Goal: Information Seeking & Learning: Learn about a topic

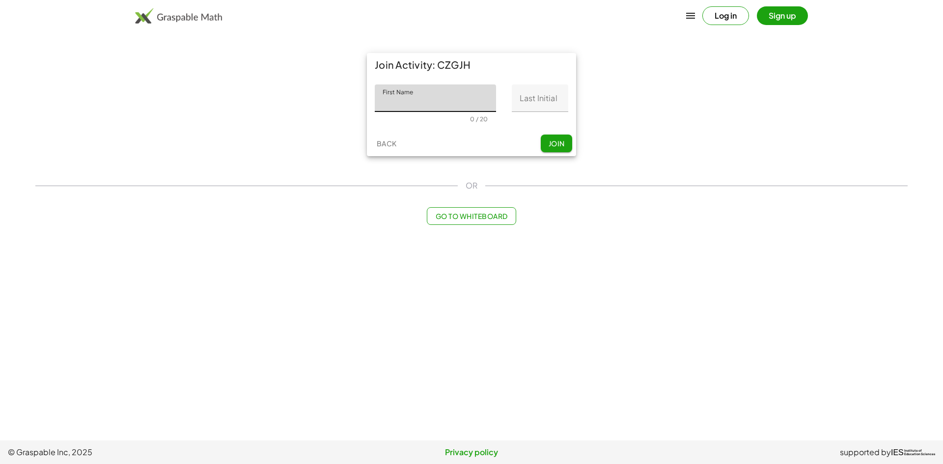
click at [409, 97] on input "First Name" at bounding box center [435, 99] width 121 height 28
type input "********"
click at [518, 103] on input "Last Initial" at bounding box center [540, 99] width 57 height 28
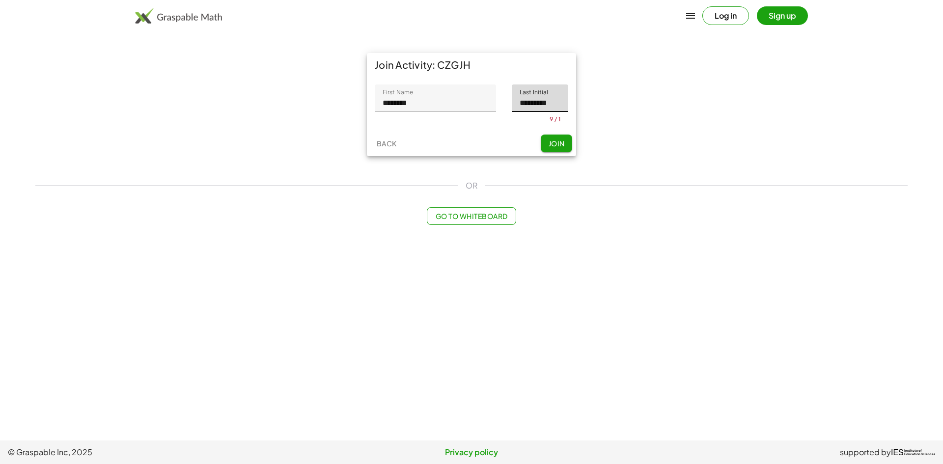
click at [553, 141] on div "Back Join" at bounding box center [471, 144] width 209 height 26
click at [557, 149] on span "Join" at bounding box center [556, 147] width 16 height 9
click at [557, 148] on span "Join" at bounding box center [556, 147] width 16 height 9
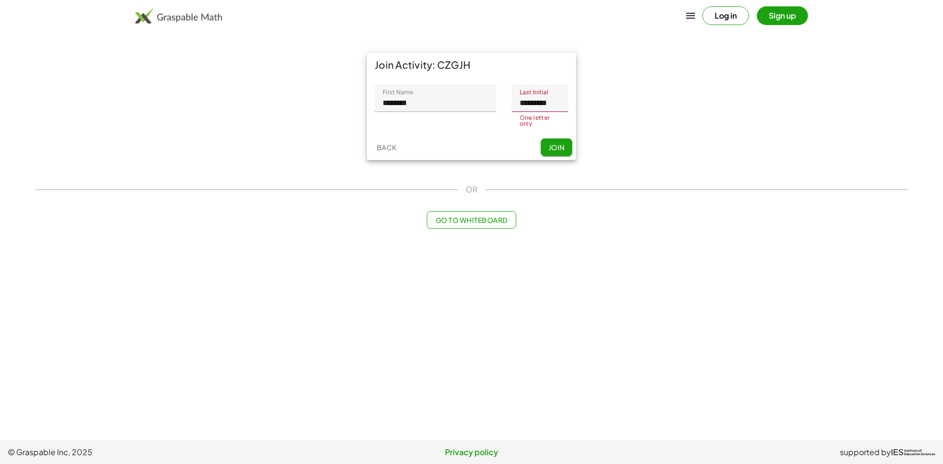
click at [557, 148] on span "Join" at bounding box center [556, 147] width 16 height 9
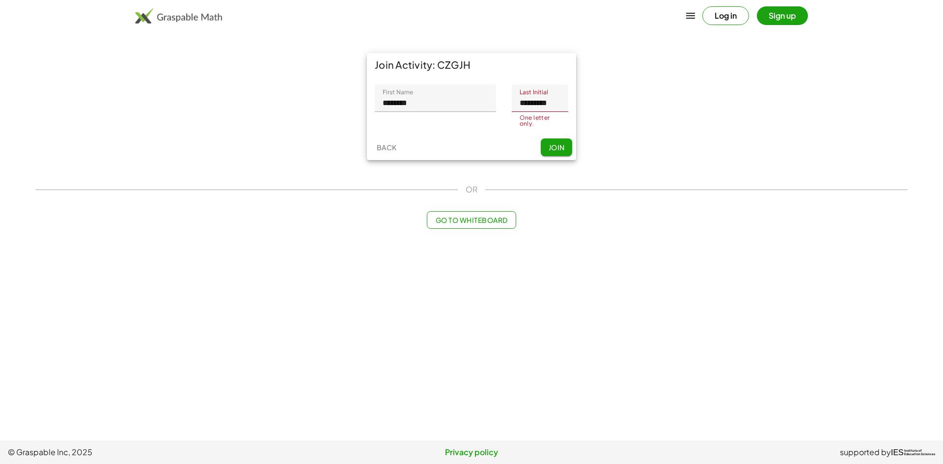
click at [560, 105] on input "*********" at bounding box center [540, 99] width 57 height 28
drag, startPoint x: 557, startPoint y: 105, endPoint x: 562, endPoint y: 108, distance: 5.5
click at [562, 108] on input "*********" at bounding box center [540, 99] width 57 height 28
click at [557, 146] on span "Join" at bounding box center [556, 150] width 16 height 9
click at [557, 146] on span "Join" at bounding box center [556, 147] width 16 height 9
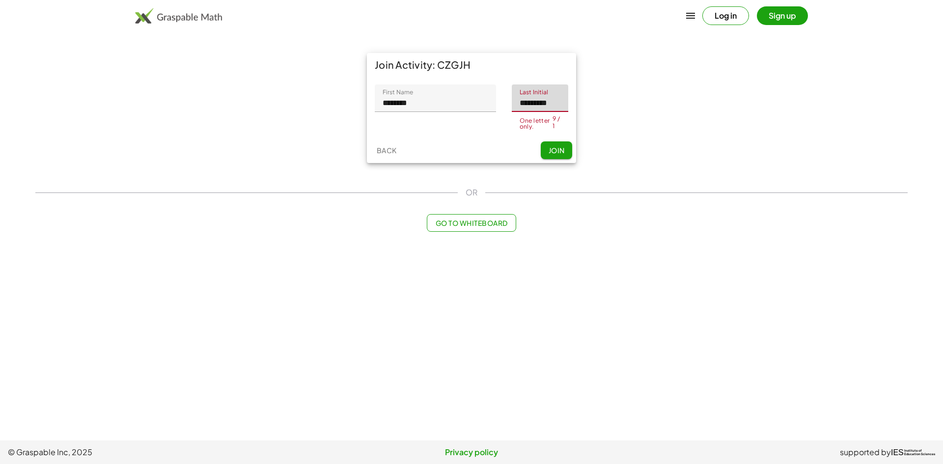
click at [561, 100] on input "*********" at bounding box center [540, 99] width 57 height 28
drag, startPoint x: 560, startPoint y: 100, endPoint x: 531, endPoint y: 106, distance: 29.5
click at [531, 106] on input "*********" at bounding box center [540, 99] width 57 height 28
type input "*"
click at [558, 154] on div "Back Join" at bounding box center [471, 151] width 209 height 26
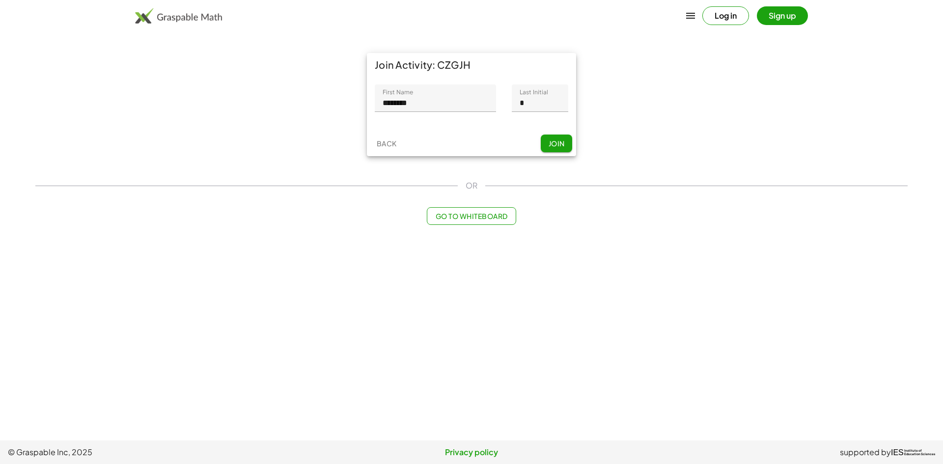
click at [553, 144] on span "Join" at bounding box center [556, 143] width 16 height 9
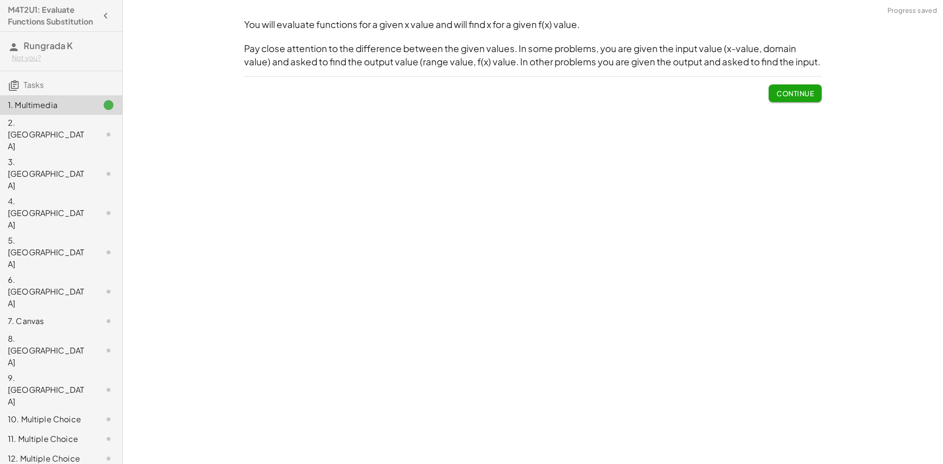
click at [774, 95] on button "Continue" at bounding box center [795, 94] width 53 height 18
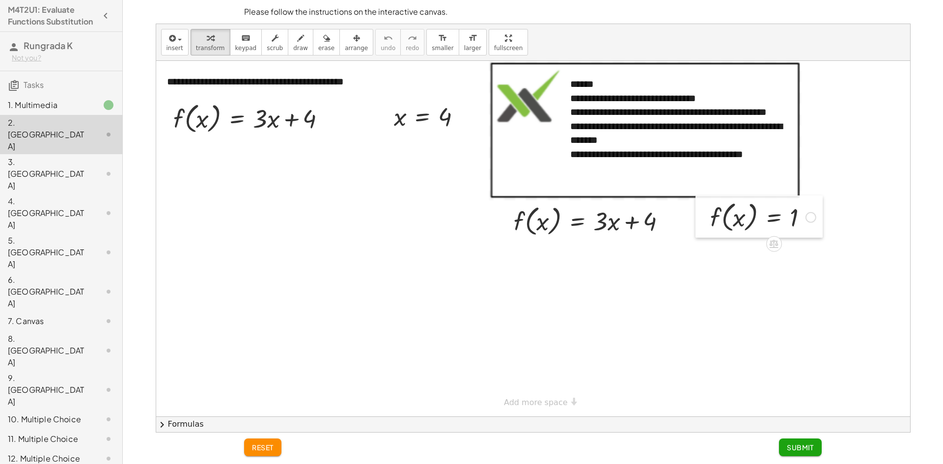
drag, startPoint x: 702, startPoint y: 227, endPoint x: 710, endPoint y: 221, distance: 10.6
click at [710, 221] on div at bounding box center [703, 217] width 15 height 42
drag, startPoint x: 529, startPoint y: 229, endPoint x: 713, endPoint y: 220, distance: 184.5
click at [269, 440] on button "reset" at bounding box center [262, 448] width 37 height 18
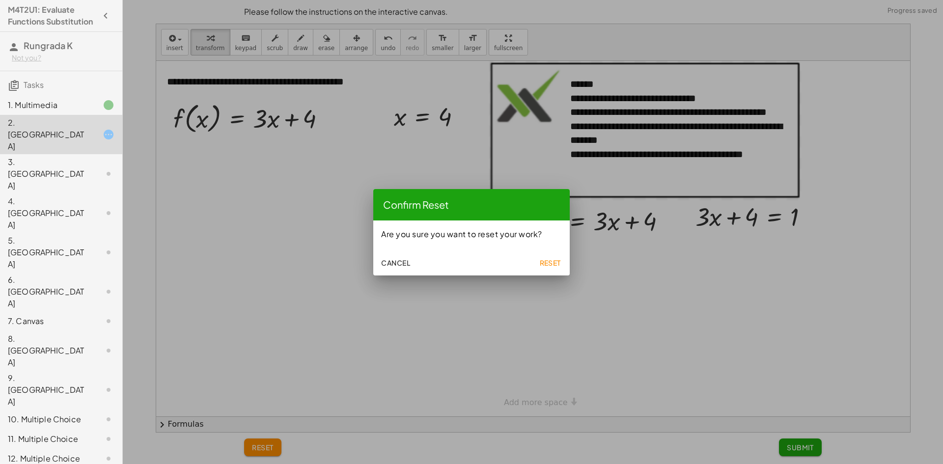
click at [543, 262] on span "Reset" at bounding box center [550, 262] width 22 height 9
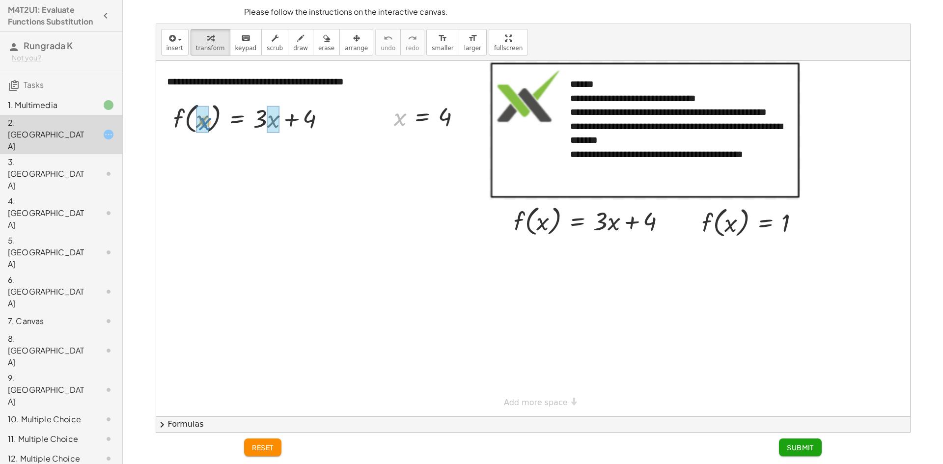
drag, startPoint x: 399, startPoint y: 121, endPoint x: 200, endPoint y: 123, distance: 199.0
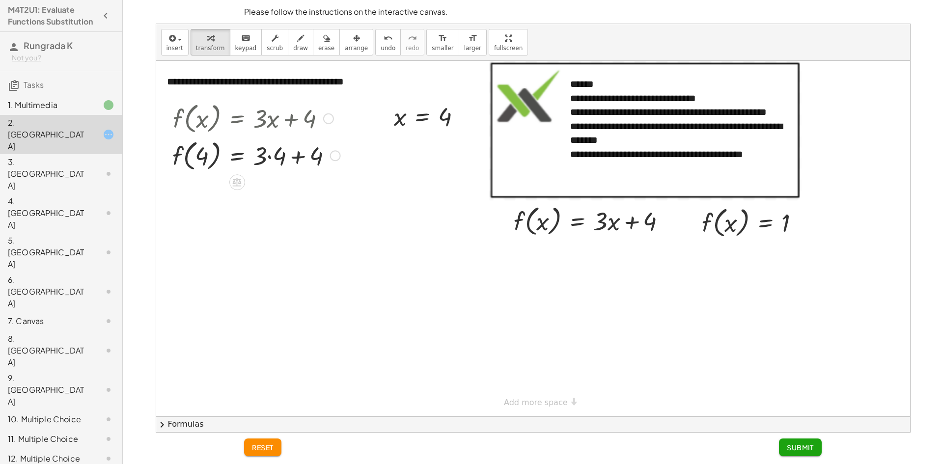
click at [272, 154] on div at bounding box center [257, 155] width 178 height 37
click at [285, 195] on div at bounding box center [257, 191] width 178 height 37
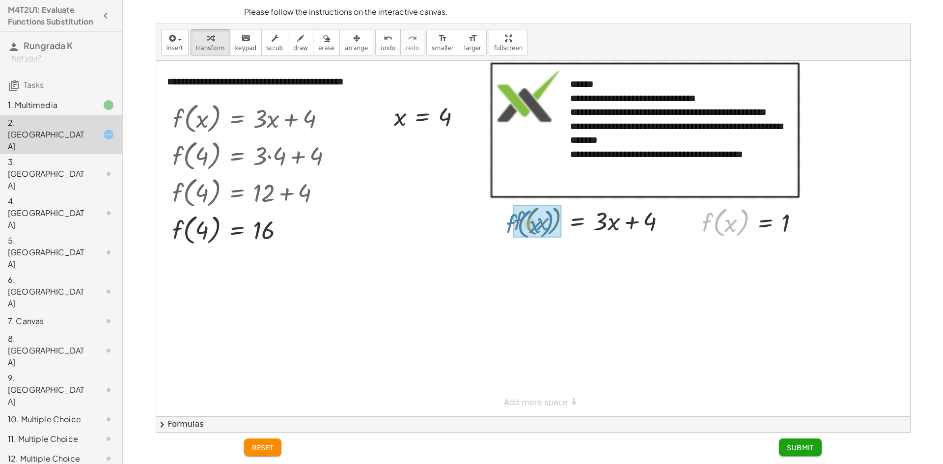
drag, startPoint x: 745, startPoint y: 222, endPoint x: 552, endPoint y: 223, distance: 192.6
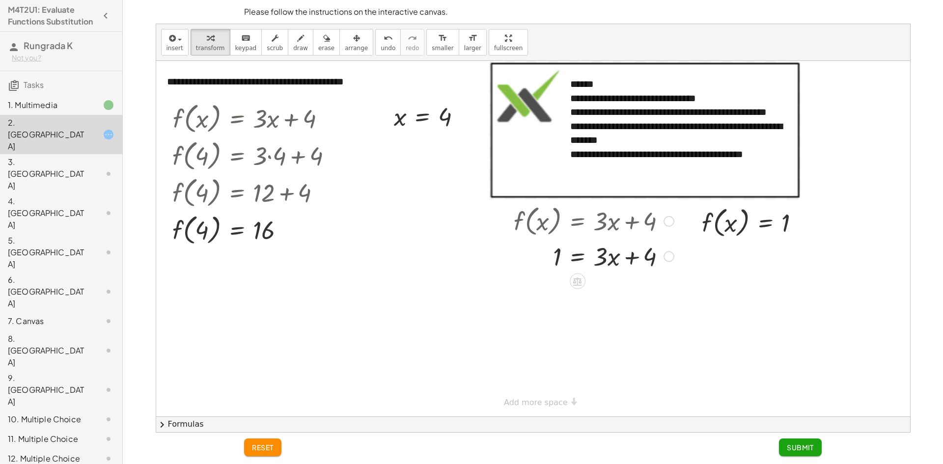
click at [562, 258] on div at bounding box center [594, 255] width 170 height 33
click at [575, 253] on div at bounding box center [594, 255] width 170 height 33
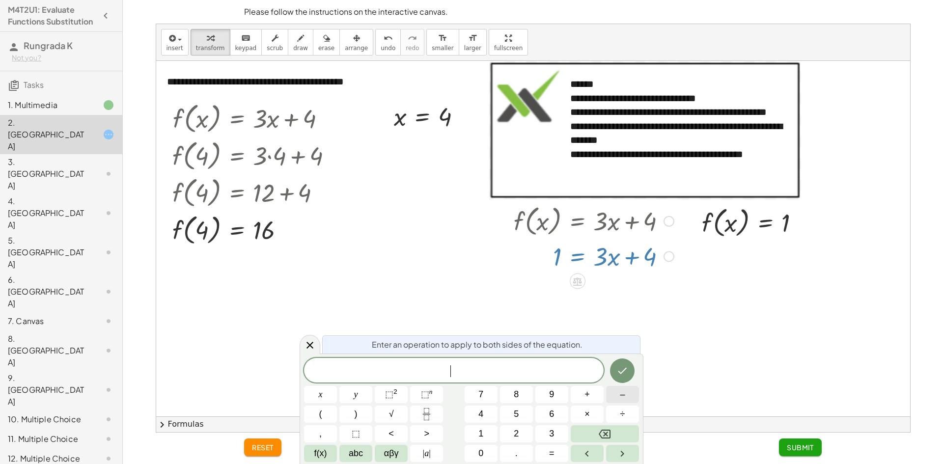
click at [621, 402] on button "–" at bounding box center [622, 394] width 33 height 17
click at [479, 411] on span "4" at bounding box center [481, 414] width 5 height 13
click at [617, 371] on icon "Done" at bounding box center [623, 371] width 12 height 12
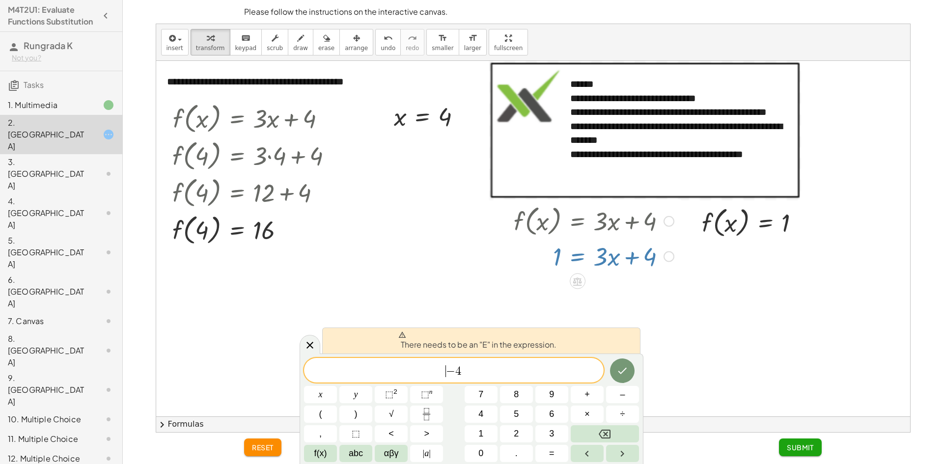
click at [444, 368] on span "​ − 4" at bounding box center [454, 372] width 300 height 14
click at [328, 414] on button "(" at bounding box center [320, 414] width 33 height 17
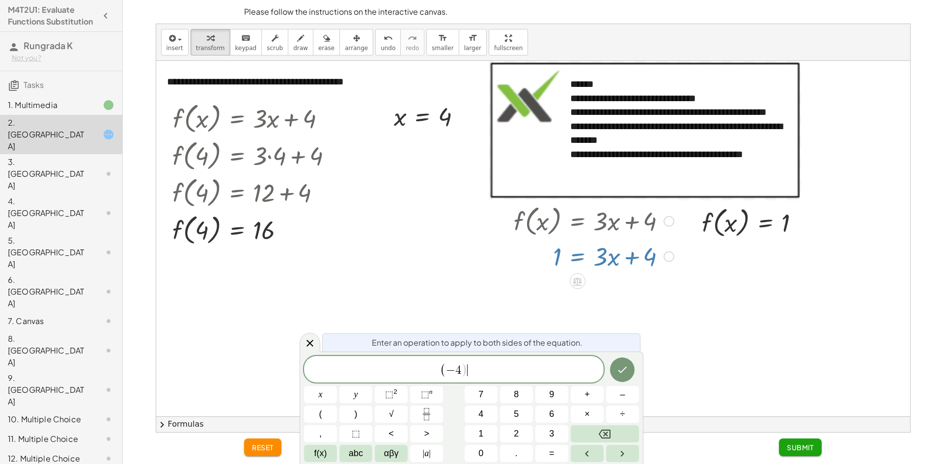
click at [467, 371] on span "( − 4 ) ​" at bounding box center [454, 370] width 300 height 16
click at [367, 414] on button ")" at bounding box center [355, 414] width 33 height 17
click at [628, 373] on button "Done" at bounding box center [622, 370] width 25 height 25
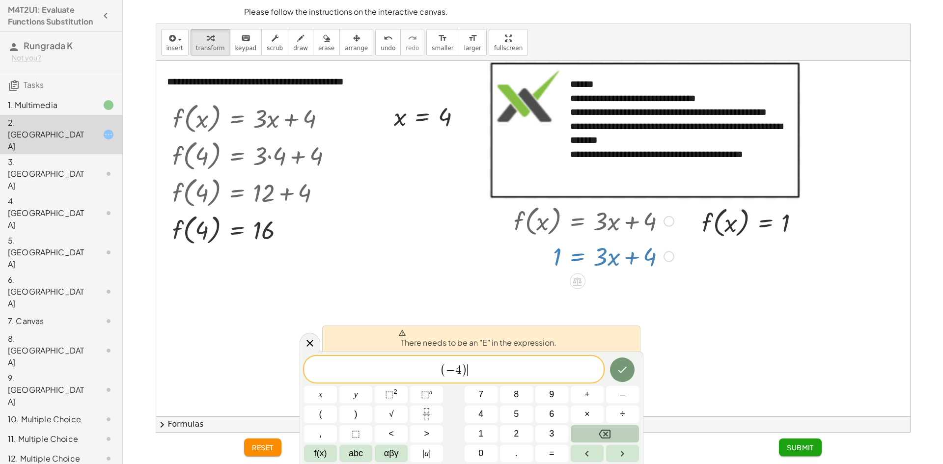
click at [617, 426] on button "Backspace" at bounding box center [605, 433] width 68 height 17
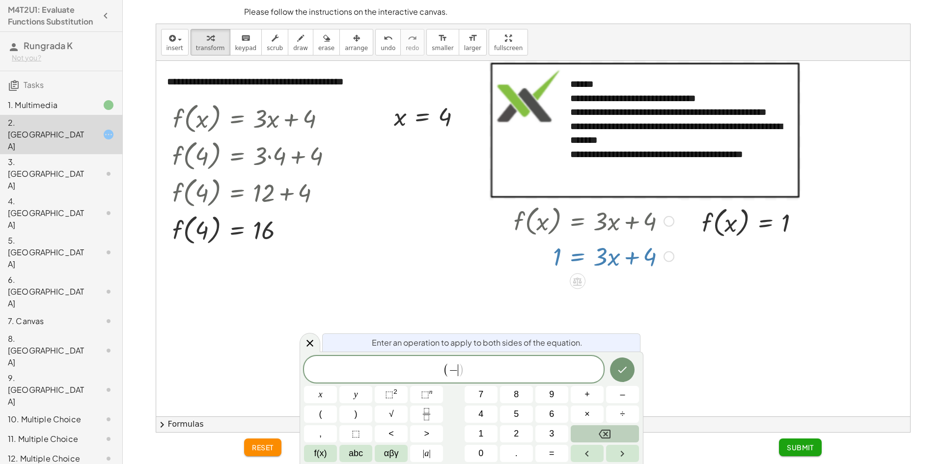
click at [616, 427] on button "Backspace" at bounding box center [605, 433] width 68 height 17
click at [615, 427] on button "Backspace" at bounding box center [605, 433] width 68 height 17
click at [440, 295] on div at bounding box center [533, 239] width 754 height 356
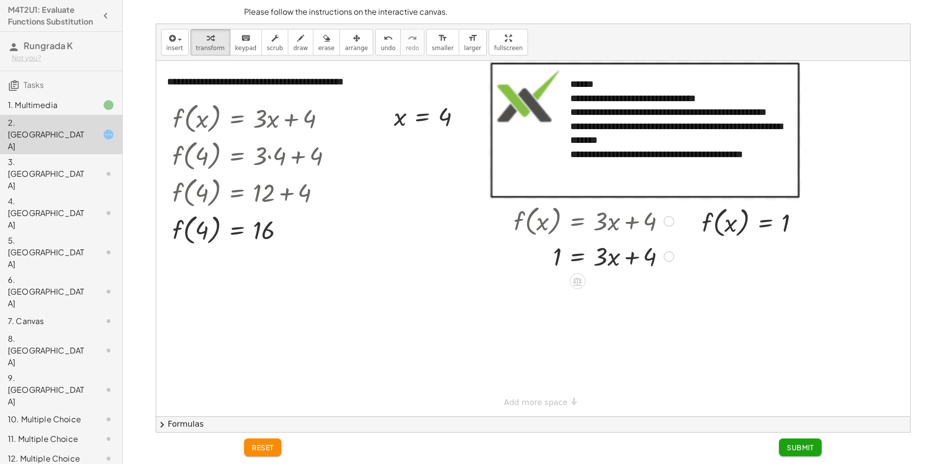
click at [586, 250] on div at bounding box center [594, 255] width 170 height 33
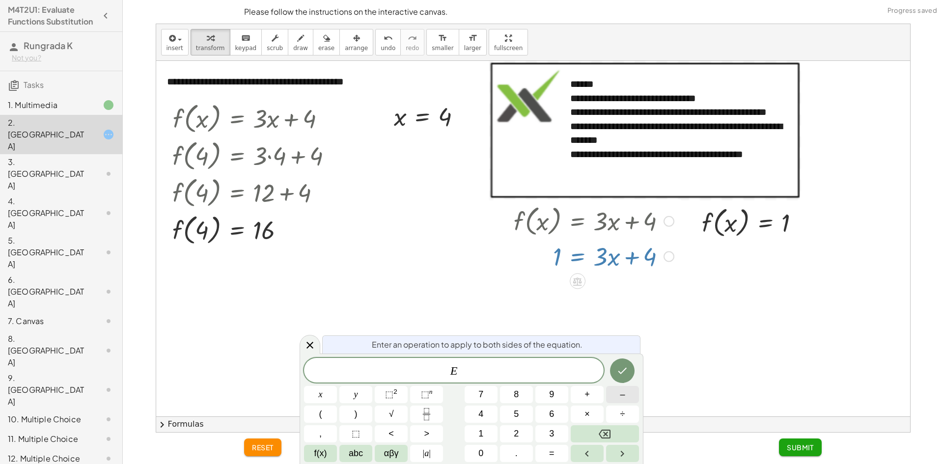
click at [629, 396] on button "–" at bounding box center [622, 394] width 33 height 17
click at [479, 419] on span "4" at bounding box center [481, 414] width 5 height 13
click at [615, 370] on button "Done" at bounding box center [622, 371] width 25 height 25
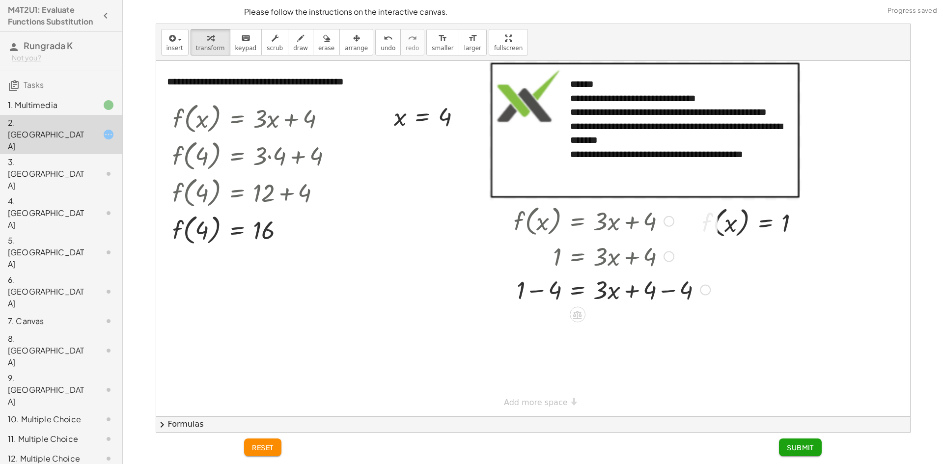
click at [646, 293] on div at bounding box center [612, 289] width 206 height 33
click at [655, 289] on div at bounding box center [612, 289] width 206 height 33
click at [668, 285] on div at bounding box center [612, 289] width 206 height 33
click at [549, 328] on div at bounding box center [612, 322] width 206 height 33
click at [804, 450] on span "Submit" at bounding box center [800, 447] width 27 height 9
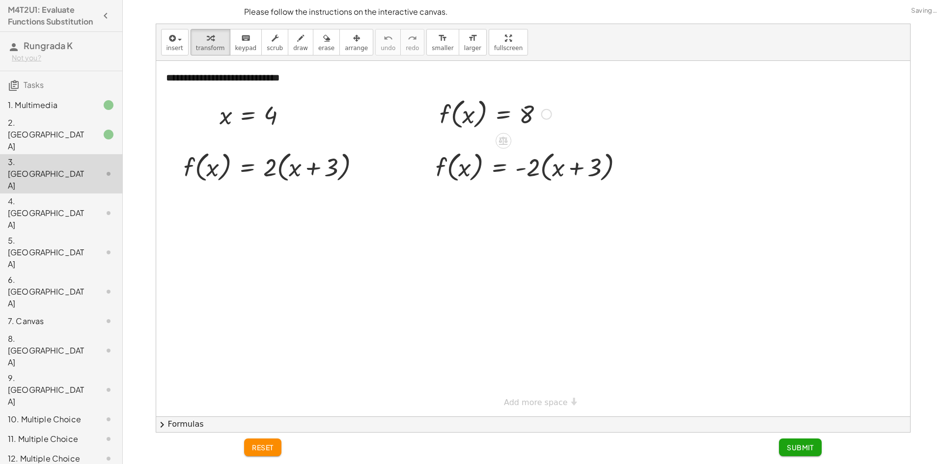
click at [530, 115] on div at bounding box center [496, 113] width 122 height 37
drag, startPoint x: 530, startPoint y: 115, endPoint x: 519, endPoint y: 133, distance: 21.1
click at [552, 120] on div at bounding box center [496, 113] width 122 height 37
click at [81, 194] on div "2. [GEOGRAPHIC_DATA]" at bounding box center [61, 213] width 122 height 39
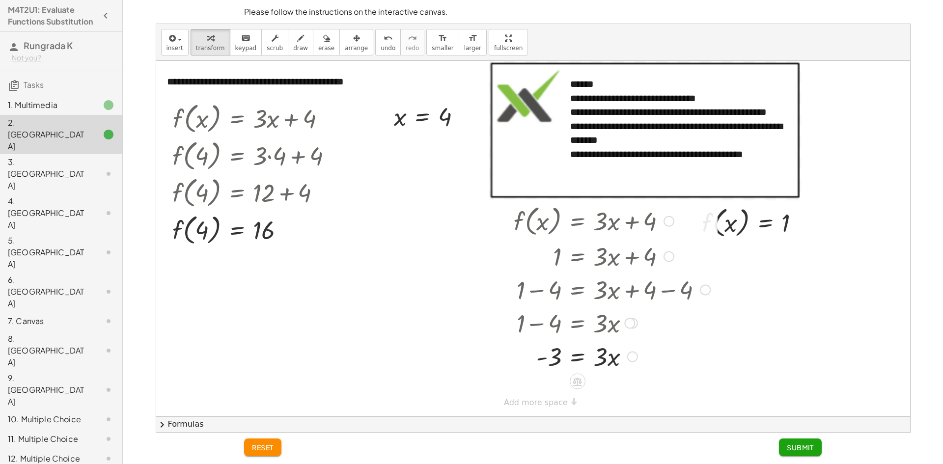
click at [576, 358] on div at bounding box center [612, 355] width 206 height 33
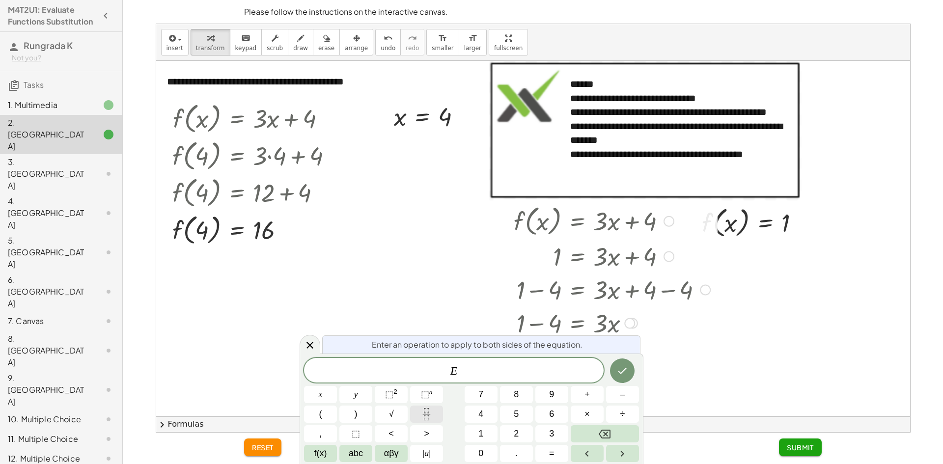
click at [437, 419] on button "Fraction" at bounding box center [426, 414] width 33 height 17
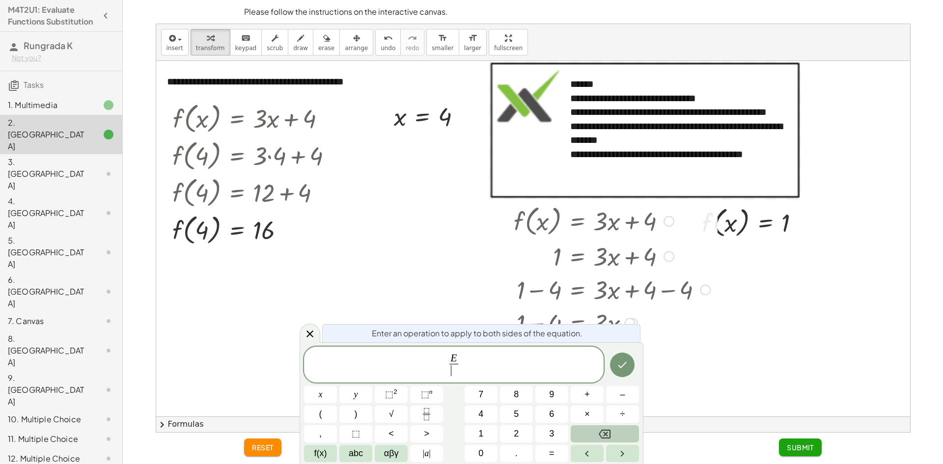
click at [622, 433] on button "Backspace" at bounding box center [605, 433] width 68 height 17
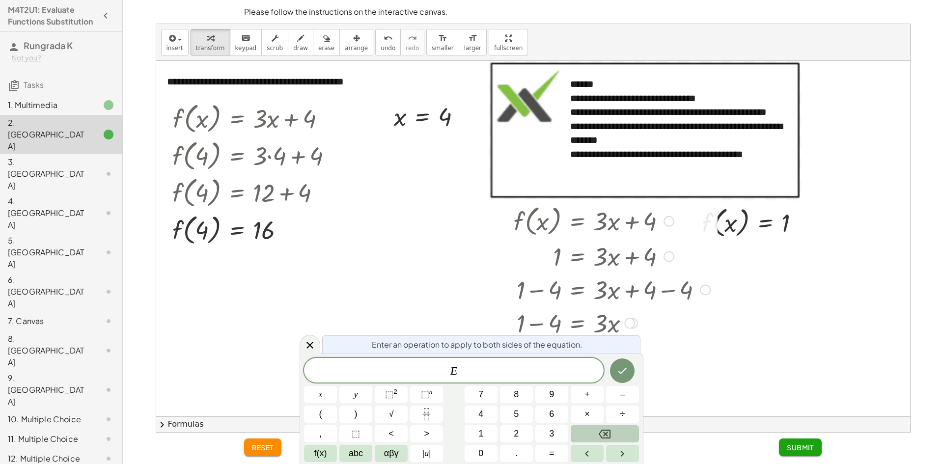
click at [616, 430] on button "Backspace" at bounding box center [605, 433] width 68 height 17
click at [720, 379] on div at bounding box center [533, 239] width 754 height 356
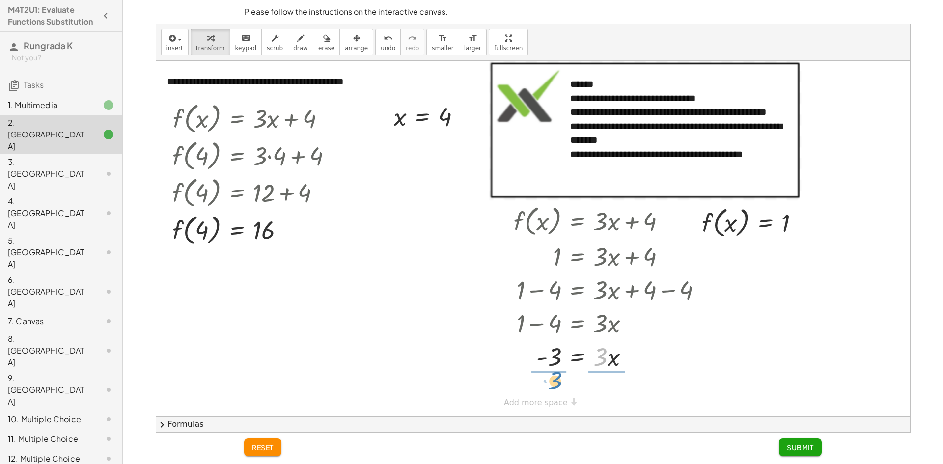
drag, startPoint x: 602, startPoint y: 357, endPoint x: 557, endPoint y: 381, distance: 51.6
click at [578, 356] on div at bounding box center [612, 355] width 206 height 49
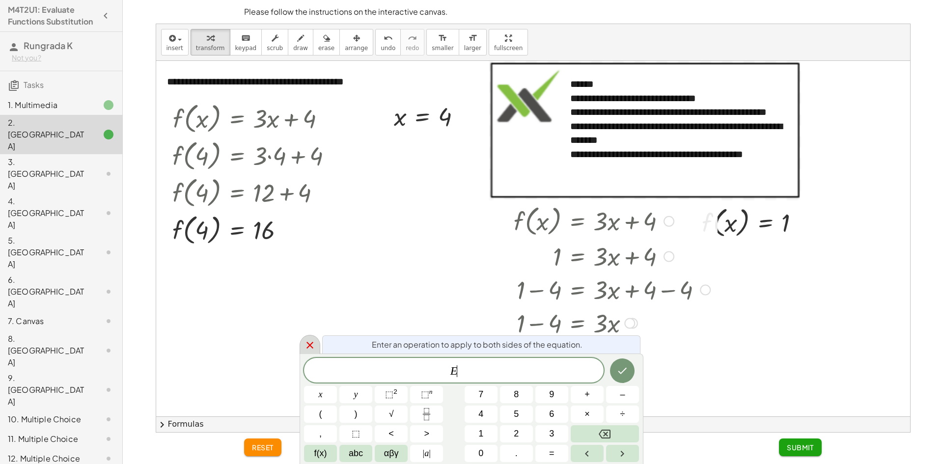
click at [307, 346] on icon at bounding box center [310, 345] width 12 height 12
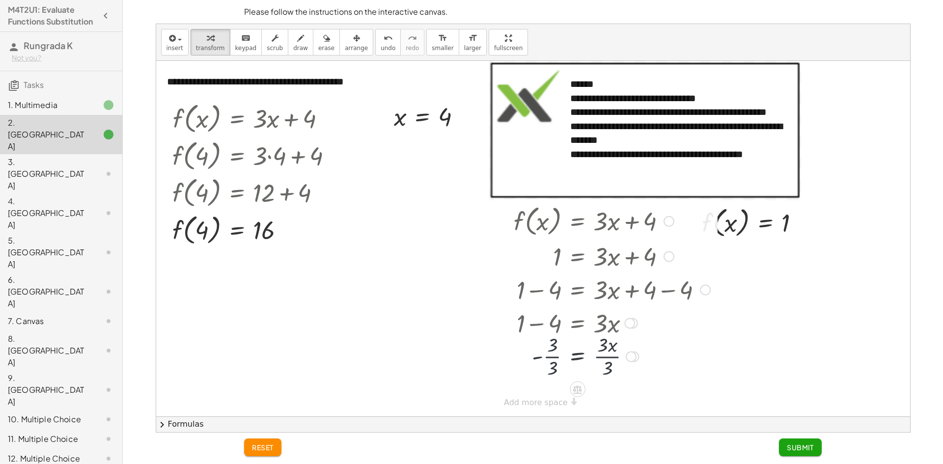
click at [543, 360] on div at bounding box center [612, 355] width 206 height 49
click at [607, 357] on div at bounding box center [612, 355] width 206 height 49
click at [788, 447] on span "Submit" at bounding box center [800, 447] width 27 height 9
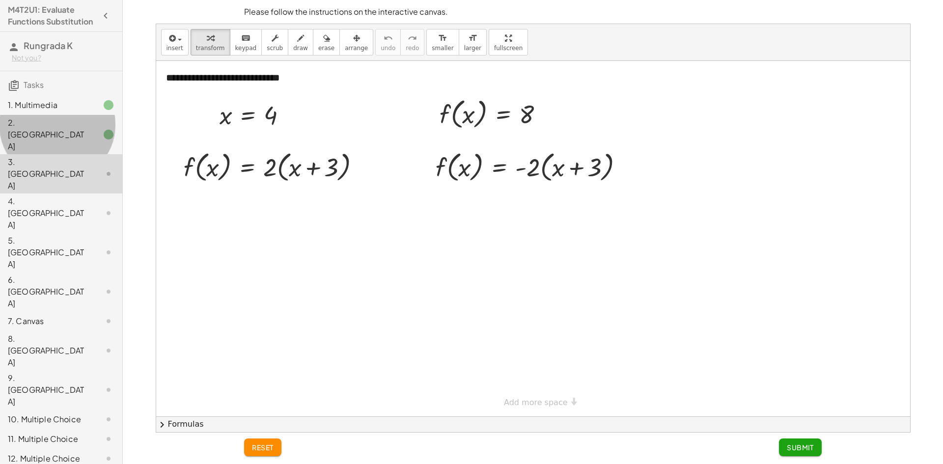
click at [48, 133] on div "2. [GEOGRAPHIC_DATA]" at bounding box center [47, 134] width 79 height 35
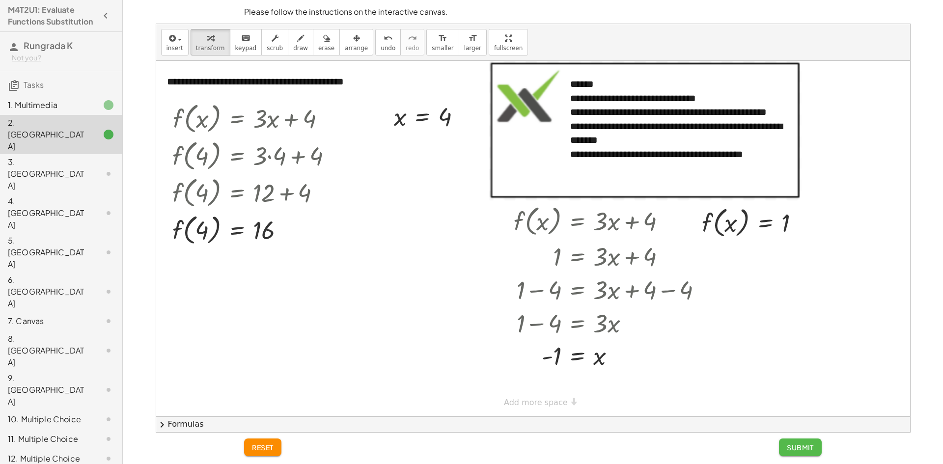
click at [794, 450] on span "Submit" at bounding box center [800, 447] width 27 height 9
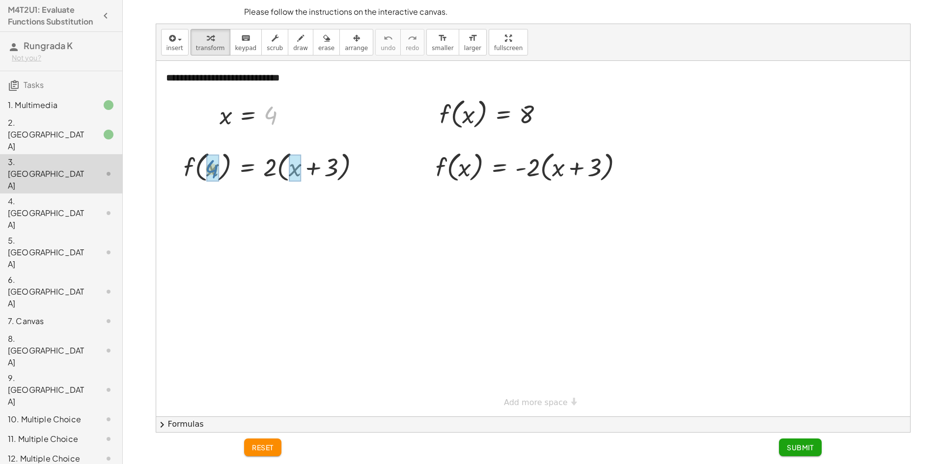
drag, startPoint x: 271, startPoint y: 120, endPoint x: 221, endPoint y: 168, distance: 68.8
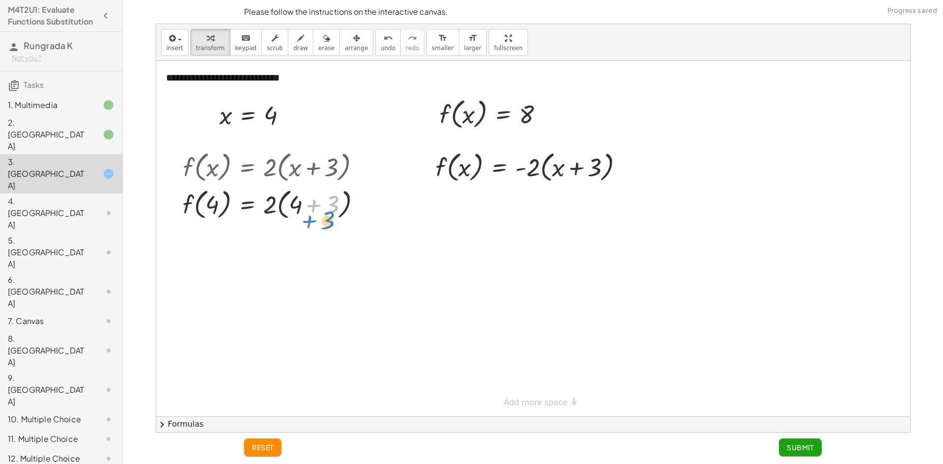
drag, startPoint x: 310, startPoint y: 205, endPoint x: 306, endPoint y: 217, distance: 12.0
click at [306, 218] on div at bounding box center [276, 203] width 196 height 37
click at [309, 205] on div at bounding box center [276, 203] width 196 height 37
click at [280, 245] on div at bounding box center [276, 240] width 196 height 37
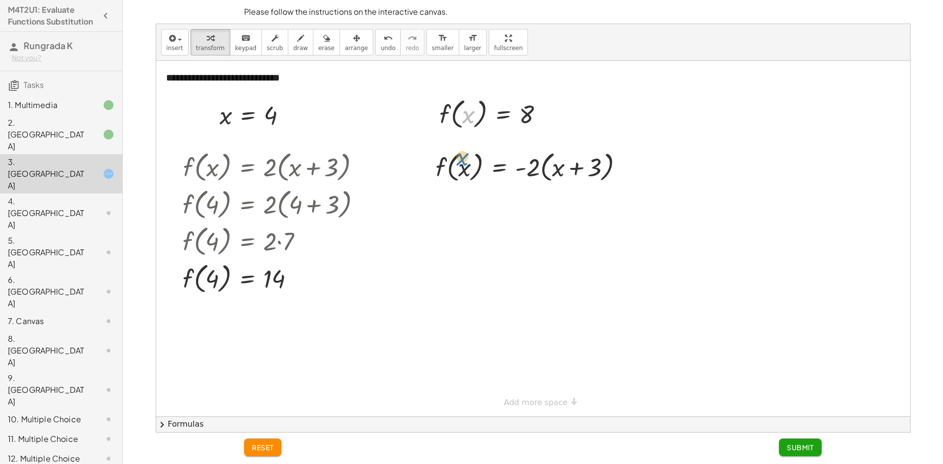
drag, startPoint x: 467, startPoint y: 115, endPoint x: 466, endPoint y: 132, distance: 16.3
drag, startPoint x: 478, startPoint y: 127, endPoint x: 470, endPoint y: 168, distance: 41.6
drag, startPoint x: 530, startPoint y: 208, endPoint x: 599, endPoint y: 213, distance: 69.9
click at [599, 213] on div at bounding box center [533, 203] width 205 height 37
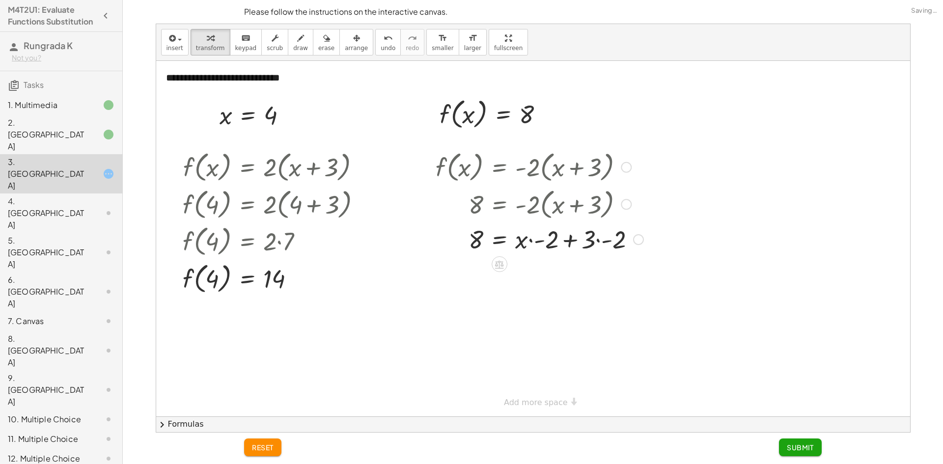
click at [589, 238] on div at bounding box center [540, 238] width 218 height 33
click at [538, 247] on div at bounding box center [540, 238] width 218 height 33
click at [537, 242] on div at bounding box center [541, 238] width 220 height 33
click at [381, 48] on span "undo" at bounding box center [388, 48] width 15 height 7
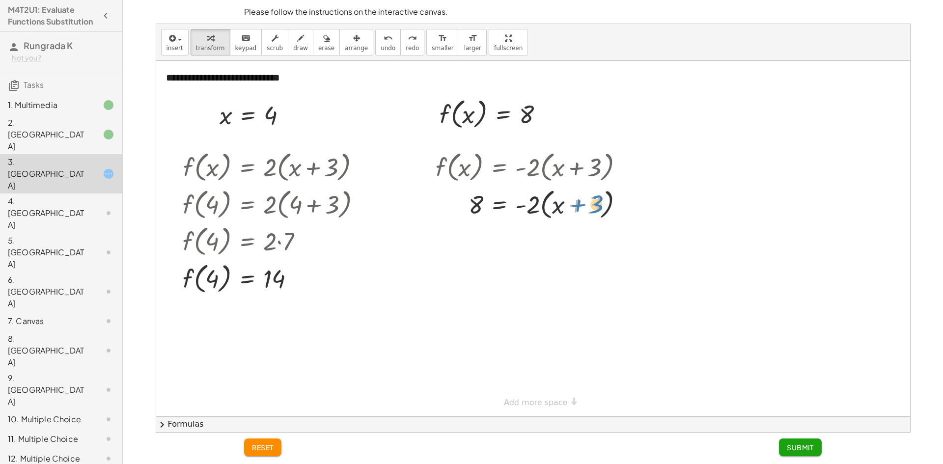
click at [593, 205] on div at bounding box center [533, 203] width 205 height 37
drag, startPoint x: 529, startPoint y: 211, endPoint x: 575, endPoint y: 209, distance: 46.2
click at [575, 209] on div at bounding box center [533, 203] width 205 height 37
click at [606, 241] on div at bounding box center [537, 238] width 212 height 33
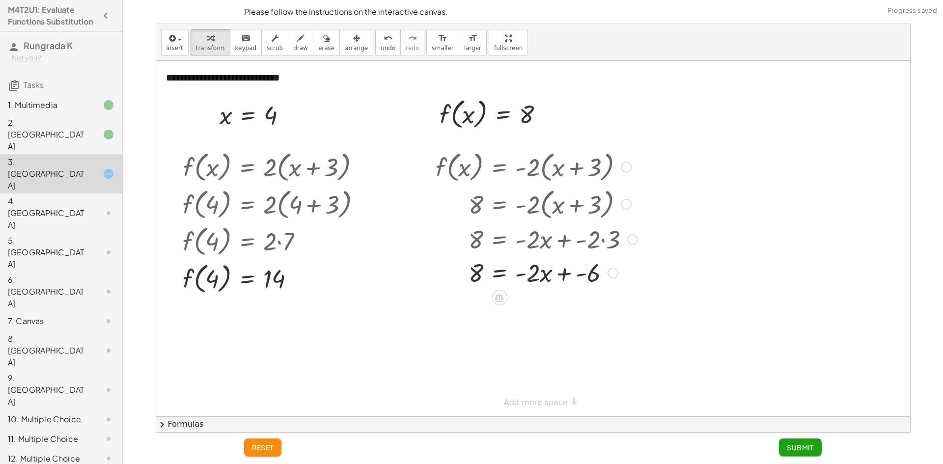
click at [571, 273] on div at bounding box center [537, 271] width 212 height 33
drag, startPoint x: 587, startPoint y: 310, endPoint x: 480, endPoint y: 312, distance: 106.6
click at [480, 312] on div at bounding box center [537, 305] width 212 height 33
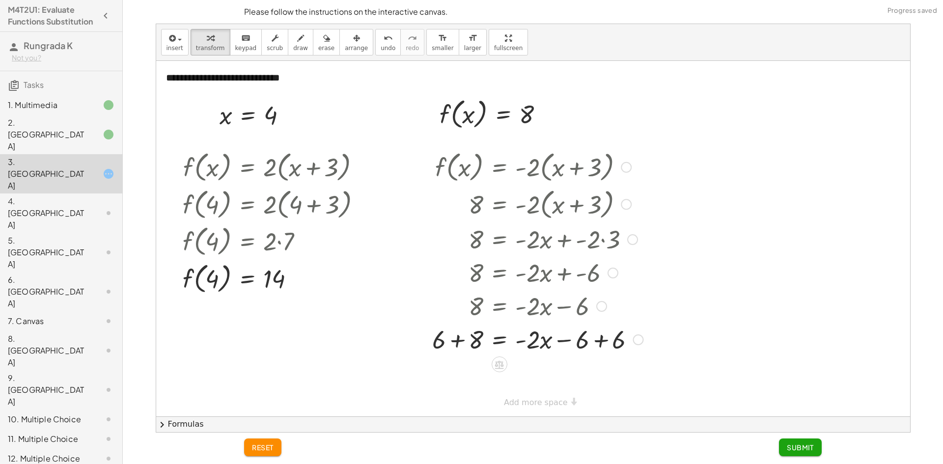
click at [469, 342] on div at bounding box center [537, 338] width 221 height 33
click at [590, 343] on div at bounding box center [540, 338] width 218 height 33
click at [542, 377] on div at bounding box center [537, 372] width 221 height 33
click at [485, 375] on div at bounding box center [537, 372] width 221 height 33
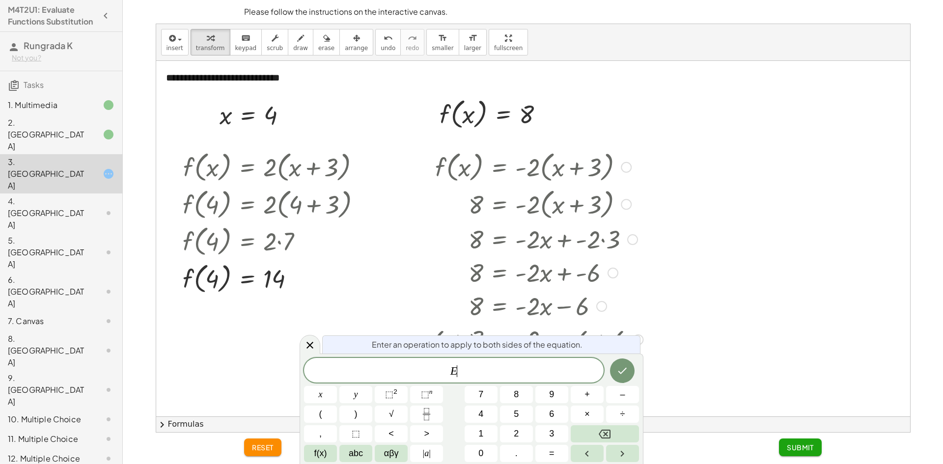
click at [708, 327] on div at bounding box center [533, 239] width 754 height 356
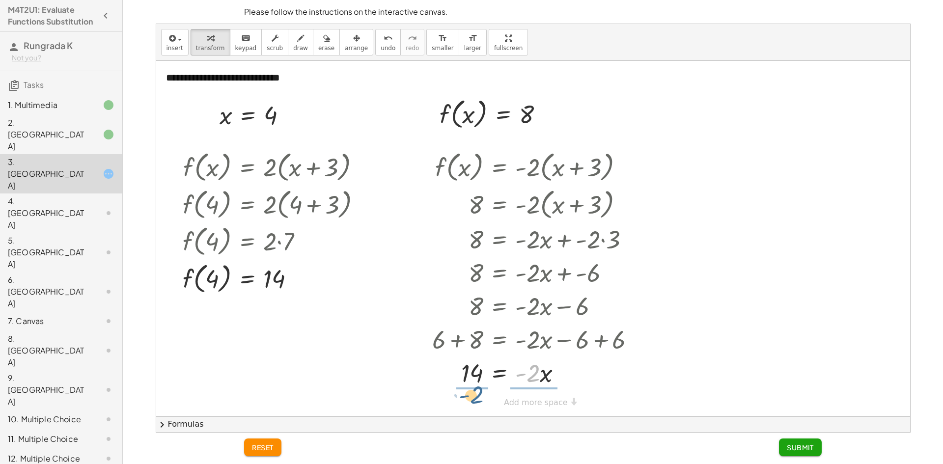
drag, startPoint x: 539, startPoint y: 374, endPoint x: 482, endPoint y: 396, distance: 61.4
click at [482, 396] on div "**********" at bounding box center [533, 239] width 754 height 356
click at [462, 372] on div at bounding box center [537, 372] width 221 height 49
click at [537, 370] on div at bounding box center [537, 372] width 221 height 49
click at [796, 442] on button "Submit" at bounding box center [800, 448] width 43 height 18
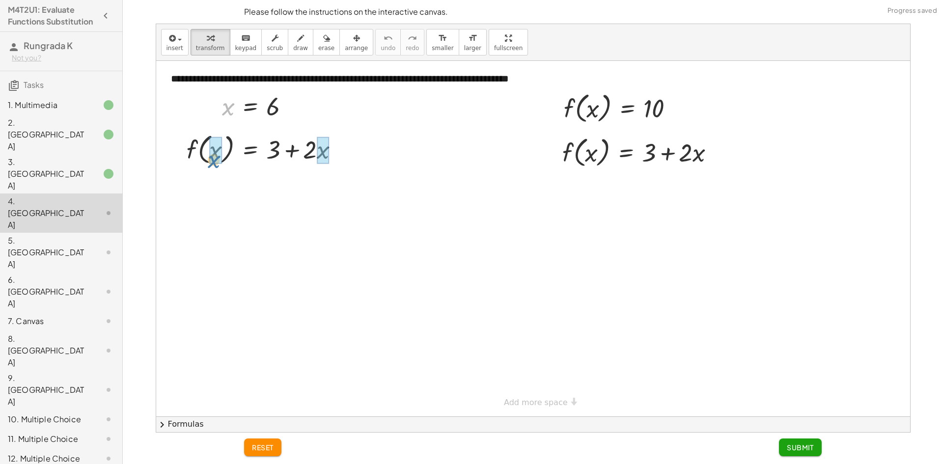
drag, startPoint x: 227, startPoint y: 118, endPoint x: 221, endPoint y: 140, distance: 22.9
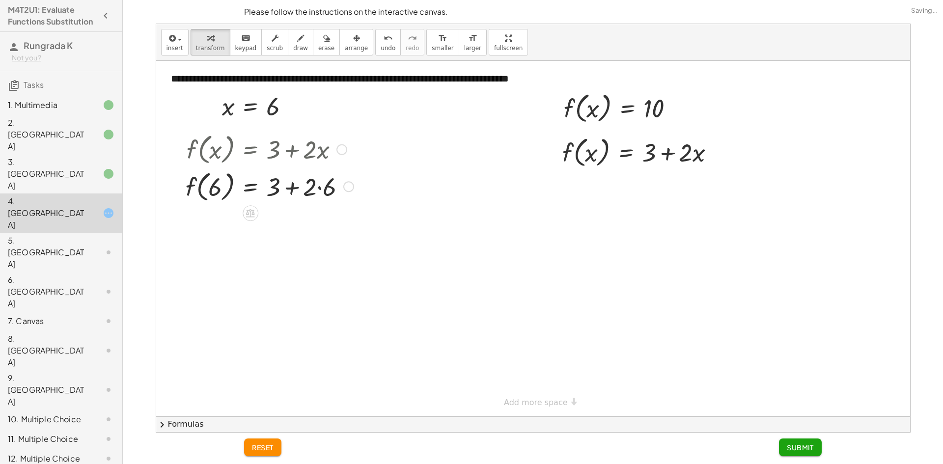
click at [323, 185] on div at bounding box center [270, 186] width 178 height 37
click at [294, 188] on div at bounding box center [270, 186] width 178 height 37
click at [293, 221] on div at bounding box center [270, 222] width 178 height 37
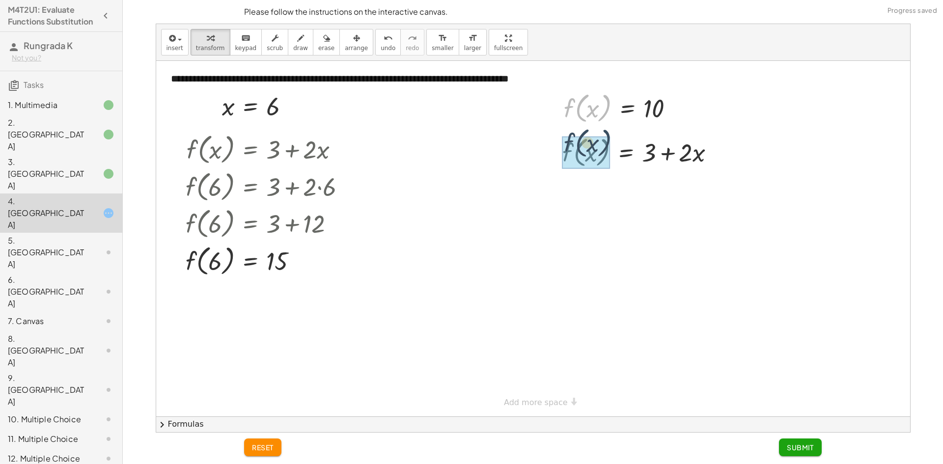
drag, startPoint x: 606, startPoint y: 104, endPoint x: 606, endPoint y: 142, distance: 38.3
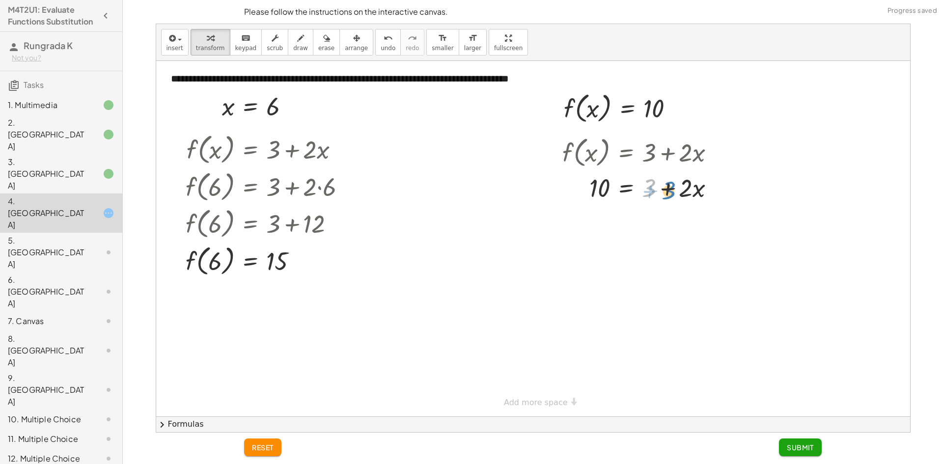
drag, startPoint x: 649, startPoint y: 188, endPoint x: 666, endPoint y: 189, distance: 17.7
click at [662, 190] on div at bounding box center [643, 186] width 170 height 33
drag, startPoint x: 686, startPoint y: 194, endPoint x: 699, endPoint y: 193, distance: 13.3
click at [699, 193] on div at bounding box center [643, 186] width 170 height 33
drag, startPoint x: 647, startPoint y: 191, endPoint x: 589, endPoint y: 196, distance: 57.7
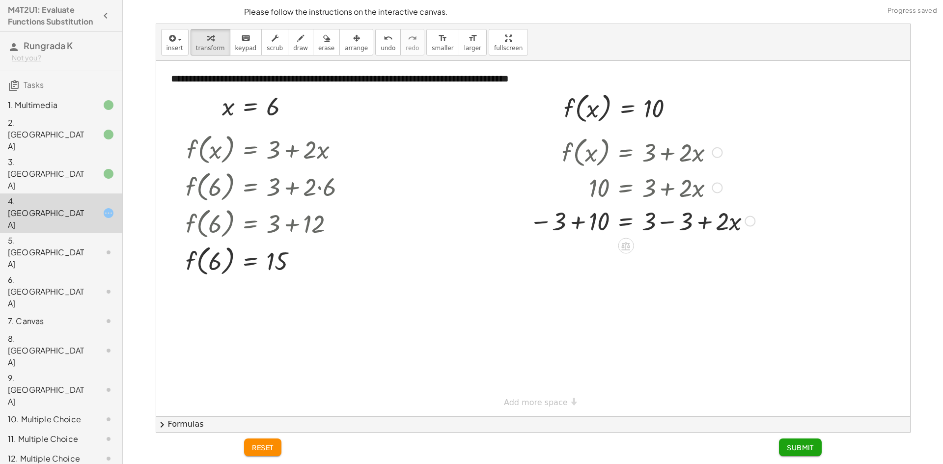
click at [587, 221] on div at bounding box center [642, 220] width 235 height 33
click at [658, 249] on div at bounding box center [645, 253] width 240 height 33
drag, startPoint x: 645, startPoint y: 262, endPoint x: 611, endPoint y: 286, distance: 41.2
click at [658, 296] on div at bounding box center [642, 294] width 235 height 49
click at [69, 311] on div "5. [GEOGRAPHIC_DATA]" at bounding box center [61, 321] width 122 height 20
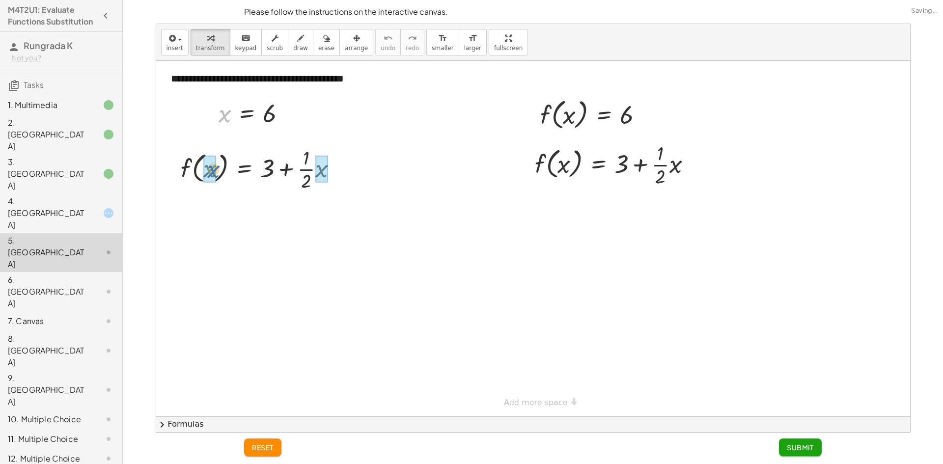
drag, startPoint x: 228, startPoint y: 116, endPoint x: 217, endPoint y: 172, distance: 57.1
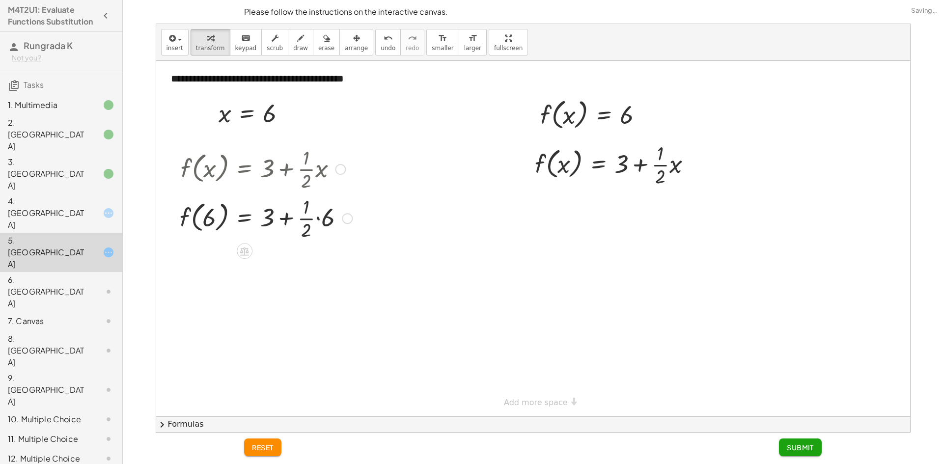
click at [308, 212] on div at bounding box center [266, 217] width 182 height 49
click at [308, 220] on div at bounding box center [266, 217] width 182 height 49
click at [325, 218] on div at bounding box center [266, 217] width 182 height 49
click at [290, 218] on div at bounding box center [262, 217] width 175 height 49
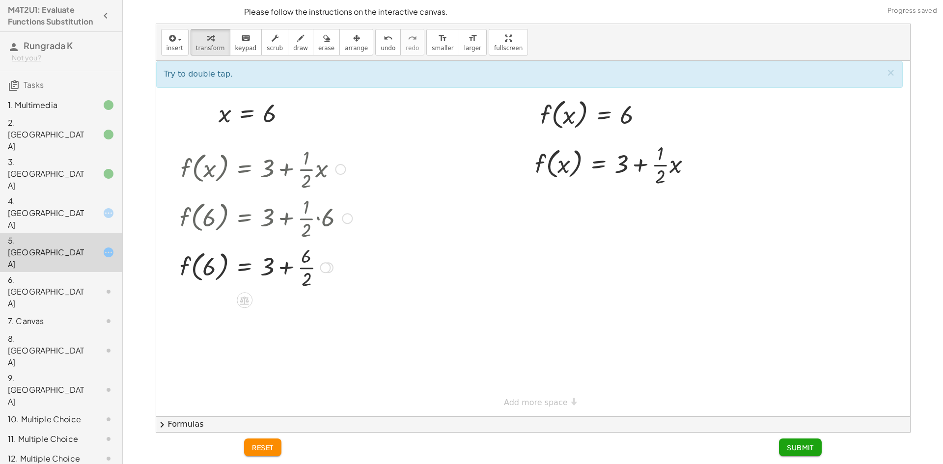
drag, startPoint x: 298, startPoint y: 257, endPoint x: 310, endPoint y: 257, distance: 11.8
click at [298, 257] on div at bounding box center [266, 266] width 182 height 49
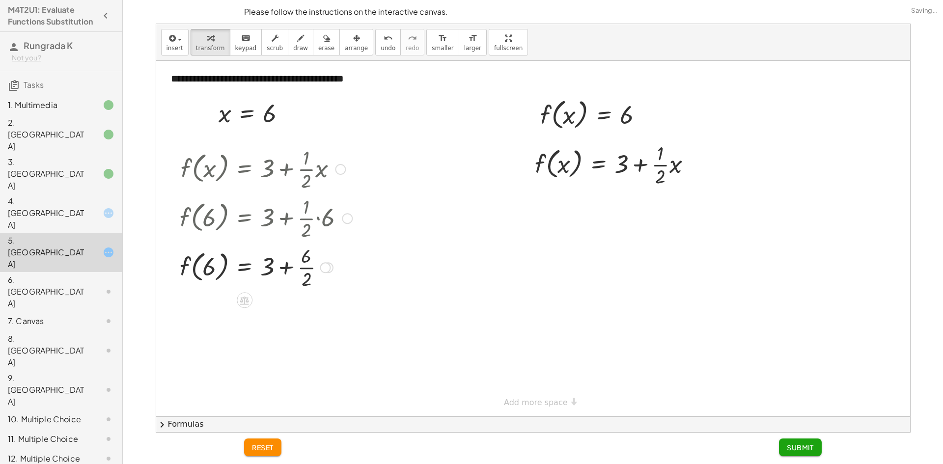
click at [310, 259] on div at bounding box center [266, 266] width 182 height 49
click at [310, 267] on div at bounding box center [266, 266] width 182 height 49
click at [309, 269] on div at bounding box center [266, 267] width 182 height 37
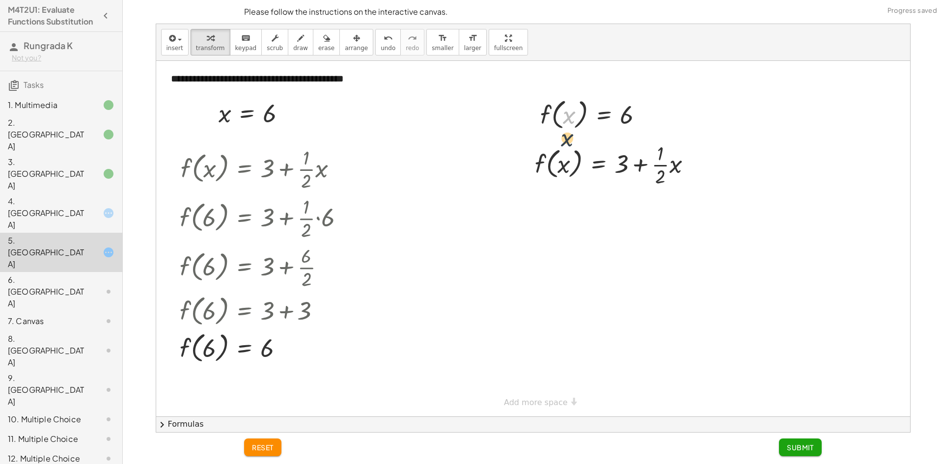
click at [572, 125] on div at bounding box center [596, 113] width 120 height 37
drag, startPoint x: 581, startPoint y: 104, endPoint x: 581, endPoint y: 152, distance: 48.1
drag, startPoint x: 624, startPoint y: 215, endPoint x: 634, endPoint y: 215, distance: 10.3
click at [637, 216] on div at bounding box center [617, 213] width 174 height 49
drag, startPoint x: 655, startPoint y: 223, endPoint x: 669, endPoint y: 218, distance: 14.8
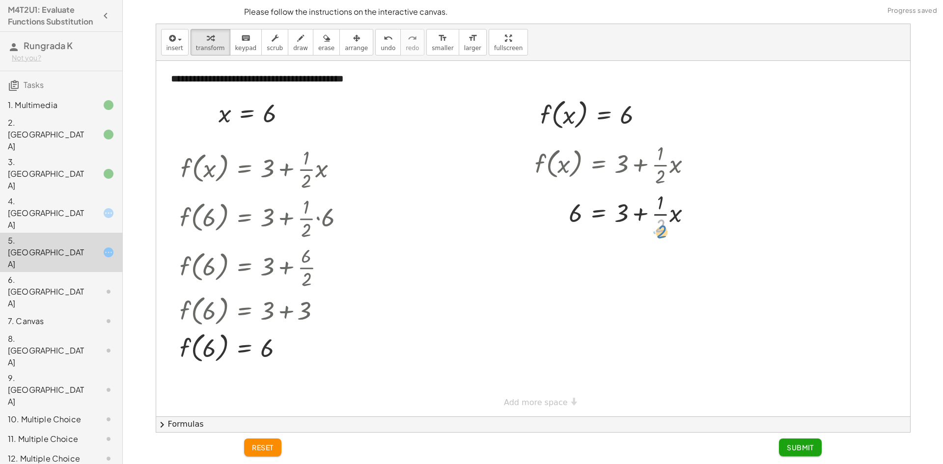
click at [662, 227] on div at bounding box center [617, 213] width 174 height 49
click at [653, 210] on div at bounding box center [617, 213] width 174 height 49
click at [651, 212] on div at bounding box center [617, 213] width 174 height 49
click at [652, 212] on div at bounding box center [617, 213] width 174 height 49
click at [655, 214] on div at bounding box center [617, 213] width 174 height 49
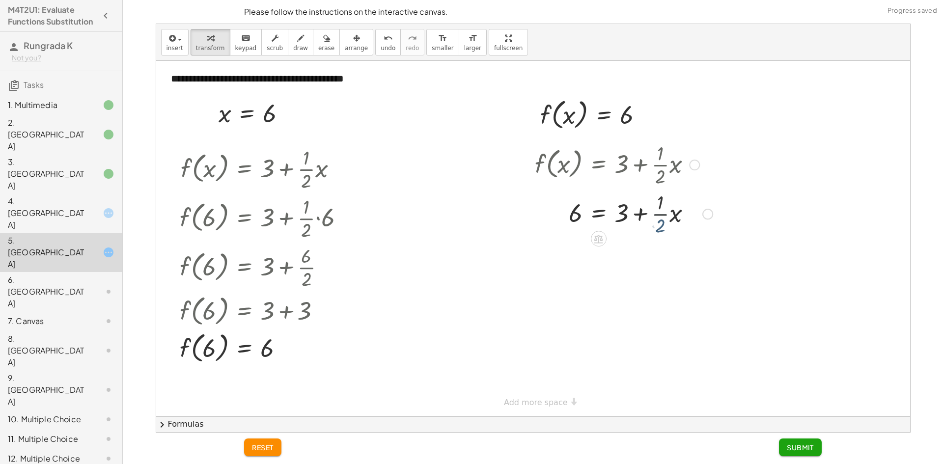
click at [639, 216] on div at bounding box center [624, 213] width 188 height 33
click at [644, 253] on div at bounding box center [624, 254] width 188 height 33
click at [640, 254] on div at bounding box center [624, 254] width 188 height 33
click at [629, 255] on div at bounding box center [624, 254] width 188 height 33
drag, startPoint x: 659, startPoint y: 254, endPoint x: 681, endPoint y: 256, distance: 22.2
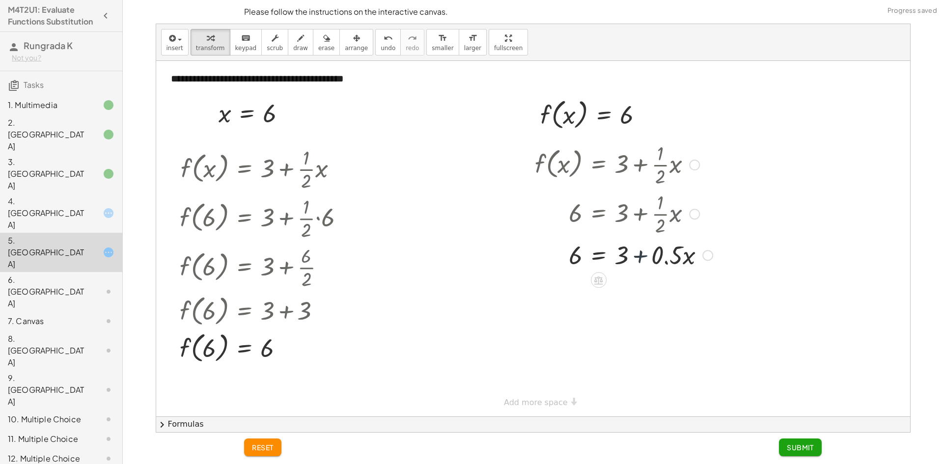
click at [665, 254] on div at bounding box center [624, 254] width 188 height 33
drag, startPoint x: 643, startPoint y: 270, endPoint x: 593, endPoint y: 256, distance: 51.0
click at [593, 256] on div at bounding box center [624, 254] width 188 height 33
click at [599, 165] on div "f ( , x ) = + 3 + · · 1 · 2 · x 6 = + 3 + · · 1 · 2 · x 6 = + 3 + · 0.5 · x = +…" at bounding box center [599, 165] width 0 height 0
drag, startPoint x: 657, startPoint y: 285, endPoint x: 673, endPoint y: 287, distance: 15.3
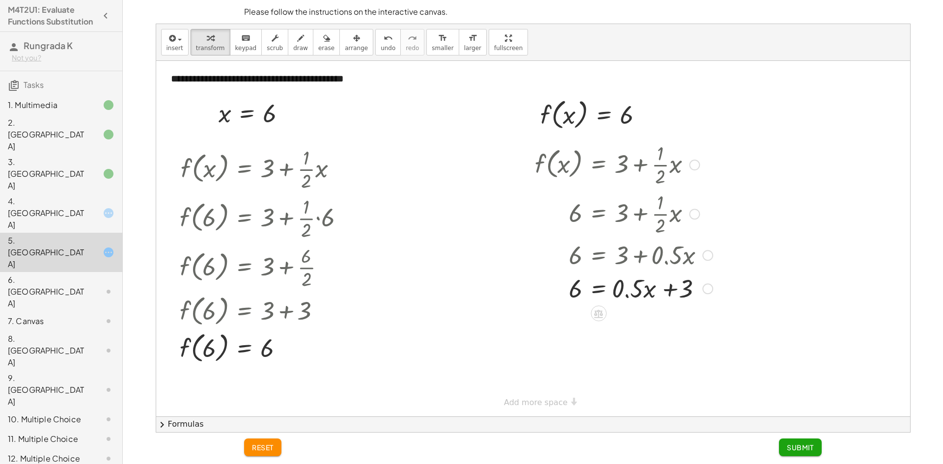
click at [671, 287] on div at bounding box center [624, 287] width 188 height 33
click at [673, 289] on div at bounding box center [624, 287] width 188 height 33
click at [672, 289] on div at bounding box center [624, 287] width 188 height 33
click at [375, 52] on button "undo undo" at bounding box center [388, 42] width 26 height 27
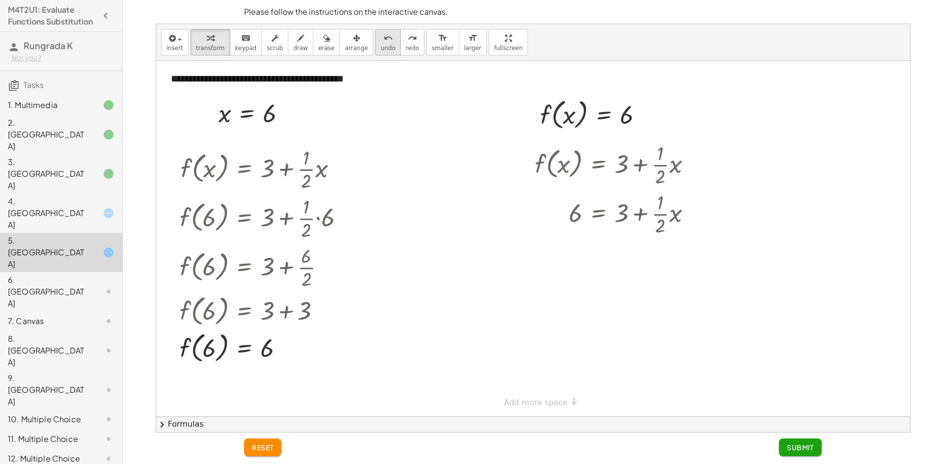
click at [375, 52] on button "undo undo" at bounding box center [388, 42] width 26 height 27
click at [38, 196] on div "4. [GEOGRAPHIC_DATA]" at bounding box center [47, 213] width 79 height 35
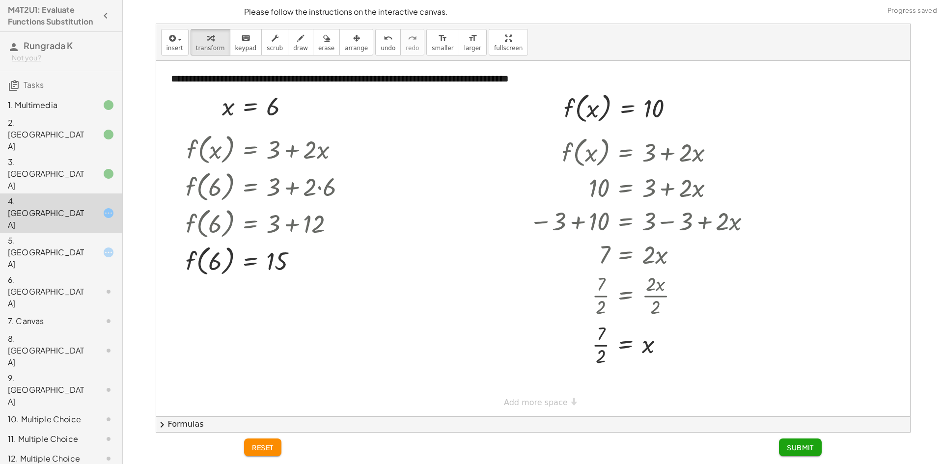
click at [38, 235] on div "5. [GEOGRAPHIC_DATA]" at bounding box center [47, 252] width 79 height 35
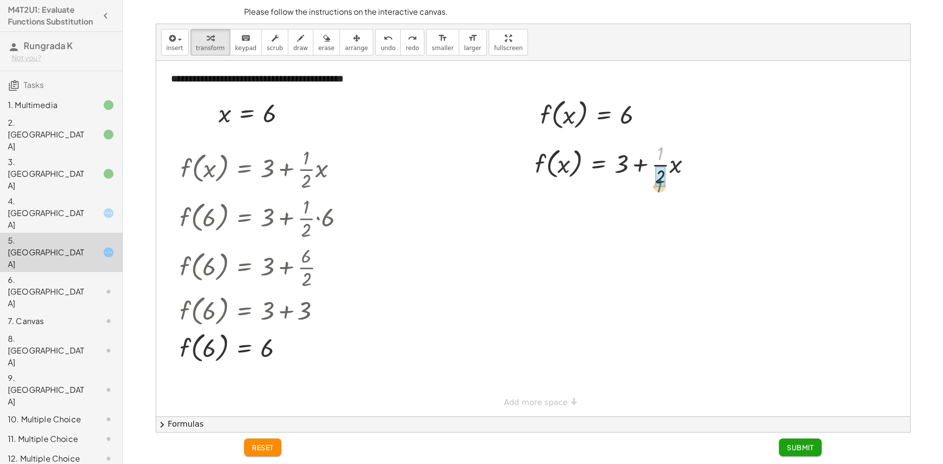
drag, startPoint x: 665, startPoint y: 155, endPoint x: 664, endPoint y: 187, distance: 32.4
drag, startPoint x: 660, startPoint y: 153, endPoint x: 660, endPoint y: 170, distance: 17.7
drag, startPoint x: 659, startPoint y: 154, endPoint x: 656, endPoint y: 174, distance: 20.4
click at [656, 174] on div at bounding box center [617, 164] width 174 height 49
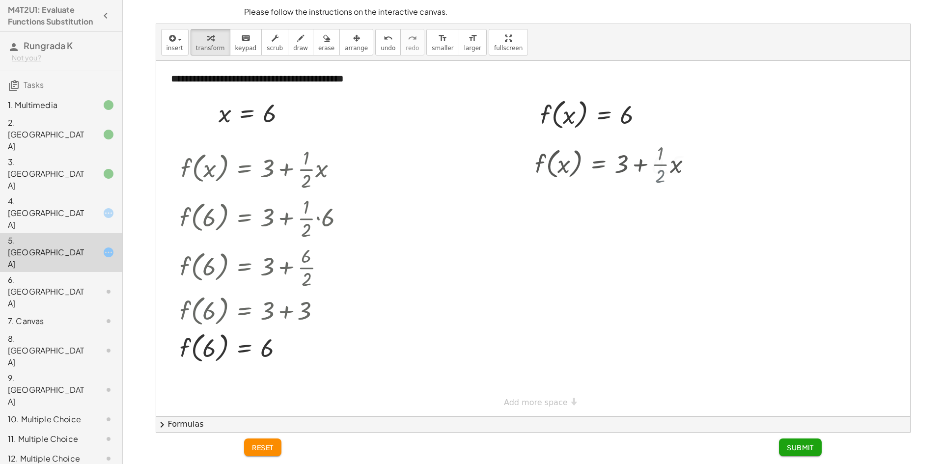
click at [656, 174] on div at bounding box center [624, 163] width 188 height 37
click at [378, 40] on button "undo undo" at bounding box center [388, 42] width 26 height 27
click at [381, 49] on span "undo" at bounding box center [388, 48] width 15 height 7
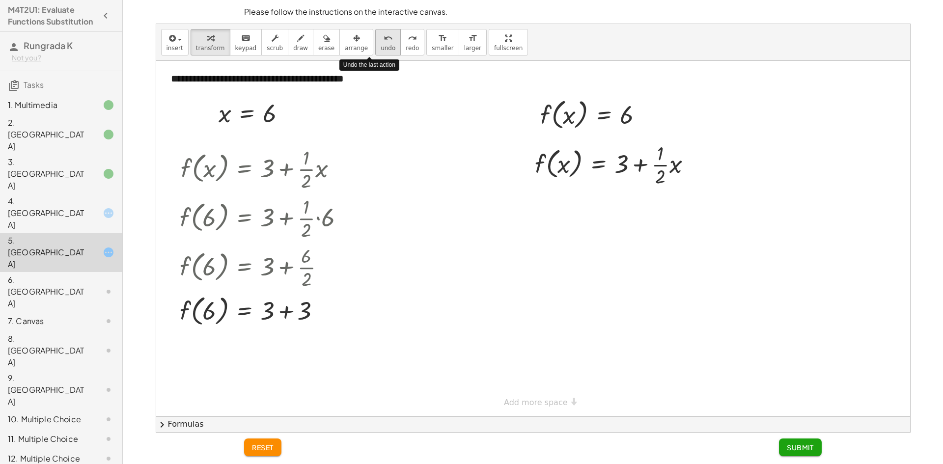
click at [381, 49] on span "undo" at bounding box center [388, 48] width 15 height 7
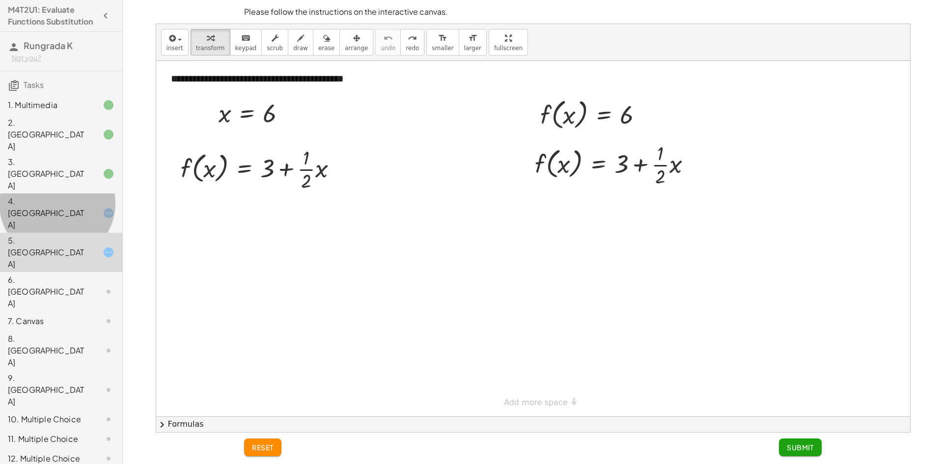
click at [87, 207] on div at bounding box center [101, 213] width 28 height 12
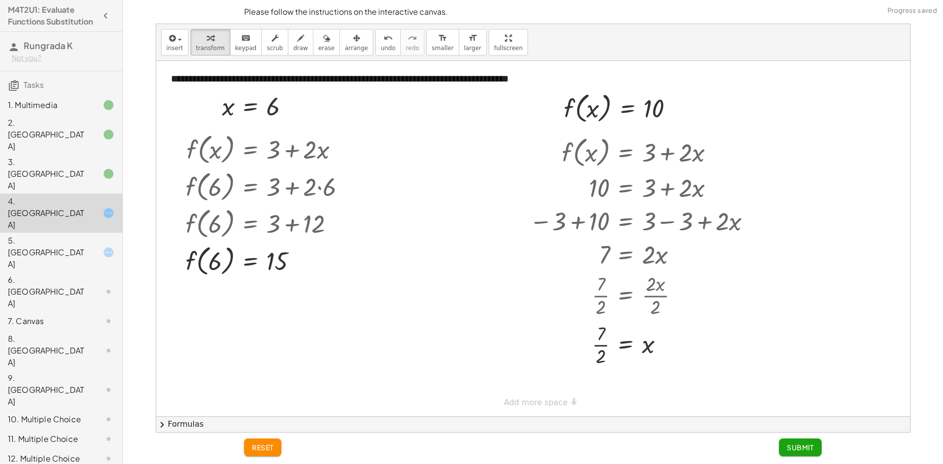
click at [87, 247] on div at bounding box center [101, 253] width 28 height 12
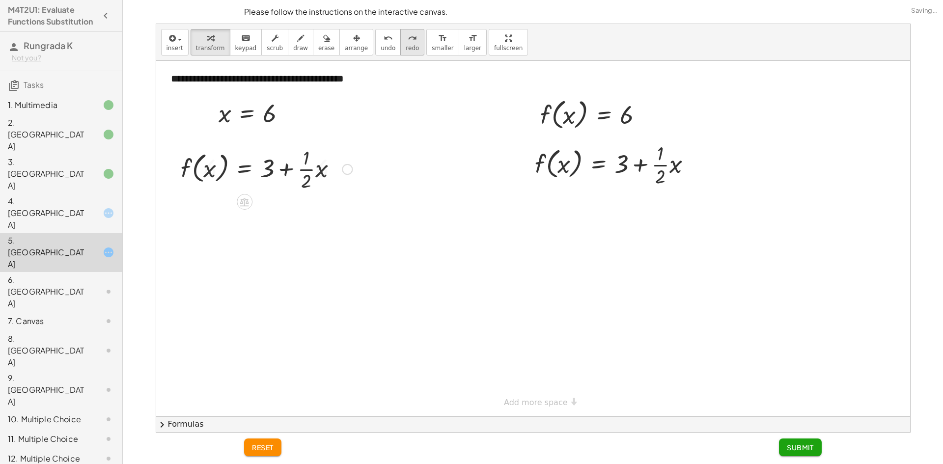
click at [408, 43] on icon "redo" at bounding box center [412, 38] width 9 height 12
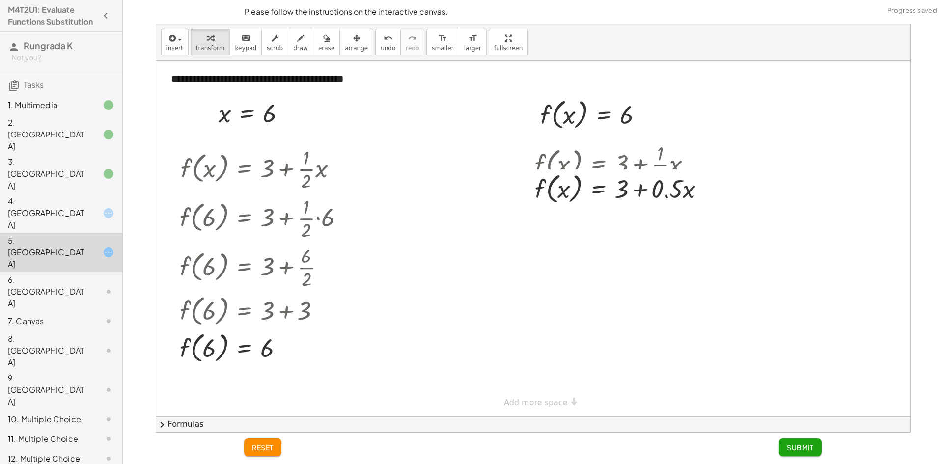
click at [95, 207] on div at bounding box center [101, 213] width 28 height 12
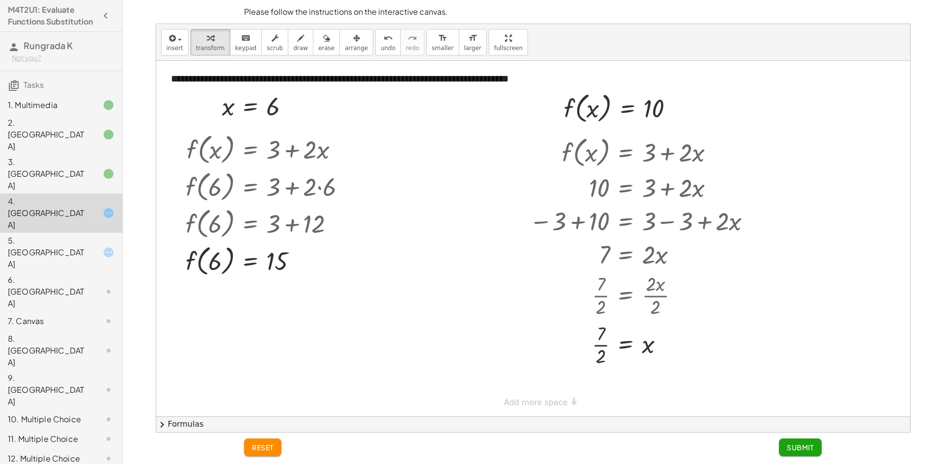
click at [103, 247] on icon at bounding box center [109, 253] width 12 height 12
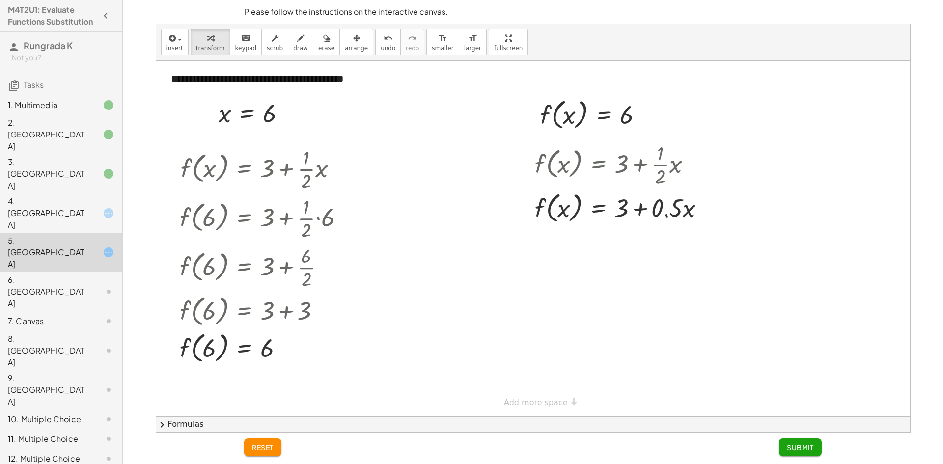
click at [667, 202] on div at bounding box center [624, 207] width 188 height 37
click at [384, 36] on icon "undo" at bounding box center [388, 38] width 9 height 12
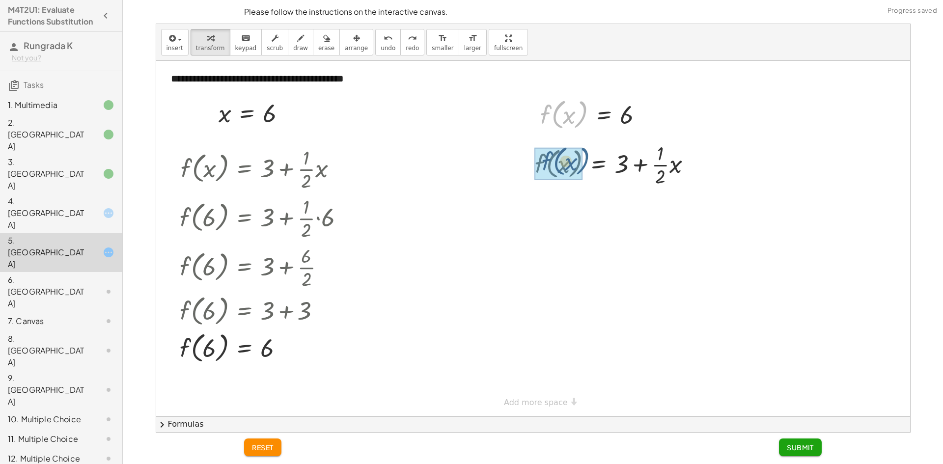
drag, startPoint x: 548, startPoint y: 110, endPoint x: 550, endPoint y: 159, distance: 49.2
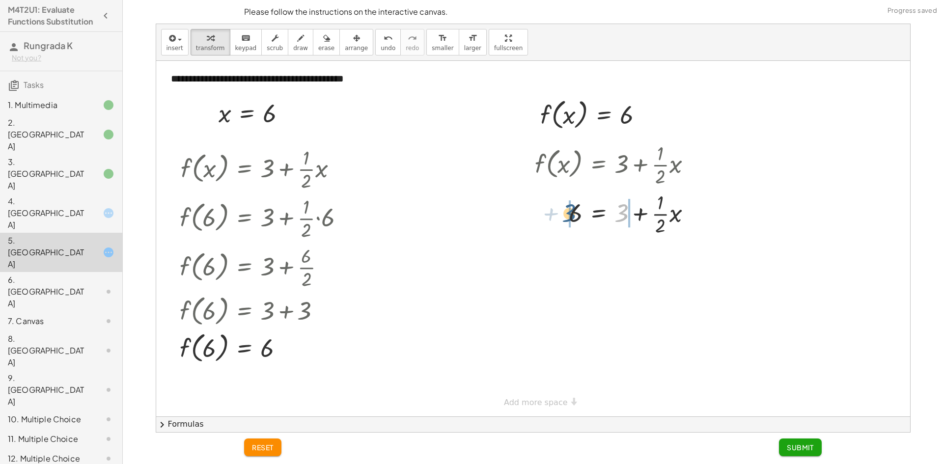
drag, startPoint x: 619, startPoint y: 206, endPoint x: 565, endPoint y: 205, distance: 54.0
click at [565, 205] on div at bounding box center [617, 213] width 174 height 49
click at [551, 258] on div at bounding box center [621, 262] width 233 height 49
click at [638, 257] on div at bounding box center [636, 262] width 212 height 49
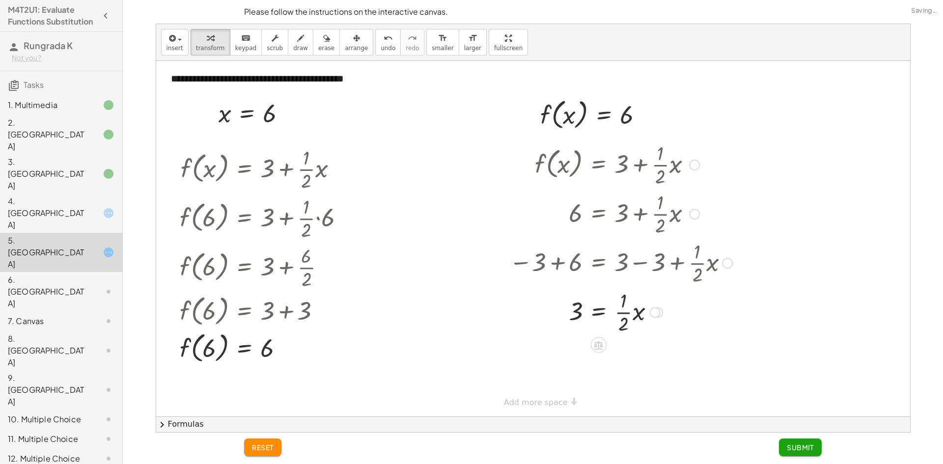
click at [617, 311] on div at bounding box center [621, 311] width 233 height 49
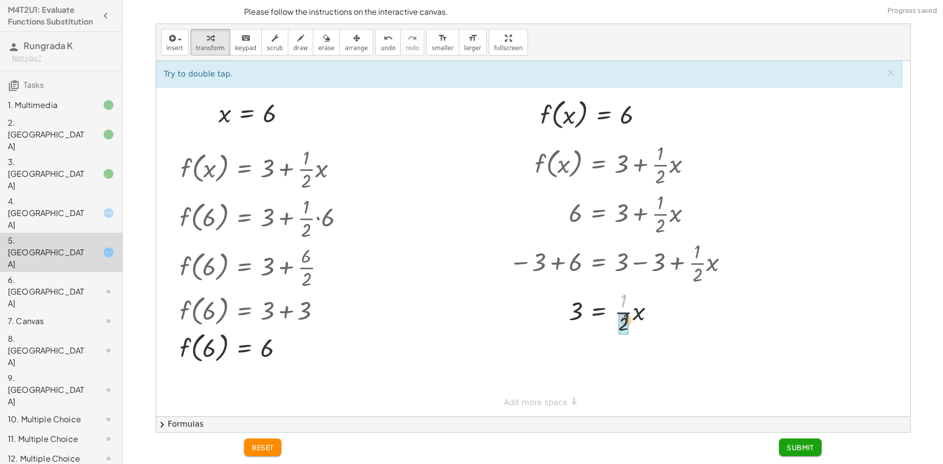
drag, startPoint x: 623, startPoint y: 307, endPoint x: 625, endPoint y: 328, distance: 20.8
drag, startPoint x: 625, startPoint y: 328, endPoint x: 624, endPoint y: 309, distance: 18.7
click at [624, 309] on div at bounding box center [621, 311] width 233 height 49
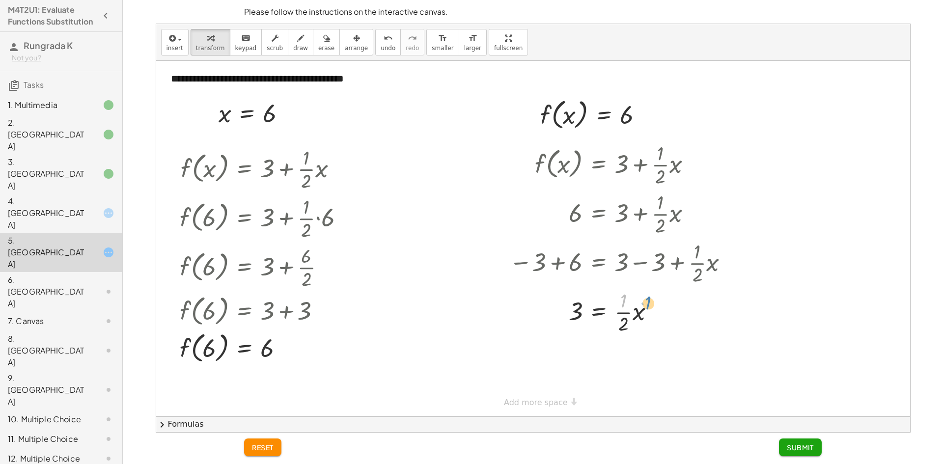
drag, startPoint x: 623, startPoint y: 302, endPoint x: 619, endPoint y: 296, distance: 7.4
click at [620, 296] on div at bounding box center [621, 311] width 233 height 49
click at [621, 318] on div at bounding box center [621, 311] width 233 height 49
click at [622, 324] on div at bounding box center [621, 311] width 233 height 49
drag, startPoint x: 622, startPoint y: 328, endPoint x: 587, endPoint y: 322, distance: 35.3
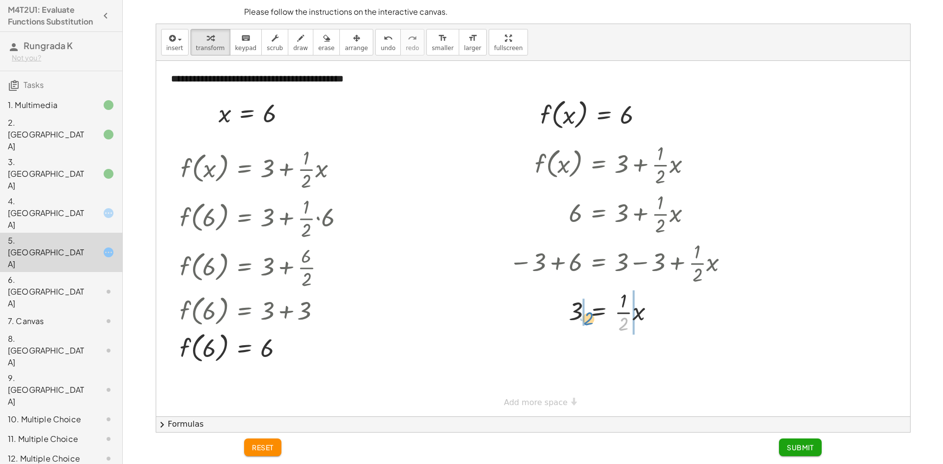
click at [587, 322] on div at bounding box center [621, 311] width 233 height 49
click at [566, 353] on div at bounding box center [621, 361] width 233 height 49
click at [643, 366] on div at bounding box center [621, 361] width 233 height 49
click at [626, 367] on div at bounding box center [621, 361] width 233 height 49
click at [83, 272] on div "4. [GEOGRAPHIC_DATA]" at bounding box center [61, 291] width 122 height 39
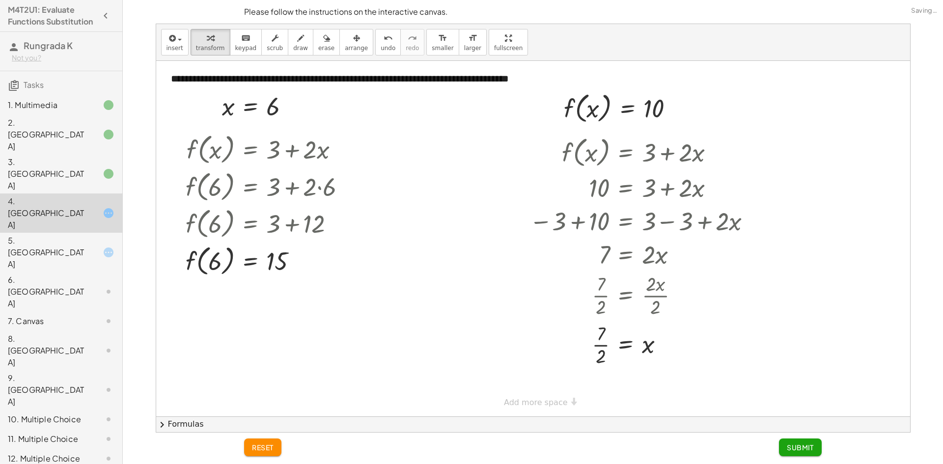
click at [813, 448] on span "Submit" at bounding box center [800, 447] width 27 height 9
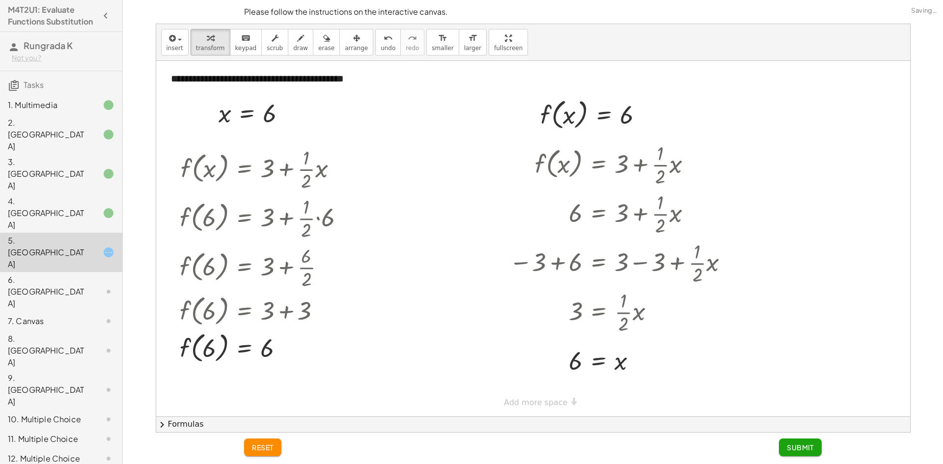
click at [808, 448] on span "Submit" at bounding box center [800, 447] width 27 height 9
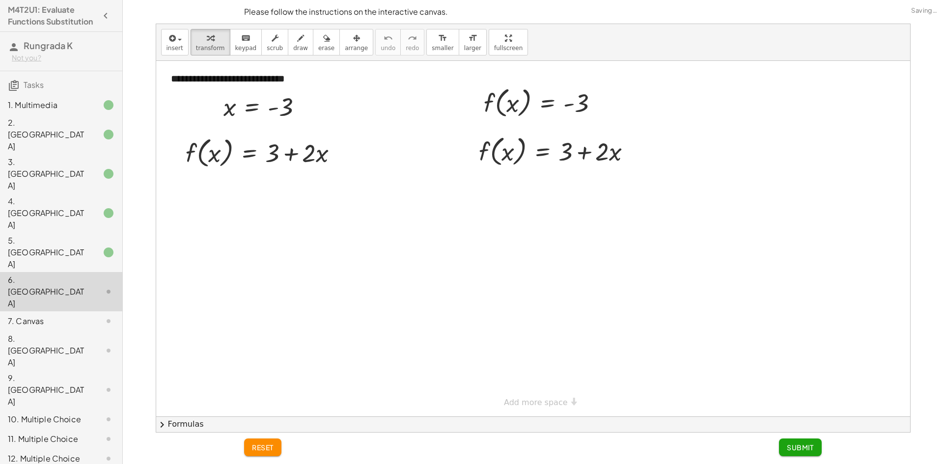
click at [812, 449] on span "Submit" at bounding box center [800, 447] width 27 height 9
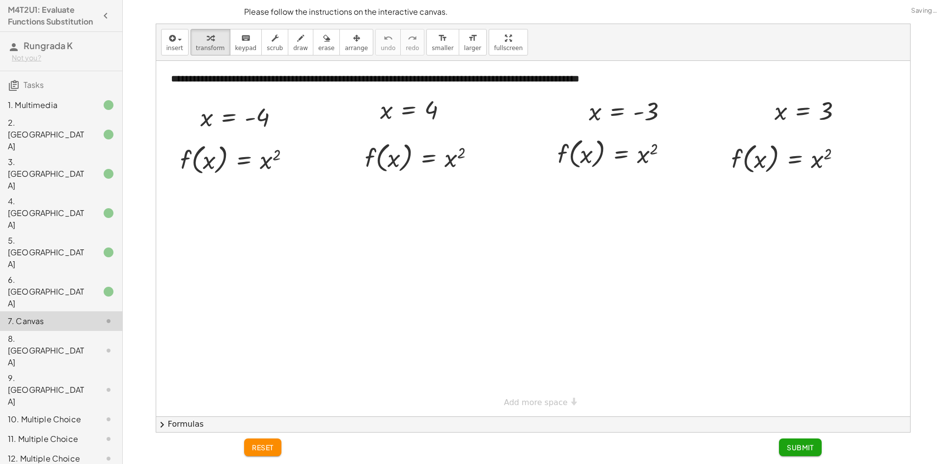
click at [15, 274] on div "6. [GEOGRAPHIC_DATA]" at bounding box center [47, 291] width 79 height 35
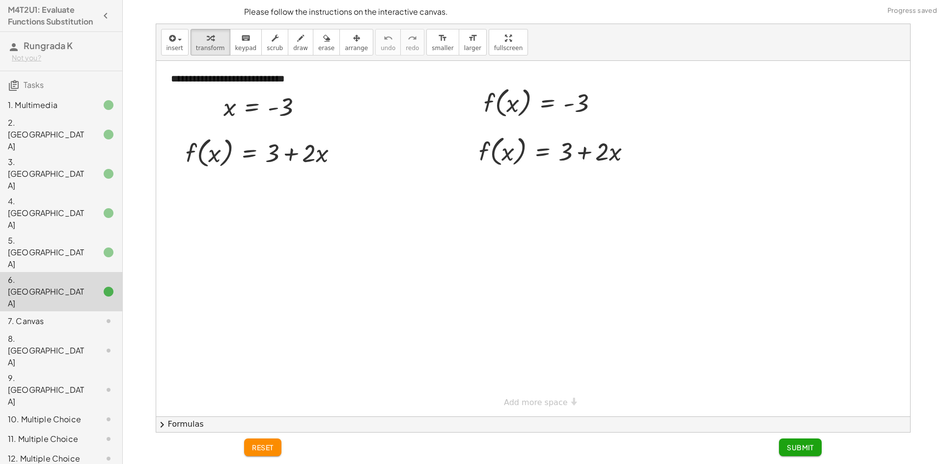
click at [259, 447] on span "reset" at bounding box center [263, 447] width 22 height 9
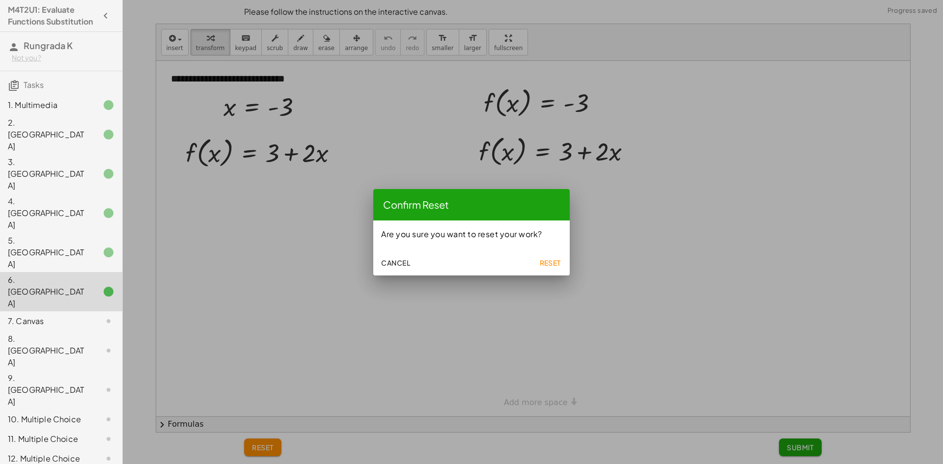
click at [551, 268] on button "Reset" at bounding box center [550, 263] width 31 height 18
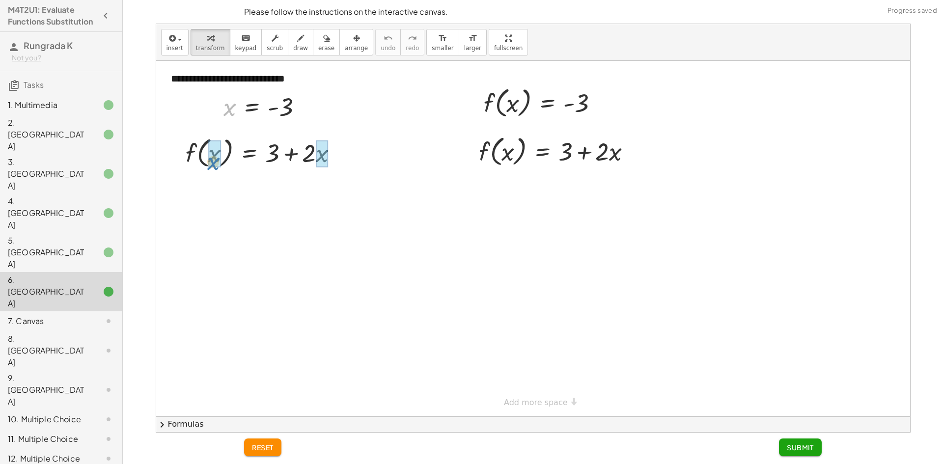
drag, startPoint x: 229, startPoint y: 106, endPoint x: 220, endPoint y: 141, distance: 36.5
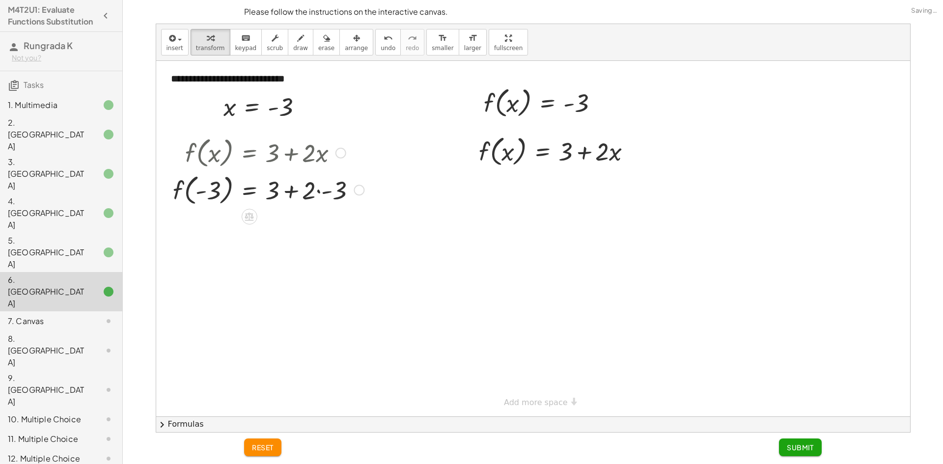
click at [212, 193] on div at bounding box center [268, 189] width 201 height 37
click at [208, 188] on div at bounding box center [268, 189] width 201 height 37
click at [284, 193] on div at bounding box center [268, 189] width 201 height 37
click at [311, 196] on div at bounding box center [268, 189] width 201 height 37
click at [322, 193] on div at bounding box center [268, 189] width 201 height 37
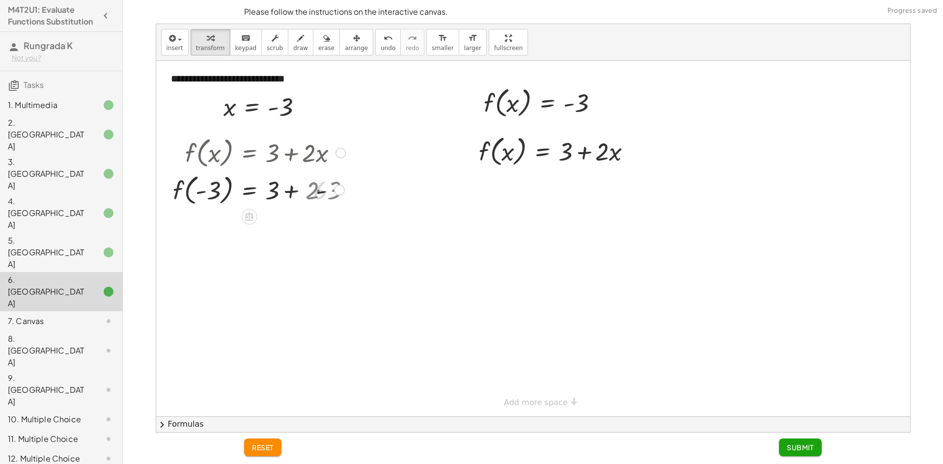
click at [326, 191] on div at bounding box center [259, 189] width 183 height 37
click at [289, 194] on div at bounding box center [268, 189] width 201 height 37
click at [289, 193] on div at bounding box center [268, 189] width 201 height 37
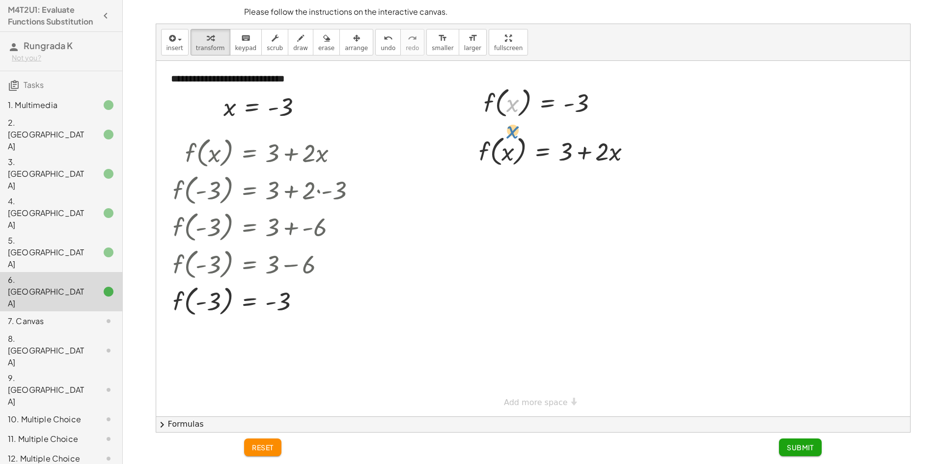
drag, startPoint x: 514, startPoint y: 99, endPoint x: 516, endPoint y: 105, distance: 5.8
click at [516, 106] on div at bounding box center [545, 102] width 132 height 37
drag, startPoint x: 527, startPoint y: 94, endPoint x: 517, endPoint y: 147, distance: 54.0
drag, startPoint x: 566, startPoint y: 198, endPoint x: 502, endPoint y: 191, distance: 64.2
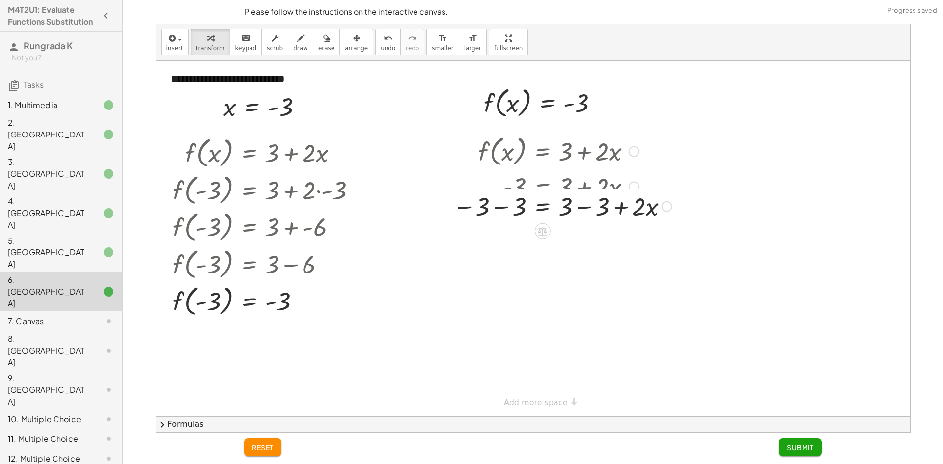
click at [542, 152] on div "f ( , x ) = + 3 + · 2 · x - 3 = + 3 + · 2 · x = + · 2 · x − 3 − 3 + 3 − 3" at bounding box center [542, 152] width 0 height 0
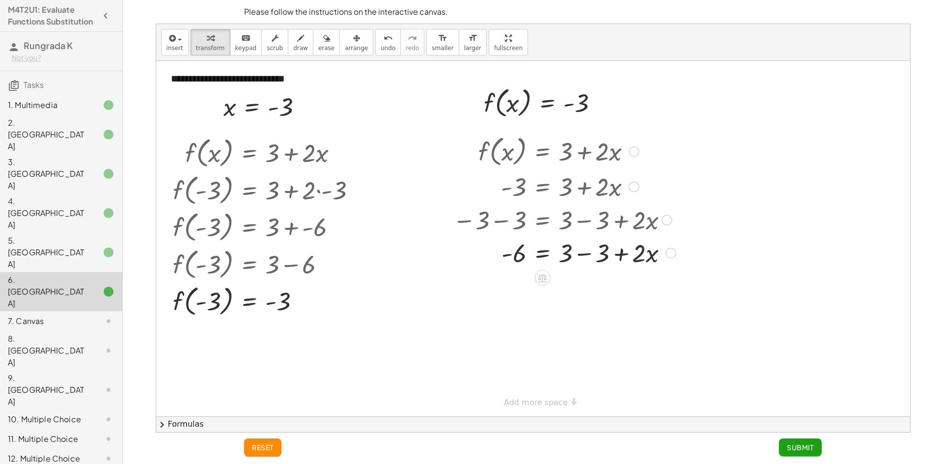
click at [542, 152] on div "f ( , x ) = + 3 + · 2 · x - 3 = + 3 + · 2 · x − 3 − 3 = + 3 − 3 + · 2 · x = + ·…" at bounding box center [542, 152] width 0 height 0
click at [588, 255] on div at bounding box center [564, 252] width 233 height 33
click at [553, 229] on div at bounding box center [562, 219] width 229 height 33
click at [508, 216] on div at bounding box center [562, 219] width 229 height 33
drag, startPoint x: 499, startPoint y: 113, endPoint x: 505, endPoint y: 90, distance: 24.4
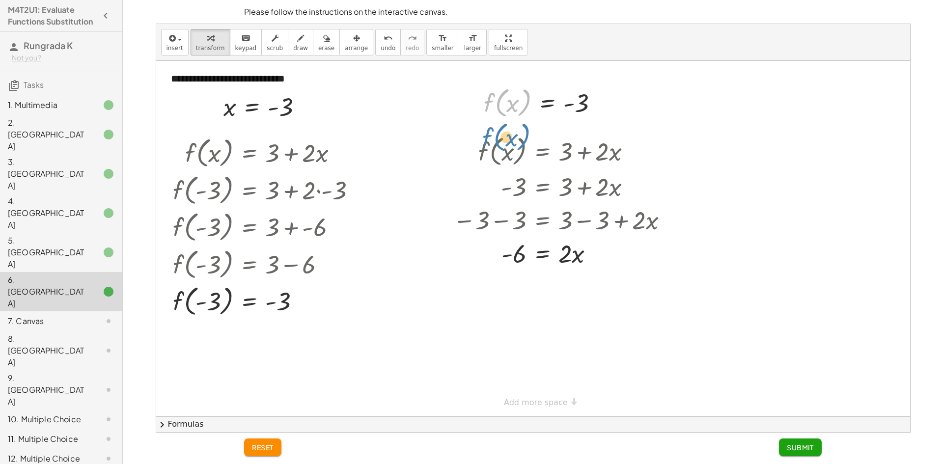
click at [510, 98] on div at bounding box center [545, 102] width 132 height 37
drag, startPoint x: 565, startPoint y: 259, endPoint x: 522, endPoint y: 281, distance: 47.5
click at [542, 152] on div "f ( , x ) = + 3 + · 2 · x - 3 = + 3 + · 2 · x − 3 − 3 = + 3 − 3 + · 2 · x - 6 =…" at bounding box center [542, 152] width 0 height 0
click at [515, 284] on div at bounding box center [562, 293] width 229 height 49
click at [519, 295] on div at bounding box center [562, 293] width 229 height 49
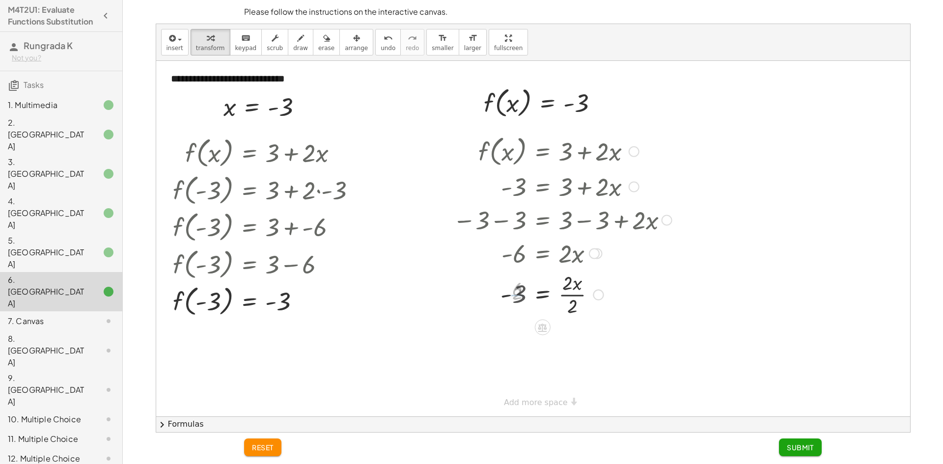
click at [558, 294] on div at bounding box center [562, 293] width 229 height 49
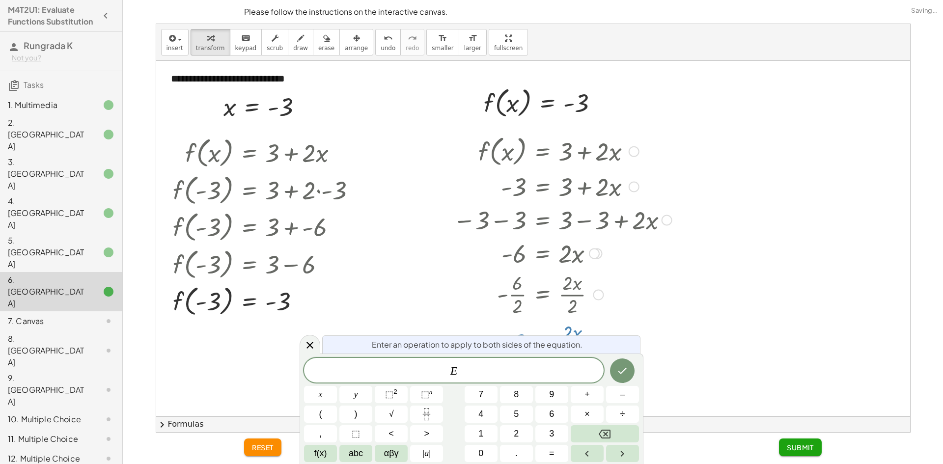
click at [628, 302] on div at bounding box center [560, 293] width 233 height 49
click at [313, 340] on icon at bounding box center [310, 345] width 12 height 12
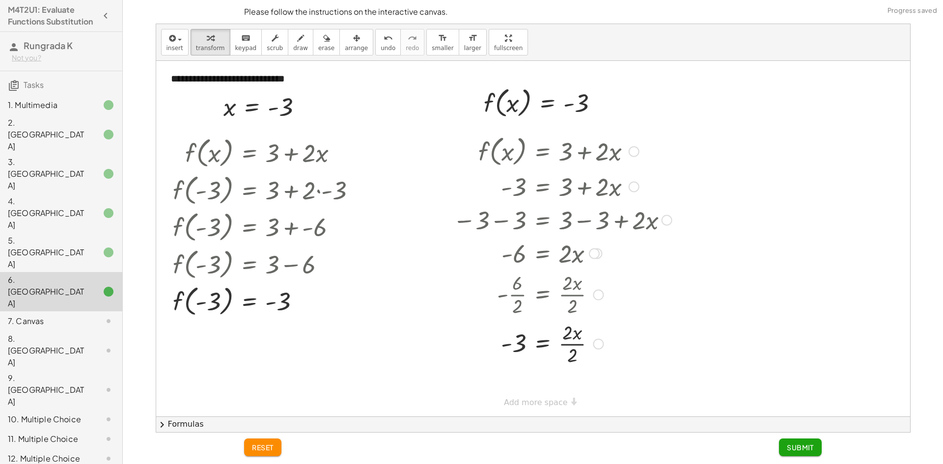
click at [581, 347] on div at bounding box center [562, 343] width 229 height 49
click at [783, 447] on button "Submit" at bounding box center [800, 448] width 43 height 18
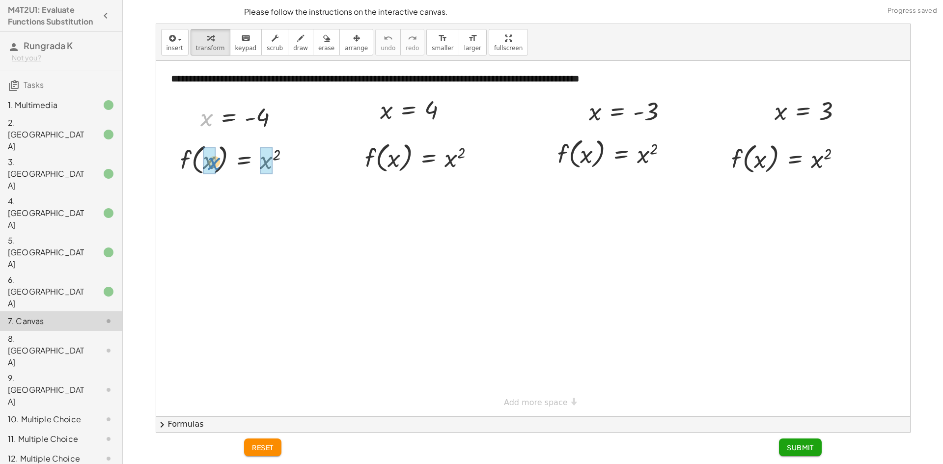
drag, startPoint x: 204, startPoint y: 117, endPoint x: 212, endPoint y: 162, distance: 44.9
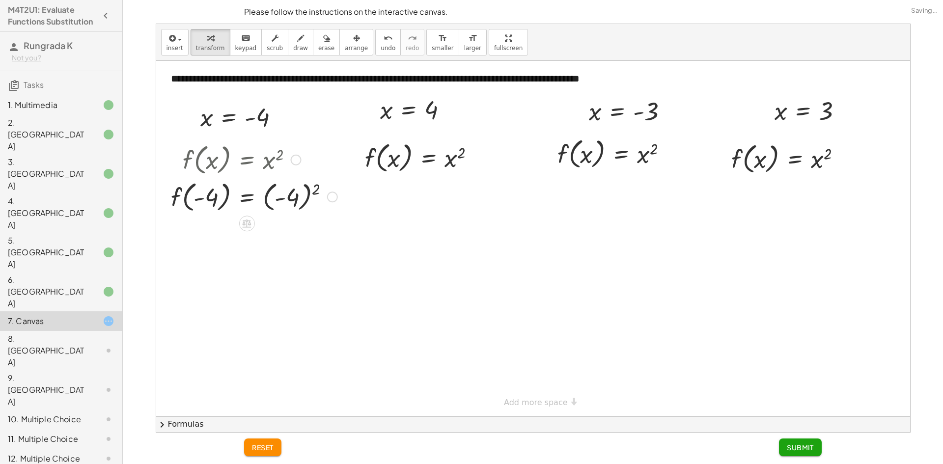
click at [291, 193] on div at bounding box center [254, 196] width 176 height 37
drag, startPoint x: 391, startPoint y: 114, endPoint x: 400, endPoint y: 164, distance: 49.9
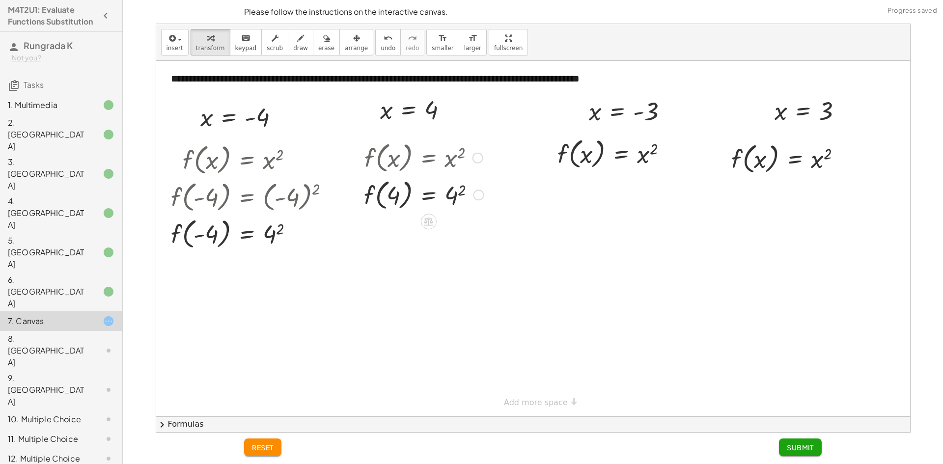
click at [457, 201] on div at bounding box center [423, 194] width 129 height 37
click at [456, 201] on div at bounding box center [424, 194] width 130 height 37
drag, startPoint x: 593, startPoint y: 130, endPoint x: 588, endPoint y: 155, distance: 25.6
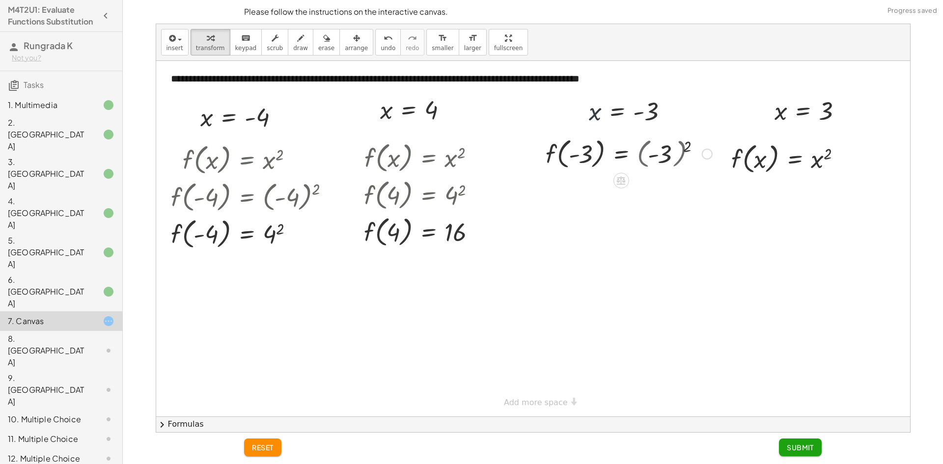
click at [652, 157] on div at bounding box center [628, 153] width 177 height 37
click at [651, 157] on div at bounding box center [610, 153] width 141 height 37
click at [651, 158] on div at bounding box center [628, 153] width 177 height 37
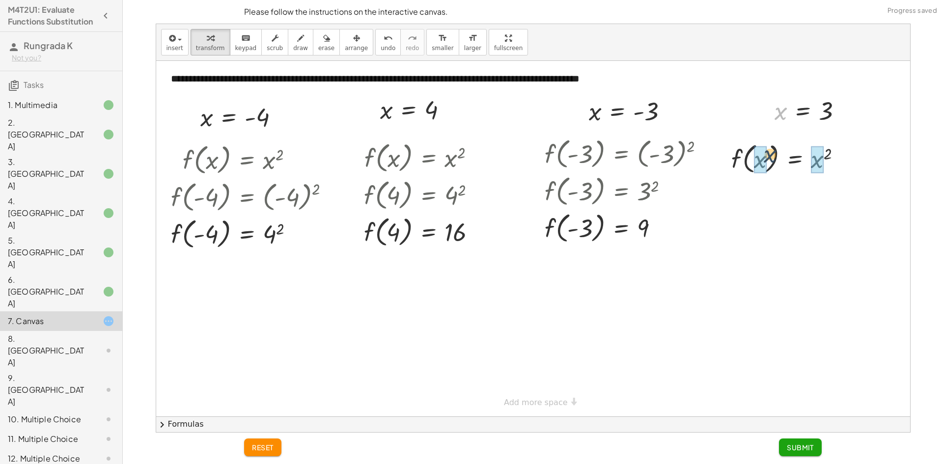
drag, startPoint x: 780, startPoint y: 131, endPoint x: 760, endPoint y: 163, distance: 37.3
click at [821, 159] on div at bounding box center [790, 158] width 130 height 37
click at [819, 164] on div at bounding box center [785, 158] width 120 height 37
click at [260, 232] on div at bounding box center [254, 233] width 176 height 37
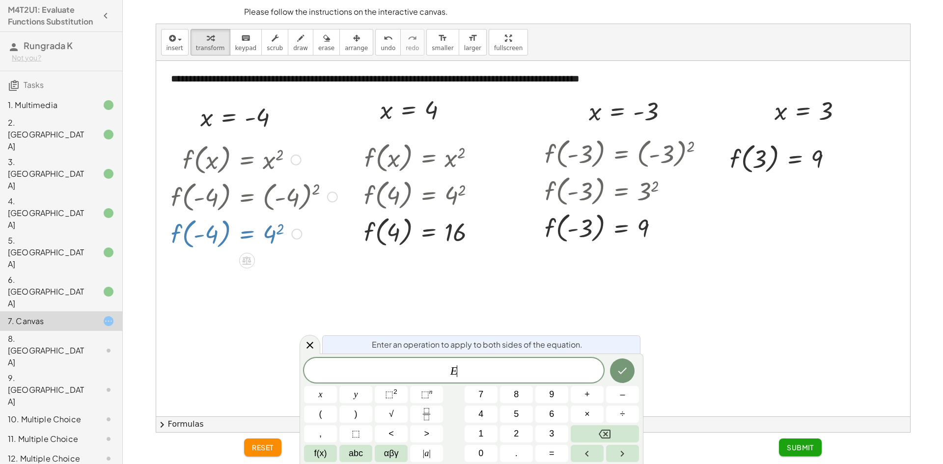
click at [273, 232] on div at bounding box center [254, 233] width 176 height 37
click at [310, 339] on div at bounding box center [310, 344] width 21 height 19
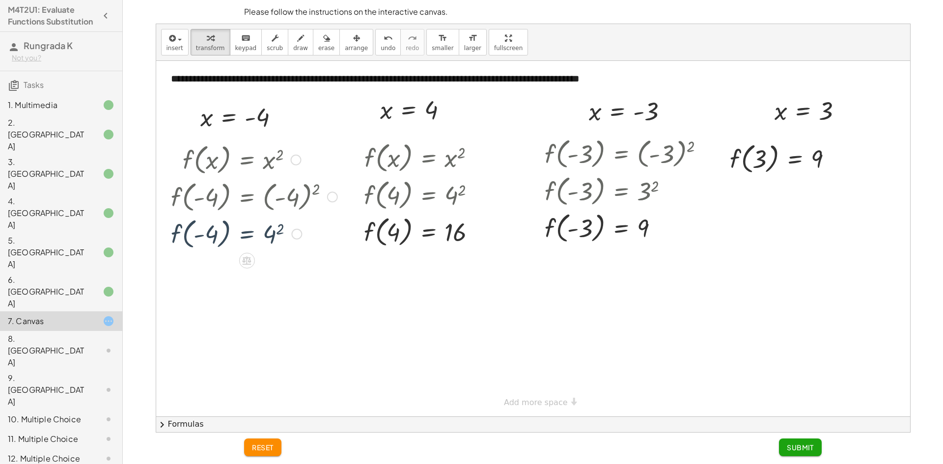
click at [282, 244] on div at bounding box center [254, 233] width 176 height 37
click at [275, 234] on div at bounding box center [254, 233] width 176 height 37
click at [274, 234] on div at bounding box center [254, 233] width 176 height 37
click at [431, 268] on div at bounding box center [533, 239] width 754 height 356
click at [801, 444] on span "Submit" at bounding box center [800, 447] width 27 height 9
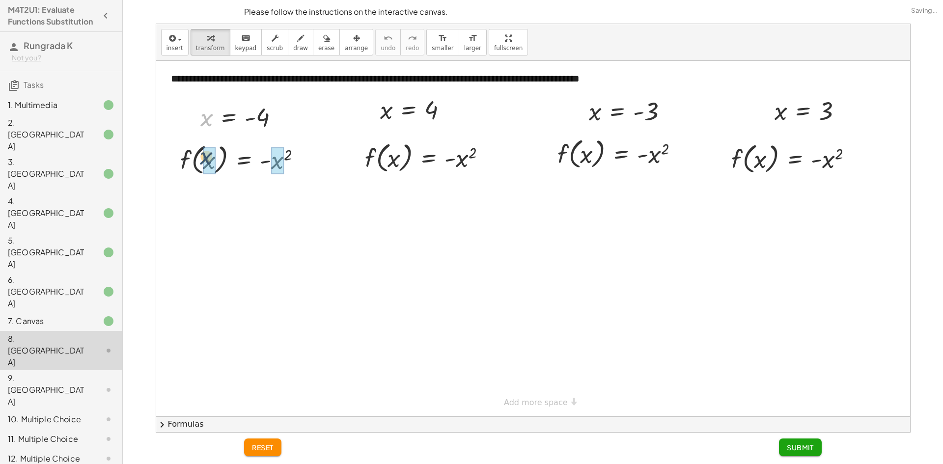
drag, startPoint x: 209, startPoint y: 115, endPoint x: 208, endPoint y: 145, distance: 30.5
click at [285, 163] on div at bounding box center [260, 159] width 188 height 37
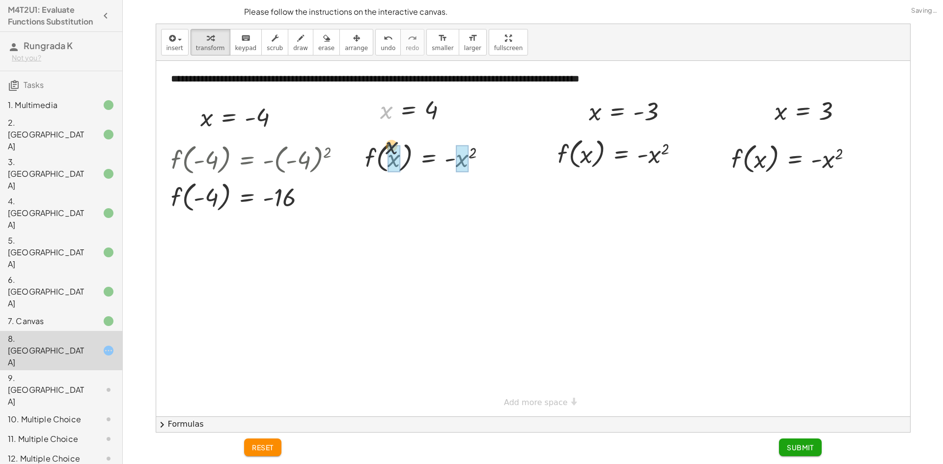
drag, startPoint x: 383, startPoint y: 115, endPoint x: 392, endPoint y: 164, distance: 49.4
click at [453, 153] on div at bounding box center [429, 157] width 141 height 37
click at [460, 157] on div at bounding box center [429, 157] width 141 height 37
drag, startPoint x: 592, startPoint y: 124, endPoint x: 587, endPoint y: 144, distance: 20.9
click at [672, 155] on div at bounding box center [634, 153] width 189 height 37
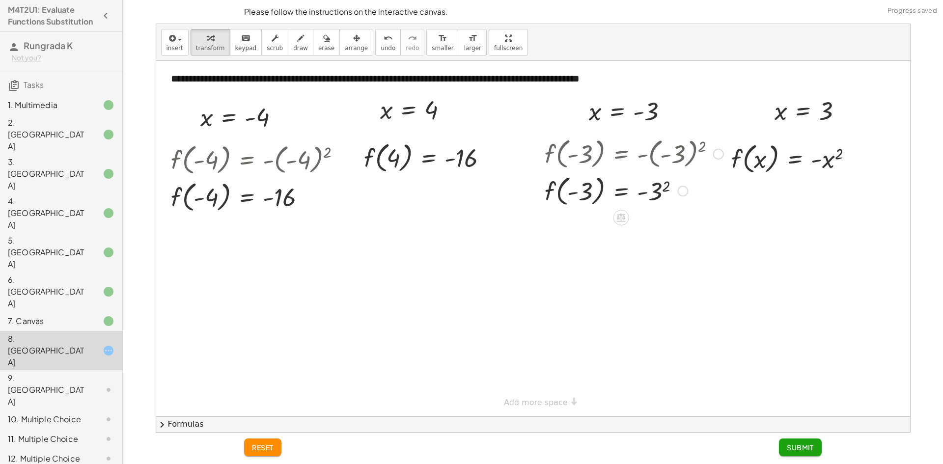
drag, startPoint x: 665, startPoint y: 158, endPoint x: 662, endPoint y: 194, distance: 36.0
click at [662, 164] on div at bounding box center [634, 153] width 189 height 37
click at [662, 194] on div at bounding box center [634, 190] width 189 height 37
click at [0, 0] on div at bounding box center [0, 0] width 0 height 0
drag, startPoint x: 771, startPoint y: 161, endPoint x: 771, endPoint y: 121, distance: 40.3
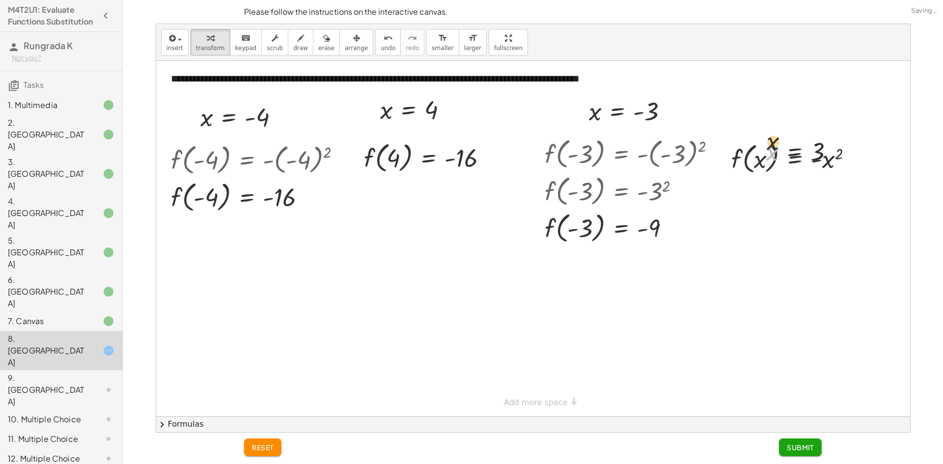
click at [771, 121] on div "**********" at bounding box center [533, 239] width 754 height 356
drag, startPoint x: 773, startPoint y: 147, endPoint x: 756, endPoint y: 156, distance: 19.8
click at [0, 0] on div "x x = 3" at bounding box center [0, 0] width 0 height 0
drag, startPoint x: 766, startPoint y: 154, endPoint x: 762, endPoint y: 116, distance: 37.6
click at [762, 118] on div "**********" at bounding box center [533, 239] width 754 height 356
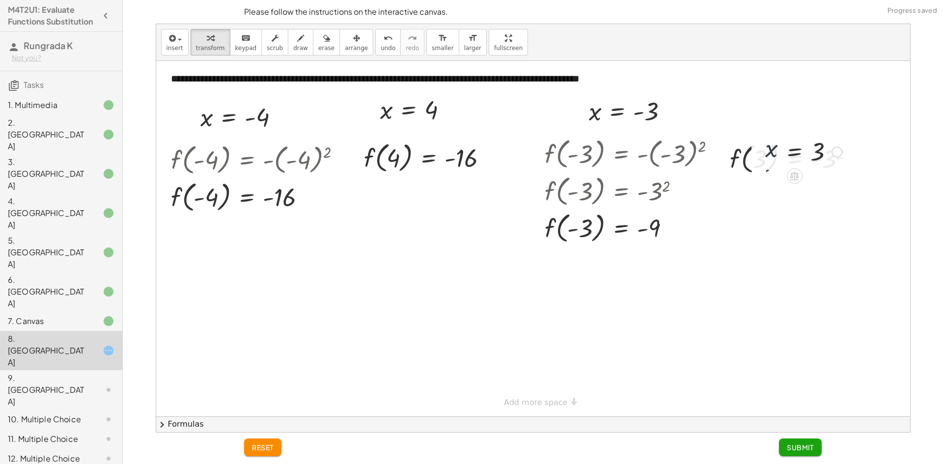
click at [0, 0] on div at bounding box center [0, 0] width 0 height 0
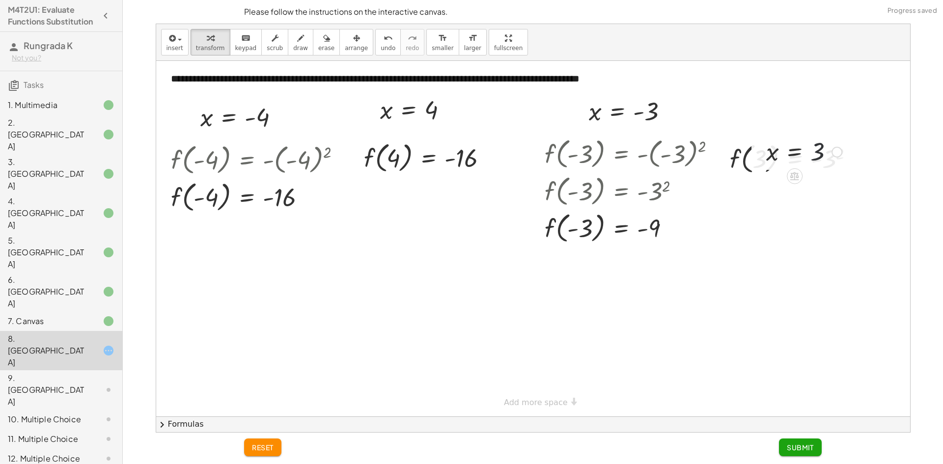
click at [0, 0] on div at bounding box center [0, 0] width 0 height 0
click at [0, 0] on div "x = 3 Transform line Copy line as LaTeX Copy derivation as LaTeX Expand new lin…" at bounding box center [0, 0] width 0 height 0
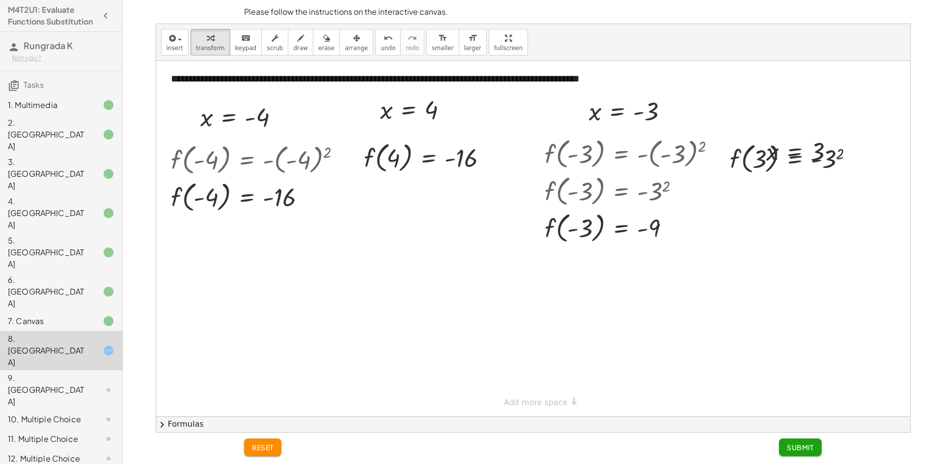
drag, startPoint x: 781, startPoint y: 134, endPoint x: 792, endPoint y: 120, distance: 17.1
drag, startPoint x: 792, startPoint y: 120, endPoint x: 816, endPoint y: 118, distance: 24.2
click at [816, 118] on div at bounding box center [533, 239] width 754 height 356
click at [0, 0] on div "Transform line Copy line as LaTeX Copy derivation as LaTeX Expand new lines: On" at bounding box center [0, 0] width 0 height 0
click at [0, 0] on div at bounding box center [0, 0] width 0 height 0
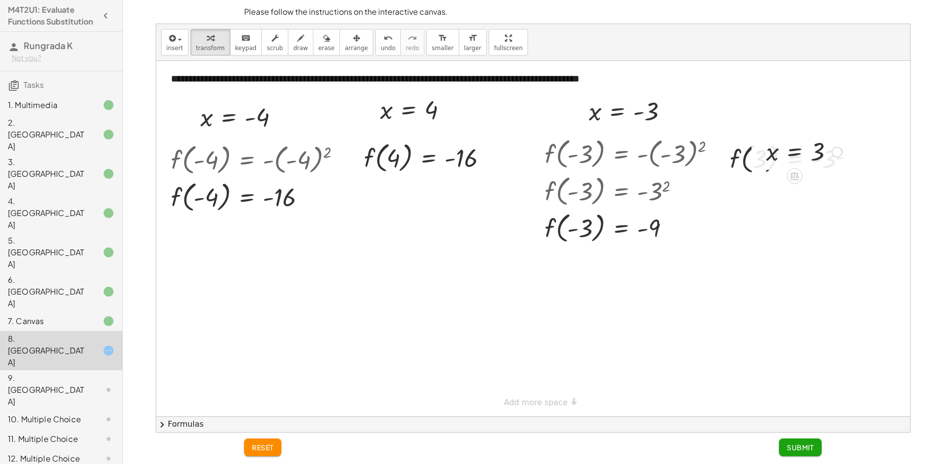
click at [0, 0] on div at bounding box center [0, 0] width 0 height 0
click at [0, 0] on div "f ( , x ) = - x 2 f ( , ) = - 2 3 3" at bounding box center [0, 0] width 0 height 0
click at [802, 449] on span "Submit" at bounding box center [800, 447] width 27 height 9
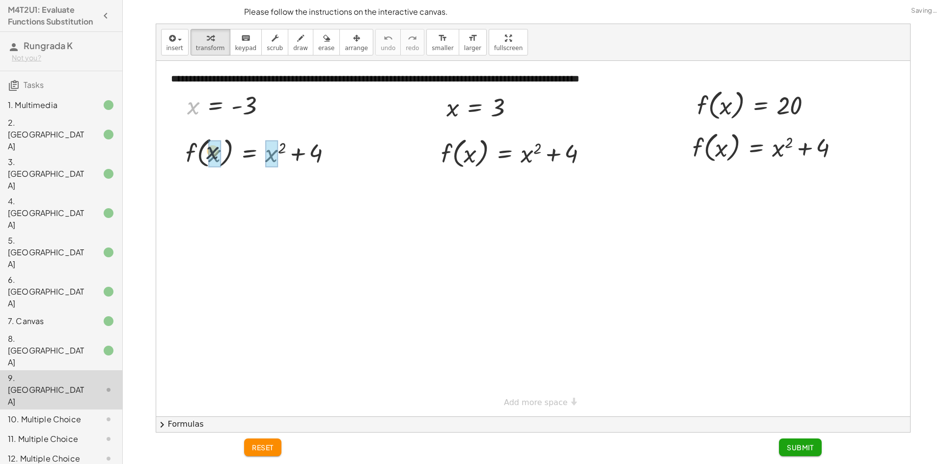
drag, startPoint x: 191, startPoint y: 108, endPoint x: 222, endPoint y: 162, distance: 61.6
click at [0, 0] on div "f ( , x ) = + x 2 + 4 f ( , ) = + 2 + 4 - 3 ( - 3 )" at bounding box center [0, 0] width 0 height 0
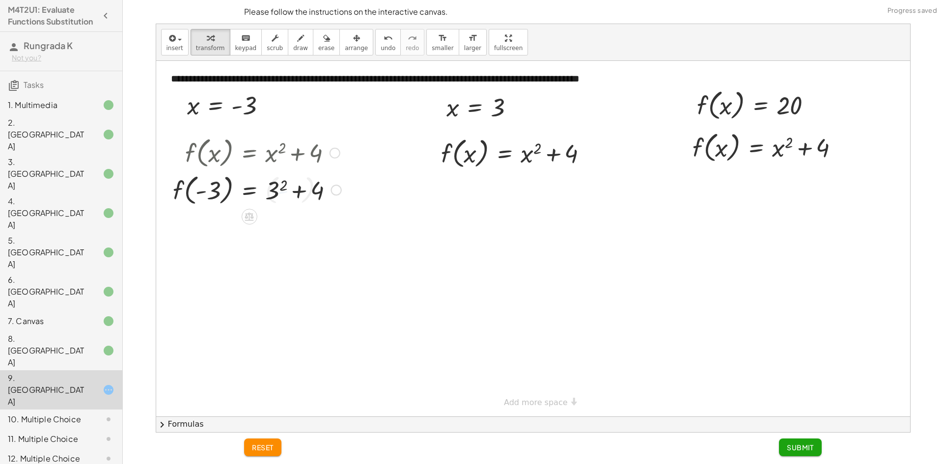
drag, startPoint x: 280, startPoint y: 192, endPoint x: 307, endPoint y: 197, distance: 27.4
click at [285, 194] on div at bounding box center [257, 189] width 178 height 37
click at [295, 228] on div at bounding box center [275, 226] width 214 height 37
click at [281, 228] on div at bounding box center [275, 226] width 214 height 37
click at [280, 228] on div at bounding box center [275, 226] width 214 height 37
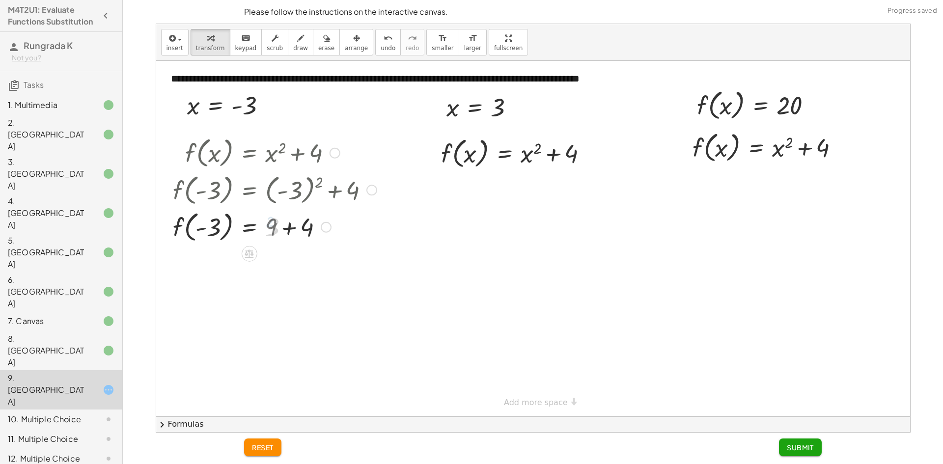
click at [292, 229] on div at bounding box center [275, 226] width 214 height 37
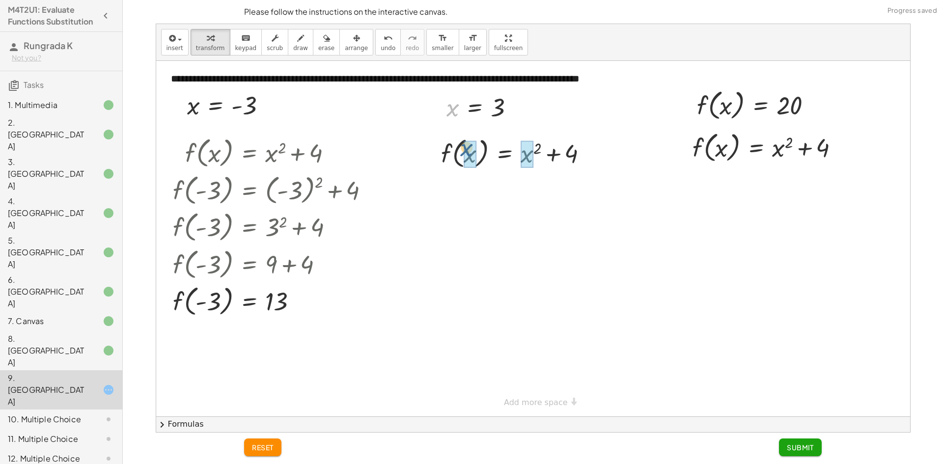
drag, startPoint x: 455, startPoint y: 122, endPoint x: 479, endPoint y: 152, distance: 38.1
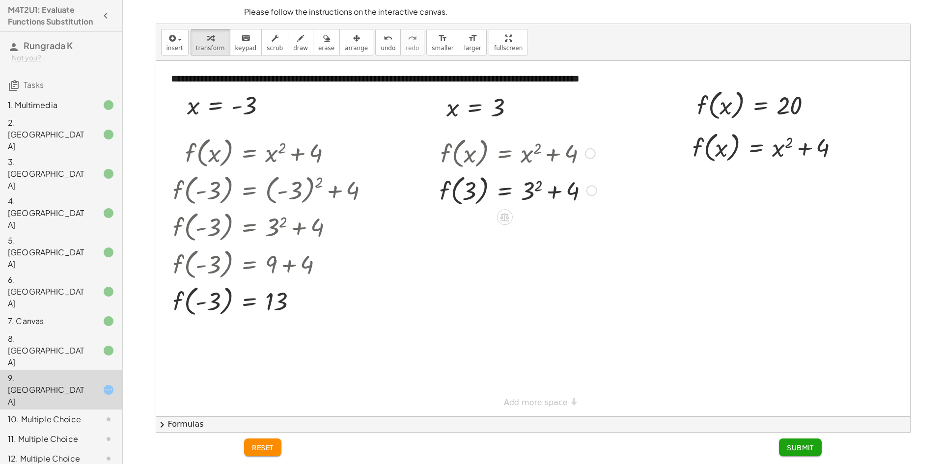
click at [560, 191] on div at bounding box center [518, 189] width 167 height 37
click at [570, 189] on div at bounding box center [518, 189] width 167 height 37
click at [525, 195] on div at bounding box center [518, 189] width 167 height 37
click at [531, 190] on div at bounding box center [518, 189] width 166 height 37
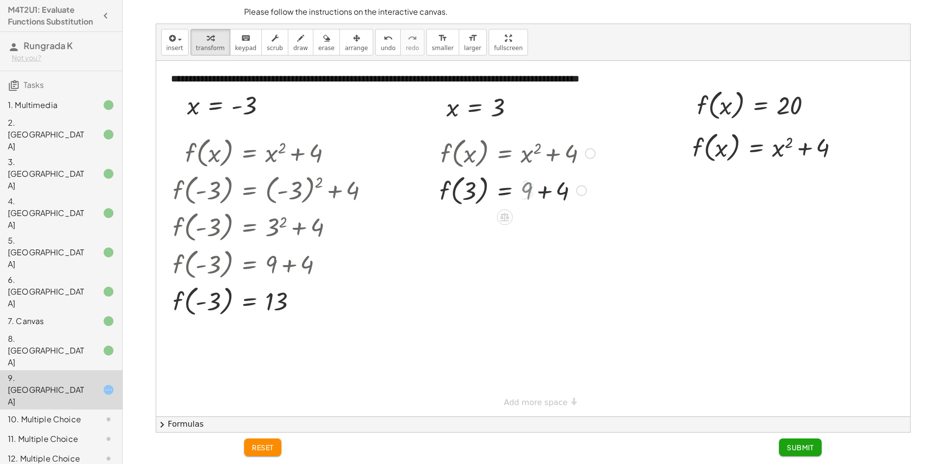
click at [531, 190] on div at bounding box center [518, 189] width 167 height 37
click at [533, 227] on div at bounding box center [518, 226] width 167 height 37
click at [542, 228] on div at bounding box center [518, 226] width 167 height 37
click at [545, 228] on div at bounding box center [518, 226] width 167 height 37
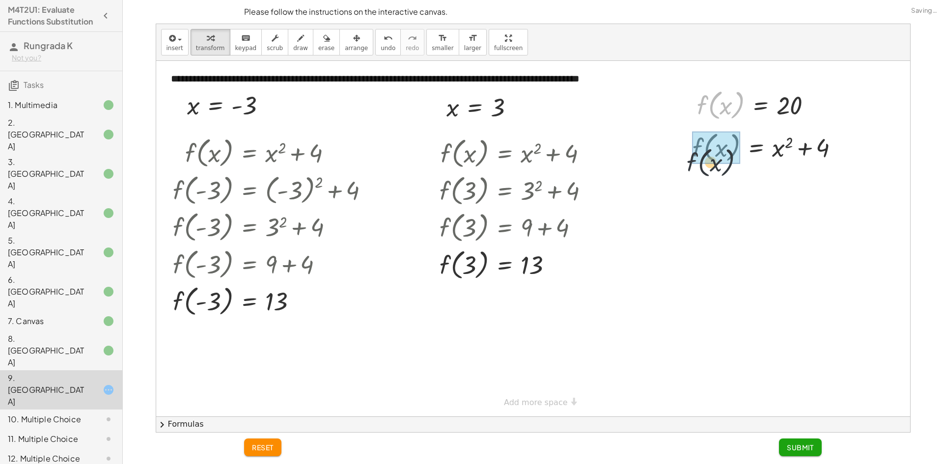
drag, startPoint x: 733, startPoint y: 104, endPoint x: 734, endPoint y: 151, distance: 47.7
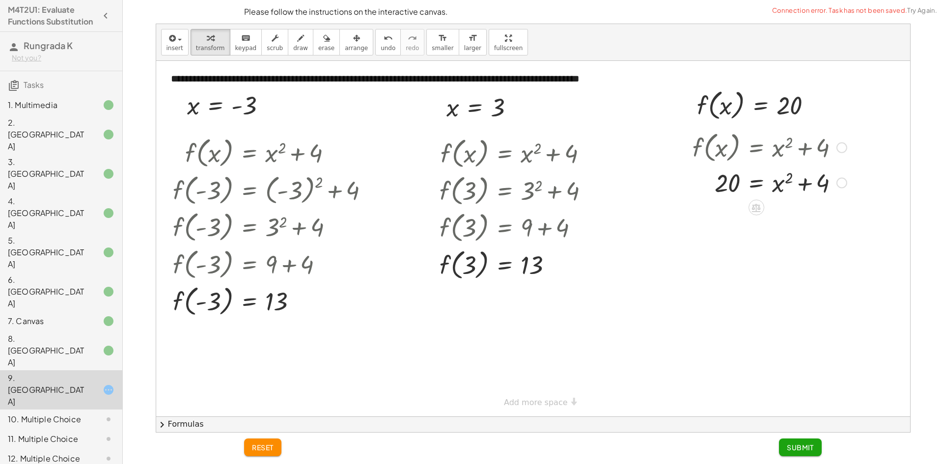
click at [778, 179] on div at bounding box center [770, 182] width 164 height 33
drag, startPoint x: 815, startPoint y: 184, endPoint x: 780, endPoint y: 187, distance: 34.6
click at [780, 187] on div at bounding box center [770, 182] width 164 height 33
click at [815, 184] on div at bounding box center [770, 182] width 164 height 33
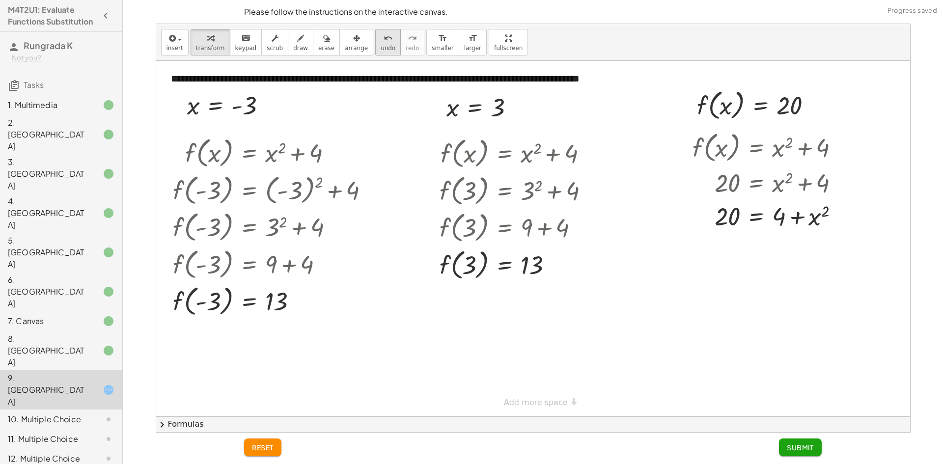
click at [381, 41] on div "undo" at bounding box center [388, 38] width 15 height 12
click at [728, 176] on div at bounding box center [770, 182] width 164 height 33
drag, startPoint x: 823, startPoint y: 184, endPoint x: 719, endPoint y: 189, distance: 104.3
click at [719, 189] on div at bounding box center [770, 182] width 164 height 33
click at [756, 148] on div "f ( , x ) = + x 2 + 4 20 = + x 2 + 4 20 = + x 2 − 4 + + 4 − 4" at bounding box center [756, 148] width 0 height 0
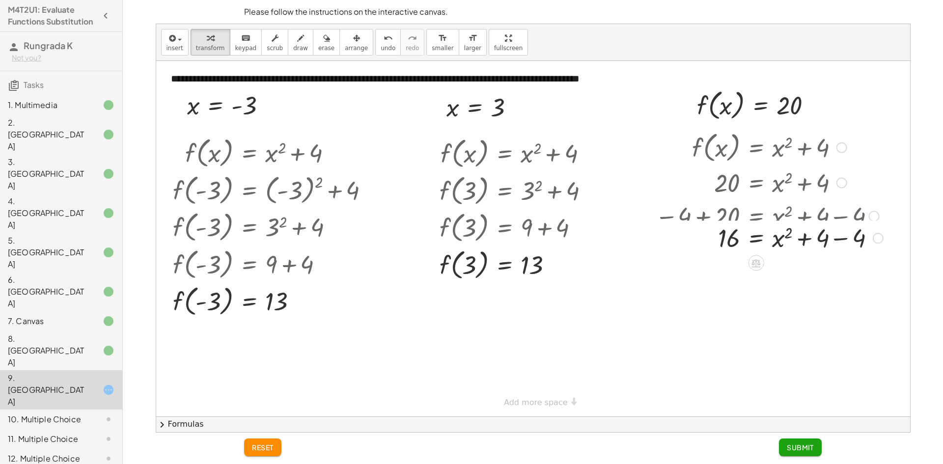
click at [756, 148] on div "f ( , x ) = + x 2 + 4 20 = + x 2 + 4 − 4 + 20 = + x 2 + 4 − 4 = + x 2 + 4 − 4 16" at bounding box center [756, 148] width 0 height 0
click at [838, 250] on div at bounding box center [769, 248] width 238 height 33
click at [785, 254] on div at bounding box center [767, 249] width 234 height 32
click at [779, 254] on div at bounding box center [767, 249] width 234 height 32
click at [817, 450] on button "Submit" at bounding box center [800, 448] width 43 height 18
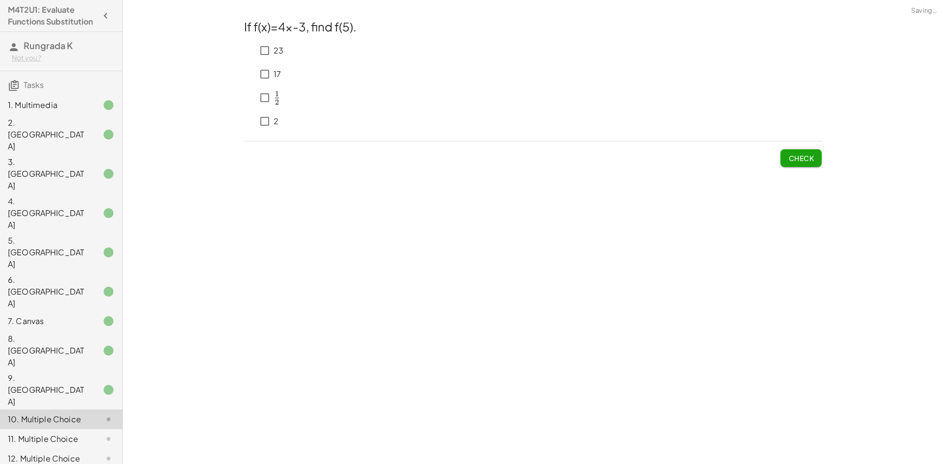
click at [277, 95] on span "1" at bounding box center [277, 93] width 4 height 9
click at [267, 61] on div "23" at bounding box center [270, 51] width 28 height 24
click at [792, 158] on span "Check" at bounding box center [802, 158] width 26 height 9
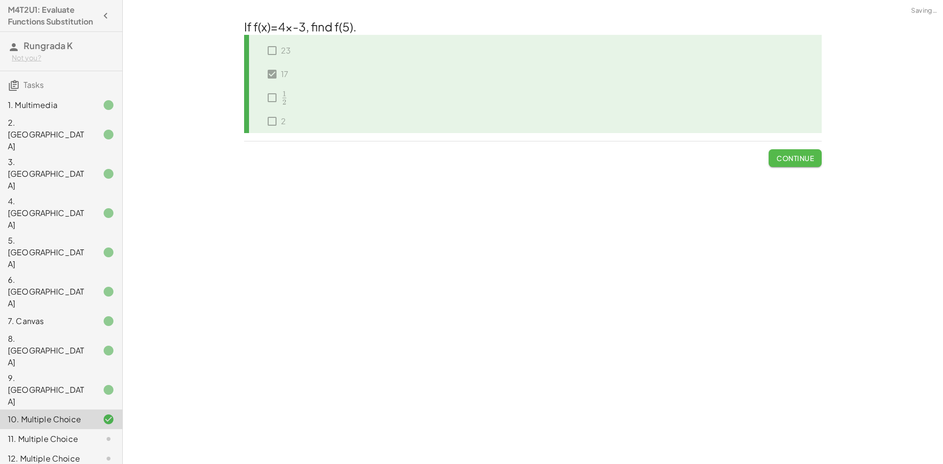
click at [792, 158] on span "Continue" at bounding box center [795, 158] width 37 height 9
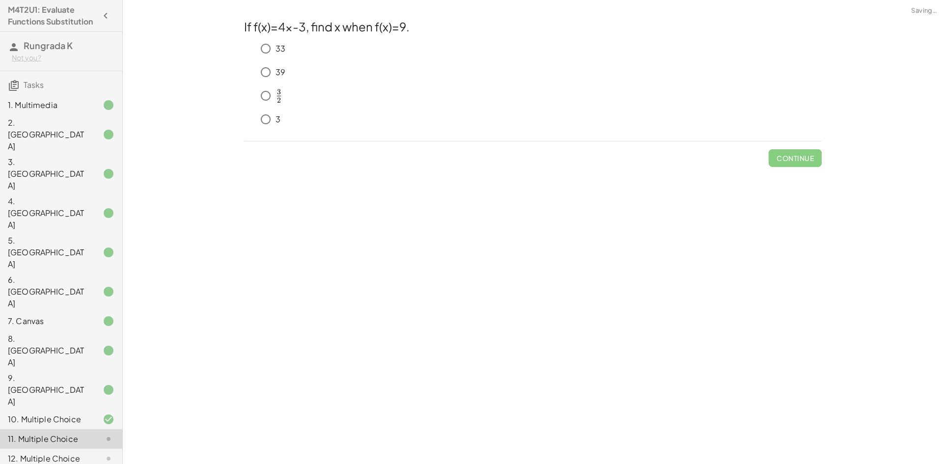
click at [0, 0] on div "If f(x)=4x-3, find x when f(x)=9. 33 39 ﻿ 3 2 \frac{3}{2} 2 3 ​ ﻿ 3 Continue" at bounding box center [0, 0] width 0 height 0
drag, startPoint x: 242, startPoint y: 37, endPoint x: 170, endPoint y: 233, distance: 208.9
click at [170, 233] on div "**********" at bounding box center [533, 232] width 820 height 464
click at [46, 414] on div "10. Multiple Choice" at bounding box center [47, 420] width 79 height 12
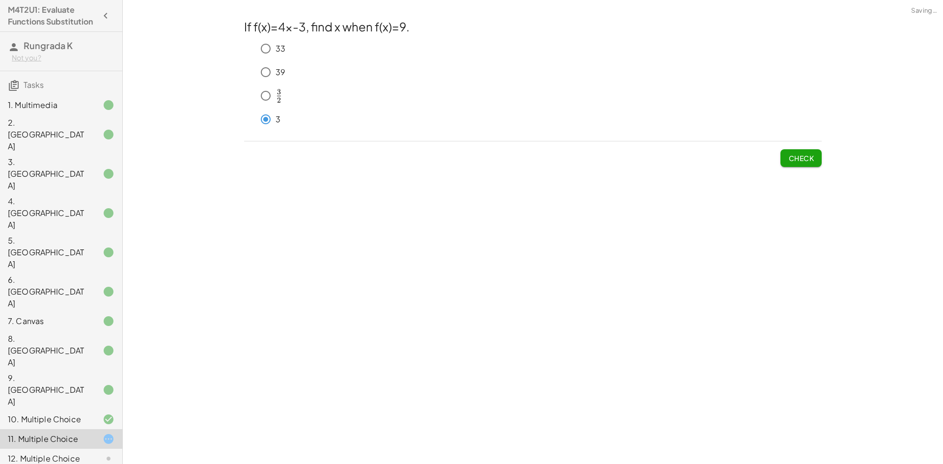
click at [790, 162] on span "Check" at bounding box center [802, 158] width 26 height 9
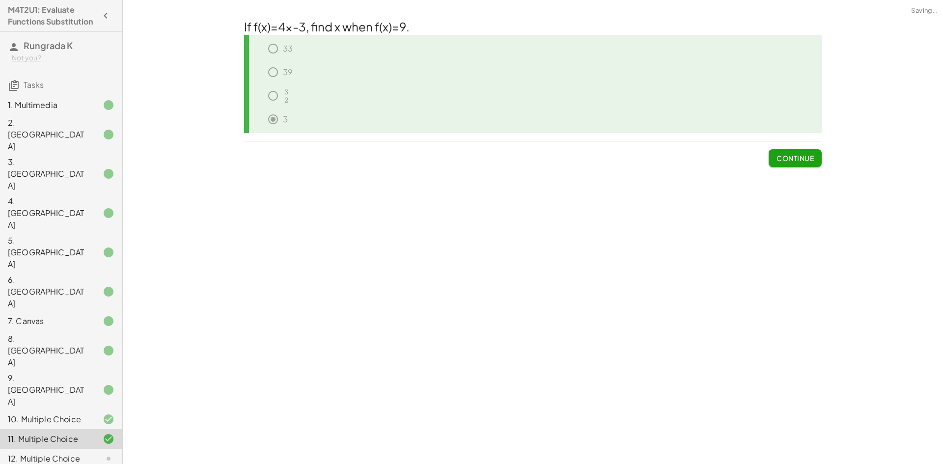
click at [802, 156] on span "Continue" at bounding box center [795, 158] width 37 height 9
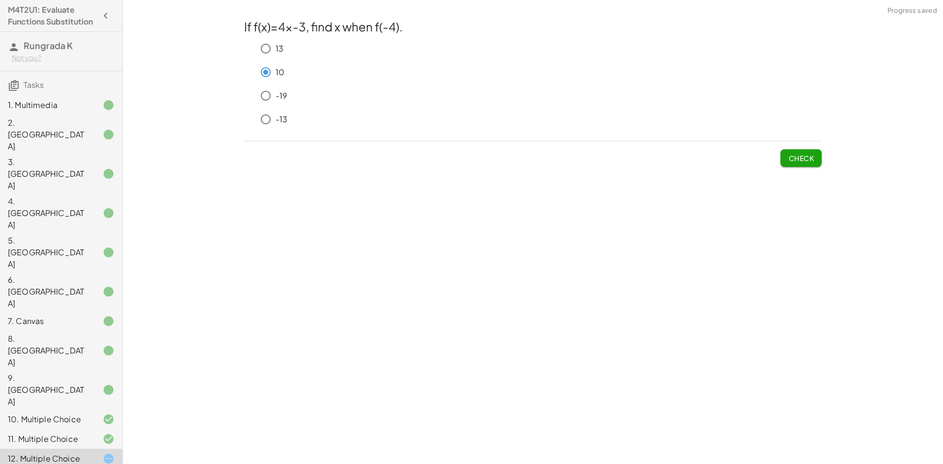
click at [787, 162] on button "Check" at bounding box center [801, 158] width 41 height 18
click at [273, 113] on div "-13" at bounding box center [539, 120] width 566 height 20
click at [779, 151] on div "Check" at bounding box center [533, 154] width 578 height 26
click at [797, 163] on button "Check" at bounding box center [801, 158] width 41 height 18
click at [791, 163] on button "Check" at bounding box center [801, 158] width 41 height 18
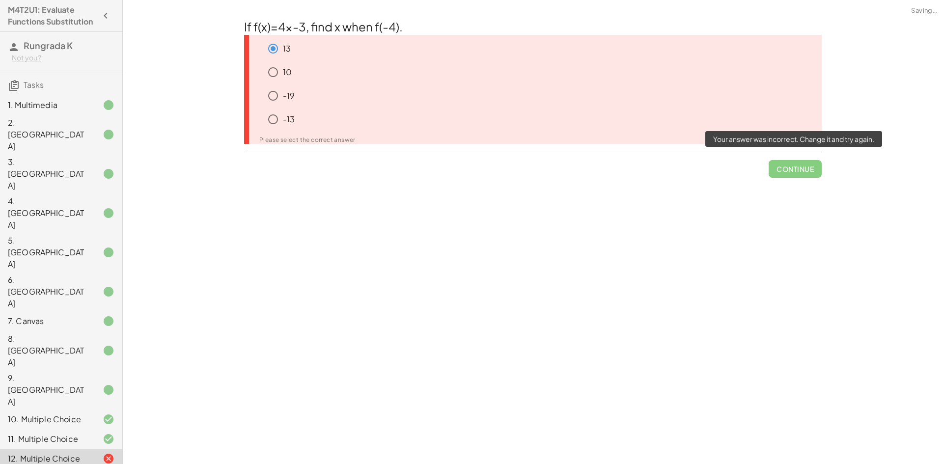
click at [785, 166] on span "Continue" at bounding box center [795, 165] width 53 height 26
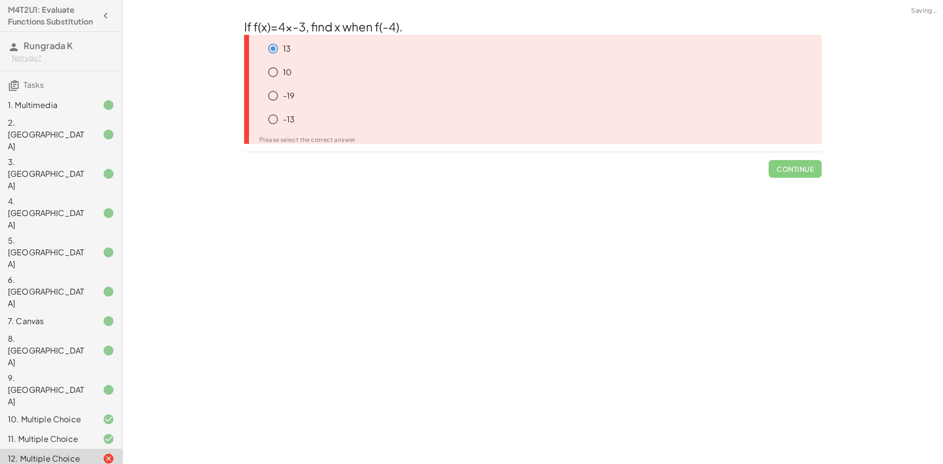
click at [390, 54] on div "13" at bounding box center [542, 49] width 559 height 20
click at [0, 0] on div "If f(x)=4x-3, find x when f(-4). 13 10 -19 -13 Please select the correct answer…" at bounding box center [0, 0] width 0 height 0
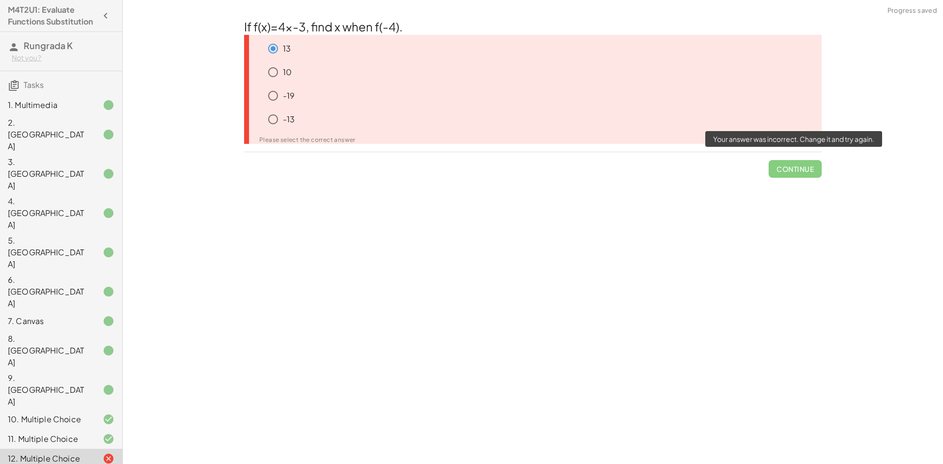
click at [784, 166] on span "Continue" at bounding box center [795, 165] width 53 height 26
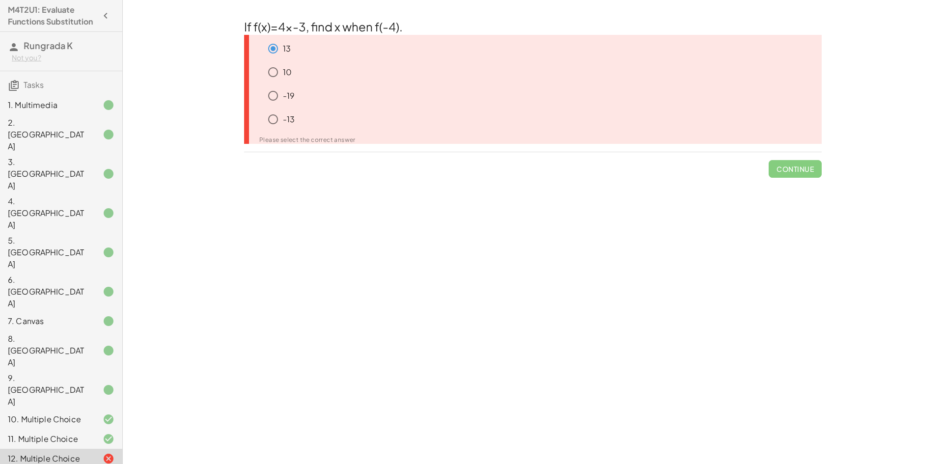
click at [244, 116] on div at bounding box center [246, 89] width 5 height 109
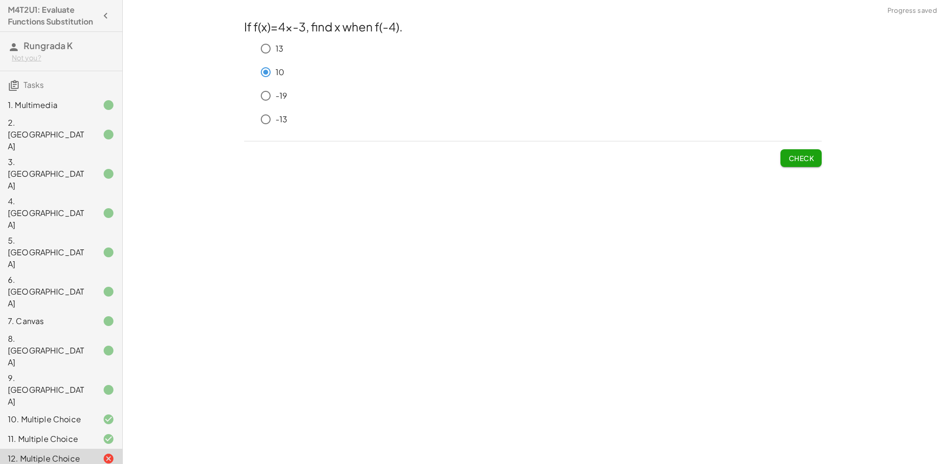
click at [795, 161] on span "Check" at bounding box center [802, 158] width 26 height 9
click at [794, 167] on button "Check" at bounding box center [801, 158] width 41 height 18
click at [791, 158] on span "Check" at bounding box center [802, 158] width 26 height 9
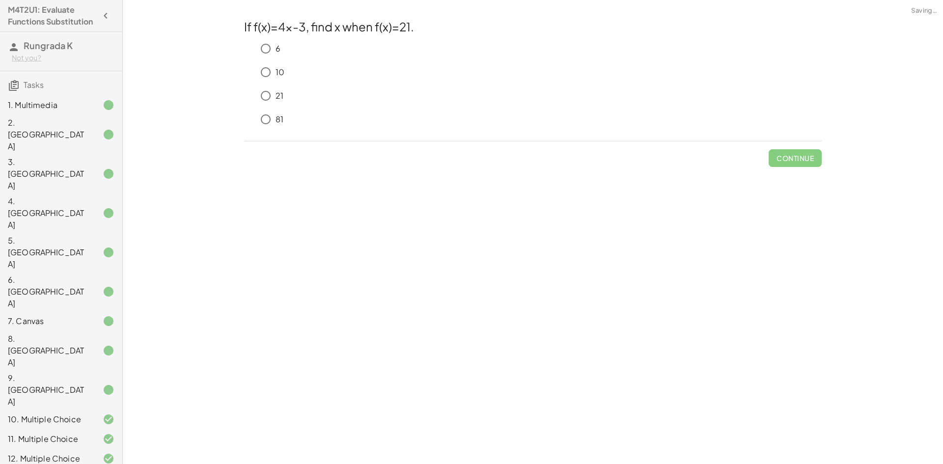
click at [275, 122] on div "81" at bounding box center [539, 120] width 566 height 20
click at [809, 158] on span "Check" at bounding box center [802, 158] width 26 height 9
click at [812, 159] on span "Check" at bounding box center [802, 158] width 26 height 9
click at [787, 158] on button "Check" at bounding box center [801, 158] width 41 height 18
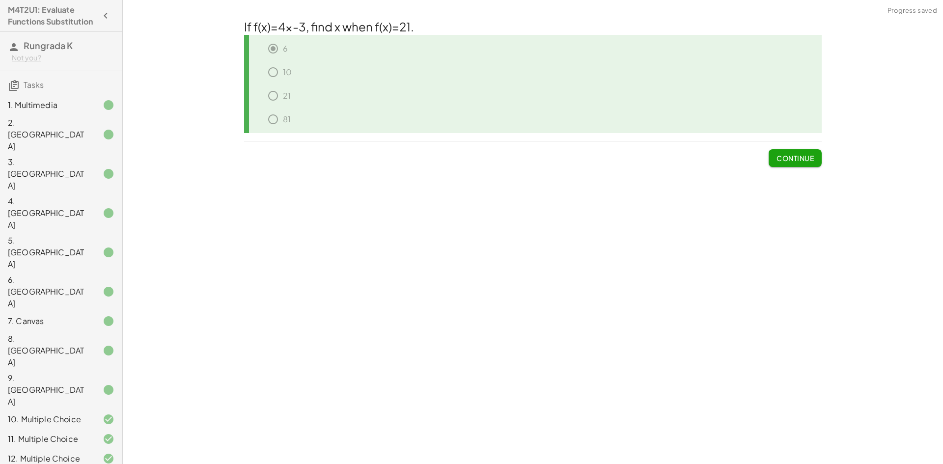
click at [37, 453] on div "12. Multiple Choice" at bounding box center [47, 459] width 79 height 12
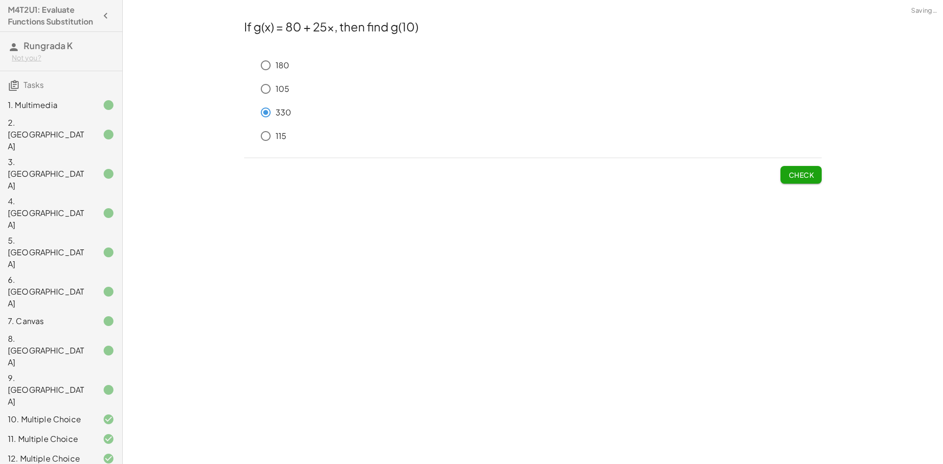
click at [799, 175] on span "Check" at bounding box center [802, 174] width 26 height 9
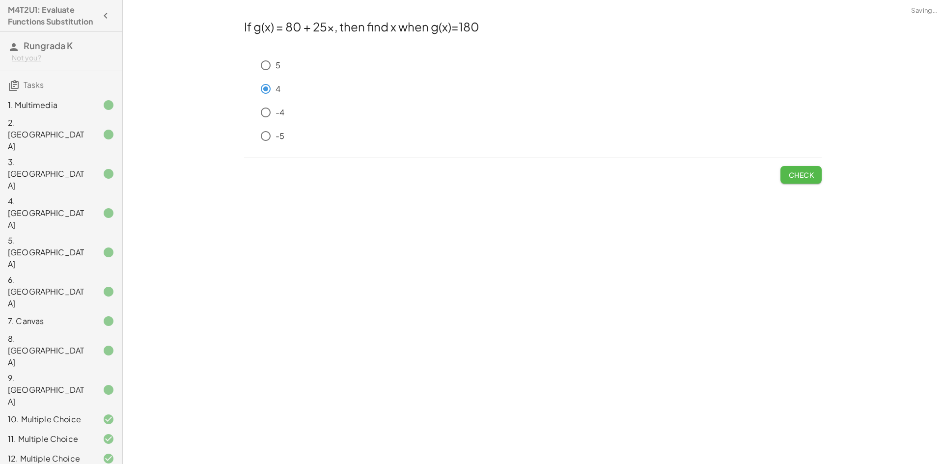
click at [793, 174] on span "Check" at bounding box center [802, 174] width 26 height 9
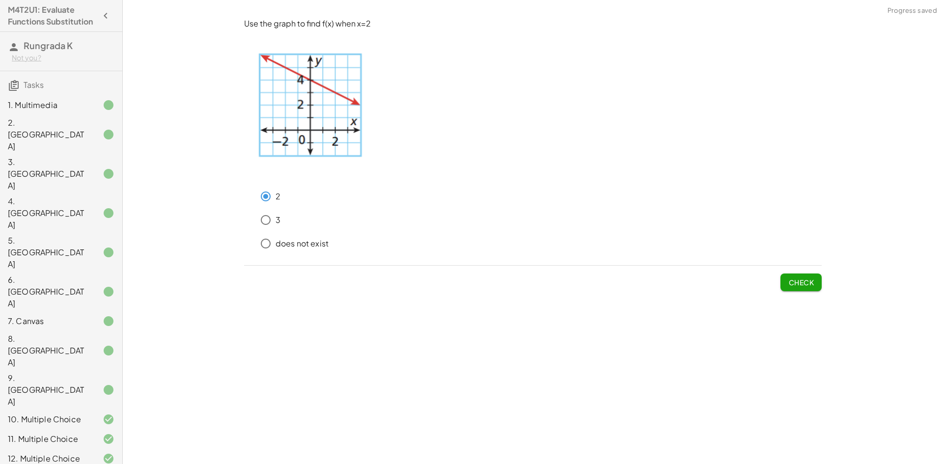
click at [814, 282] on span "Check" at bounding box center [802, 282] width 26 height 9
click at [806, 283] on span "Check" at bounding box center [802, 282] width 26 height 9
click at [783, 275] on button "Check" at bounding box center [801, 283] width 41 height 18
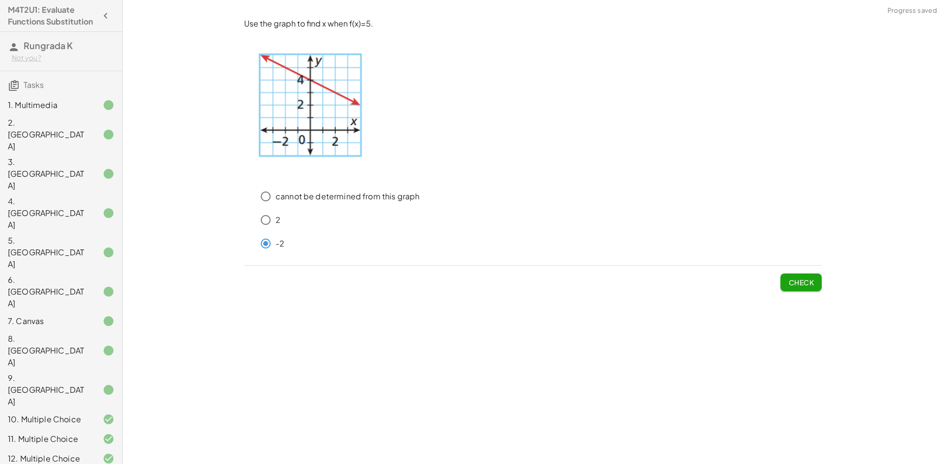
click at [797, 279] on span "Check" at bounding box center [802, 282] width 26 height 9
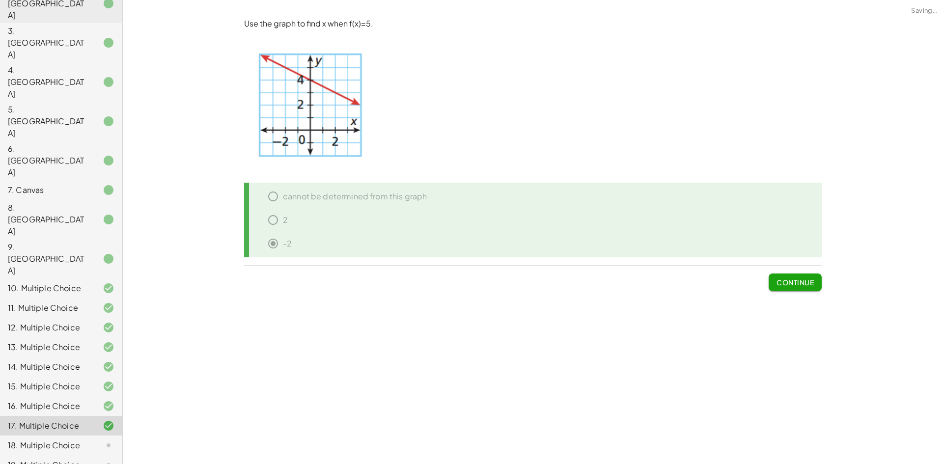
scroll to position [185, 0]
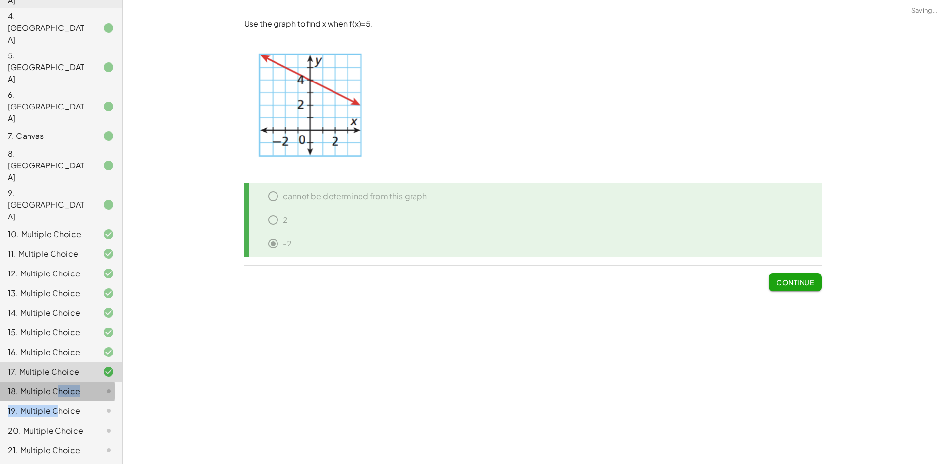
drag, startPoint x: 57, startPoint y: 282, endPoint x: 64, endPoint y: 281, distance: 6.5
click at [57, 283] on div "1. Multimedia 2. Canvas 3. Canvas 4. Canvas 5. Canvas 6. Canvas 7. Canvas 8. Ca…" at bounding box center [61, 224] width 122 height 637
click at [87, 386] on div at bounding box center [101, 392] width 28 height 12
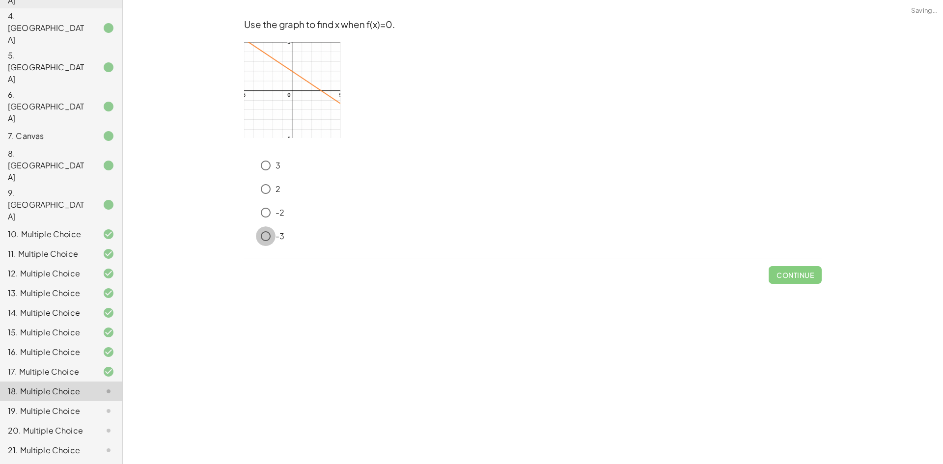
click at [276, 239] on div "-3" at bounding box center [539, 236] width 566 height 20
click at [819, 276] on button "Check" at bounding box center [801, 275] width 41 height 18
click at [793, 271] on span "Check" at bounding box center [802, 275] width 26 height 9
click at [803, 271] on span "Check" at bounding box center [802, 275] width 26 height 9
click at [820, 282] on button "Check" at bounding box center [801, 275] width 41 height 18
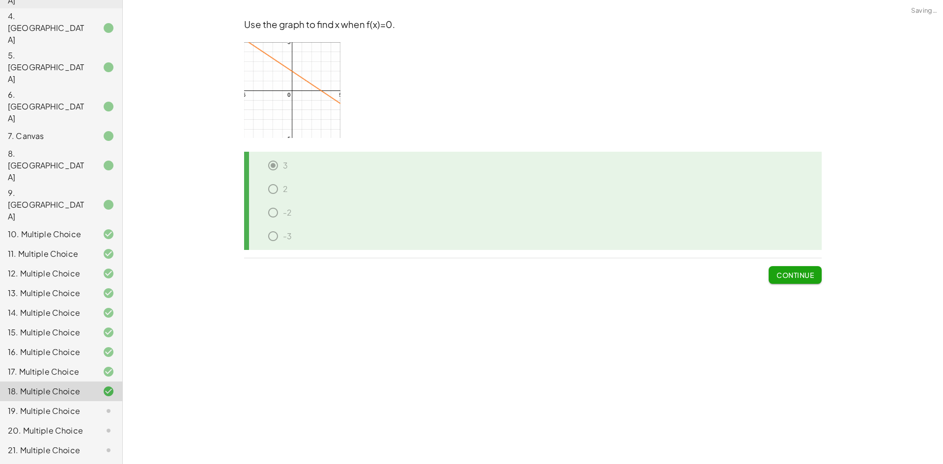
click at [70, 405] on div "19. Multiple Choice" at bounding box center [47, 411] width 79 height 12
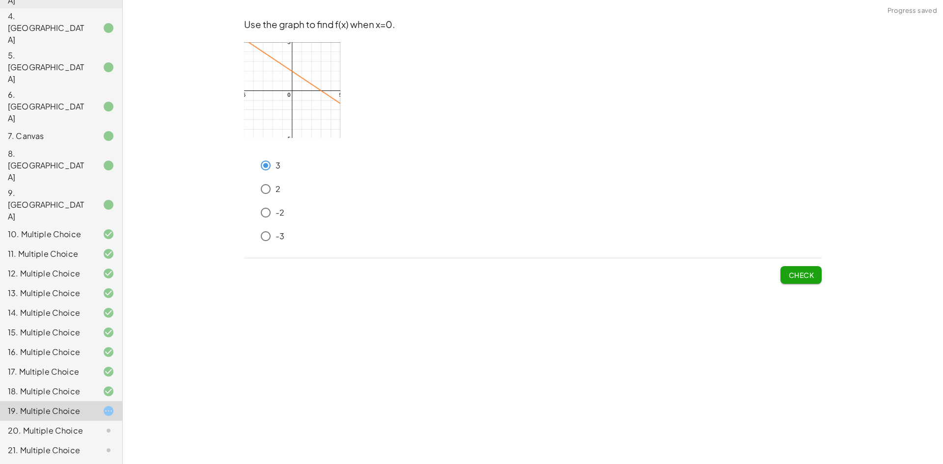
click at [792, 269] on button "Check" at bounding box center [801, 275] width 41 height 18
click at [805, 274] on span "Check" at bounding box center [802, 275] width 26 height 9
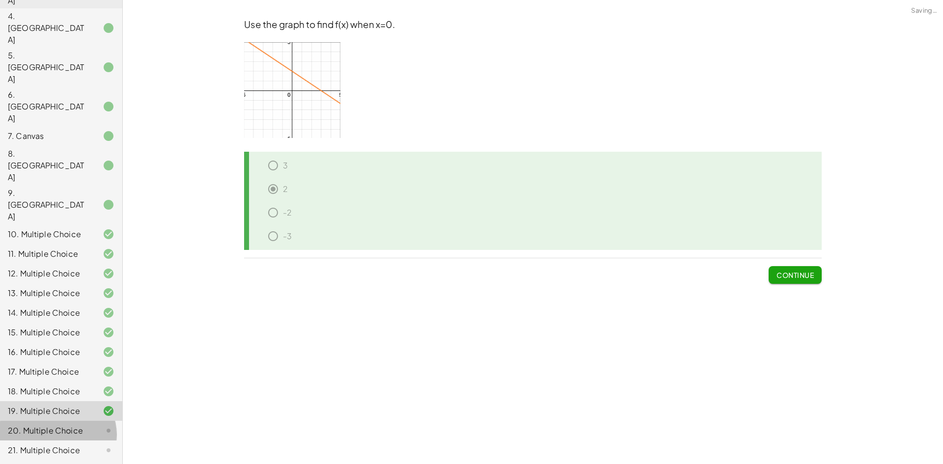
click at [75, 425] on div "20. Multiple Choice" at bounding box center [47, 431] width 79 height 12
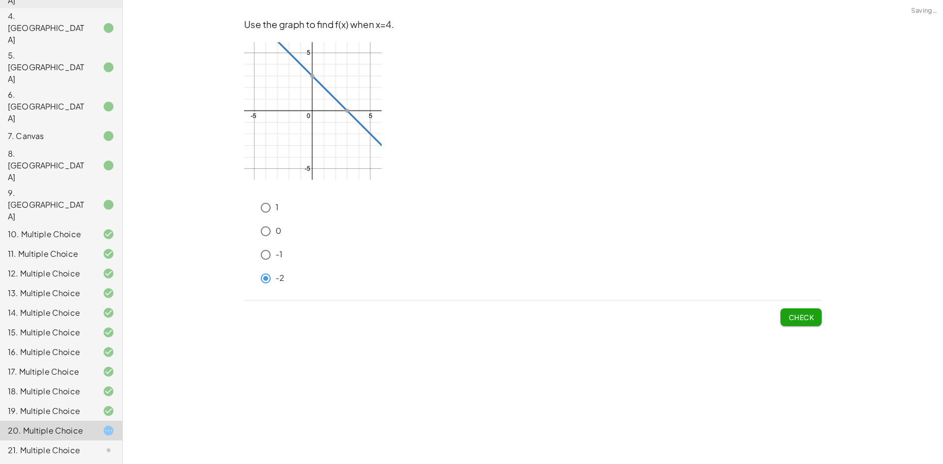
click at [817, 312] on button "Check" at bounding box center [801, 318] width 41 height 18
click at [789, 314] on span "Check" at bounding box center [802, 317] width 26 height 9
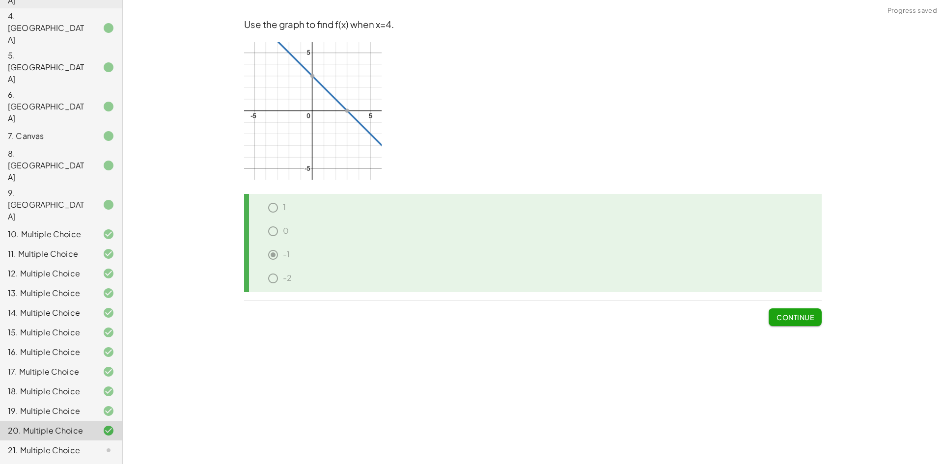
click at [88, 445] on div at bounding box center [101, 451] width 28 height 12
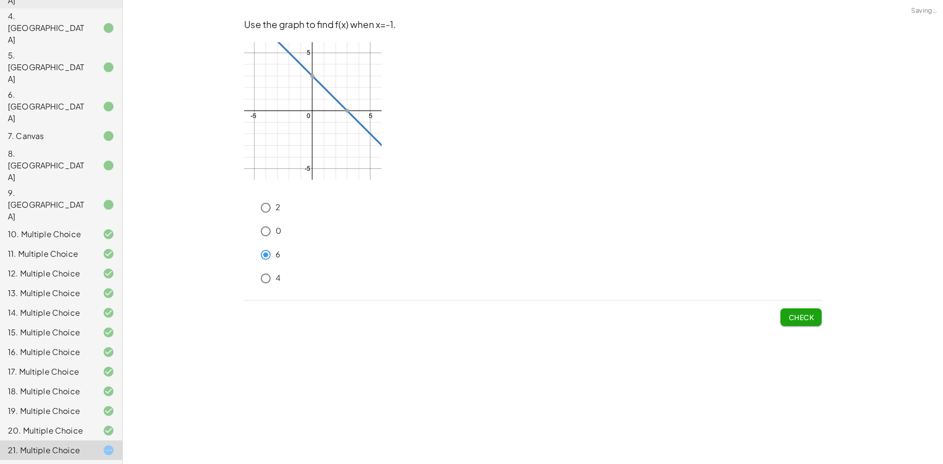
click at [809, 319] on span "Check" at bounding box center [802, 317] width 26 height 9
click at [0, 0] on div "Use the graph to find f(x) when x=-1. 2 0 6 4 Check" at bounding box center [0, 0] width 0 height 0
click at [809, 315] on span "Check" at bounding box center [802, 317] width 26 height 9
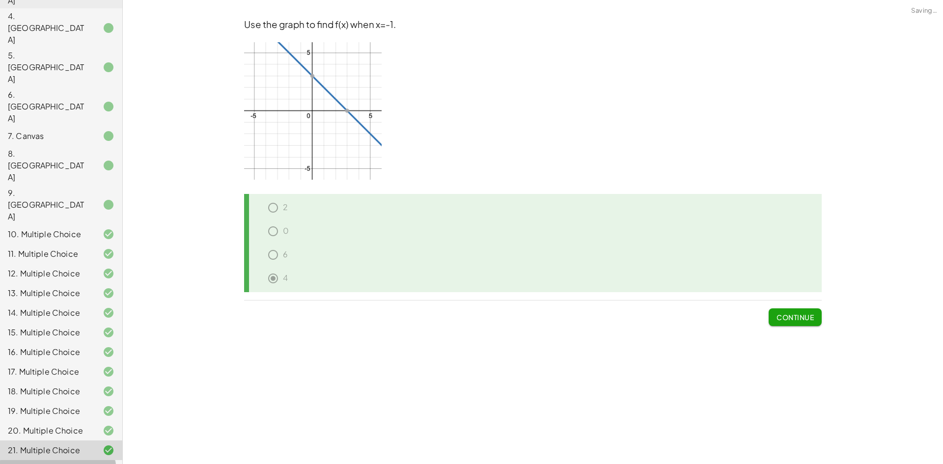
click at [103, 464] on icon at bounding box center [109, 470] width 12 height 12
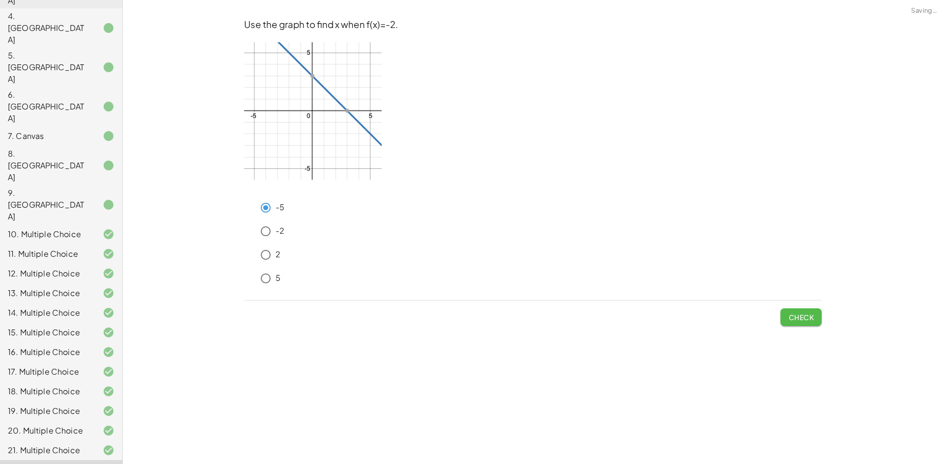
click at [791, 318] on span "Check" at bounding box center [802, 317] width 26 height 9
click at [811, 311] on button "Check" at bounding box center [801, 318] width 41 height 18
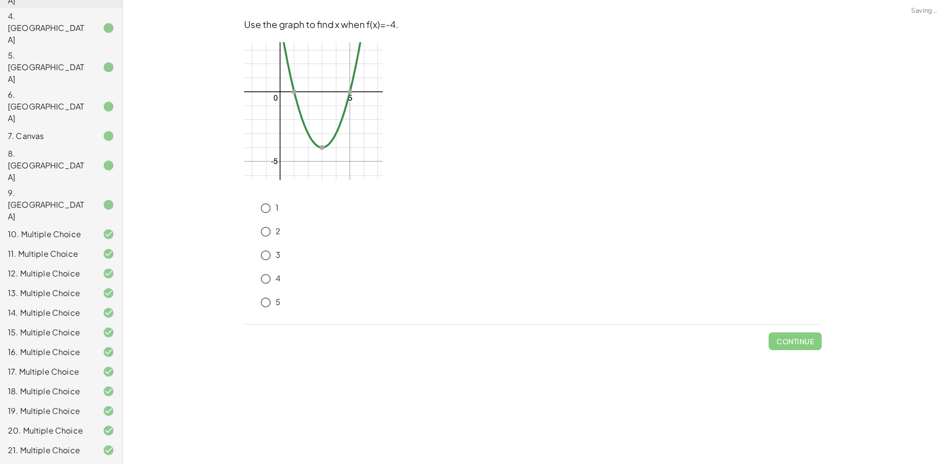
click at [255, 281] on icon at bounding box center [250, 275] width 12 height 12
click at [255, 278] on icon at bounding box center [250, 275] width 12 height 12
click at [814, 337] on span "Check" at bounding box center [802, 341] width 26 height 9
click at [806, 346] on button "Check" at bounding box center [801, 342] width 41 height 18
click at [791, 344] on span "Check" at bounding box center [802, 341] width 26 height 9
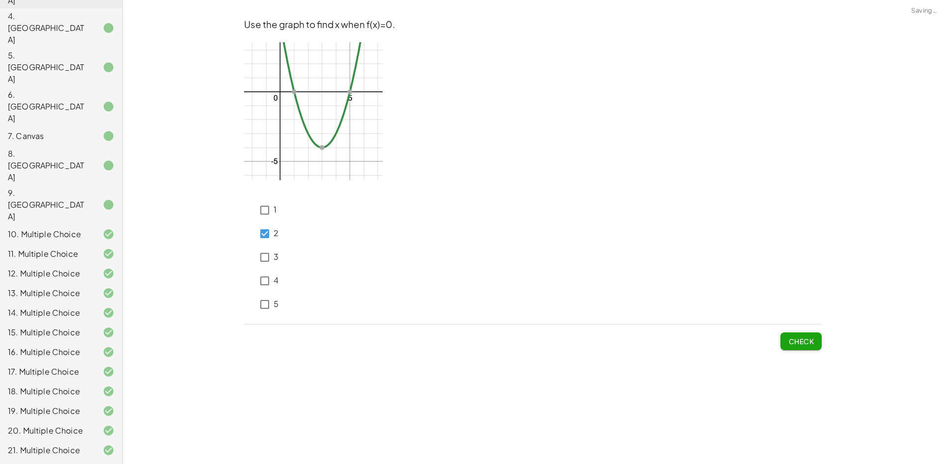
drag, startPoint x: 808, startPoint y: 343, endPoint x: 801, endPoint y: 343, distance: 6.9
click at [808, 343] on span "Check" at bounding box center [802, 341] width 26 height 9
click at [803, 336] on button "Check" at bounding box center [801, 342] width 41 height 18
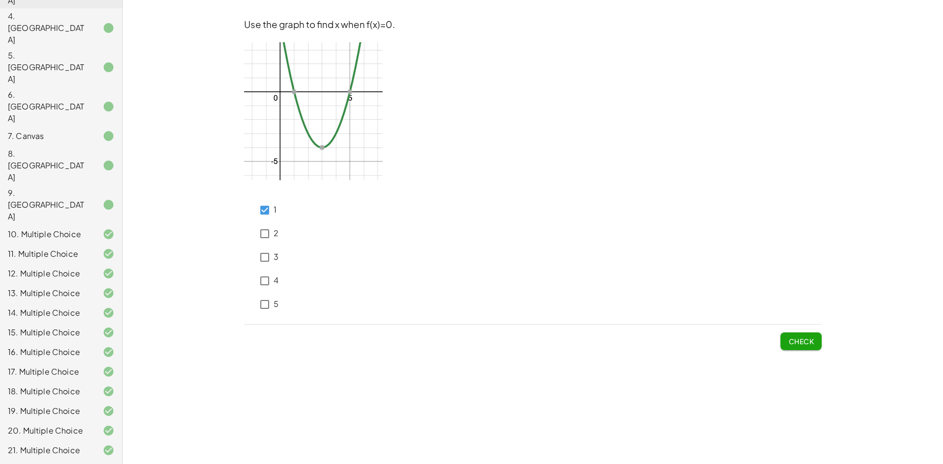
click at [791, 340] on span "Check" at bounding box center [802, 341] width 26 height 9
click at [816, 338] on button "Check" at bounding box center [801, 342] width 41 height 18
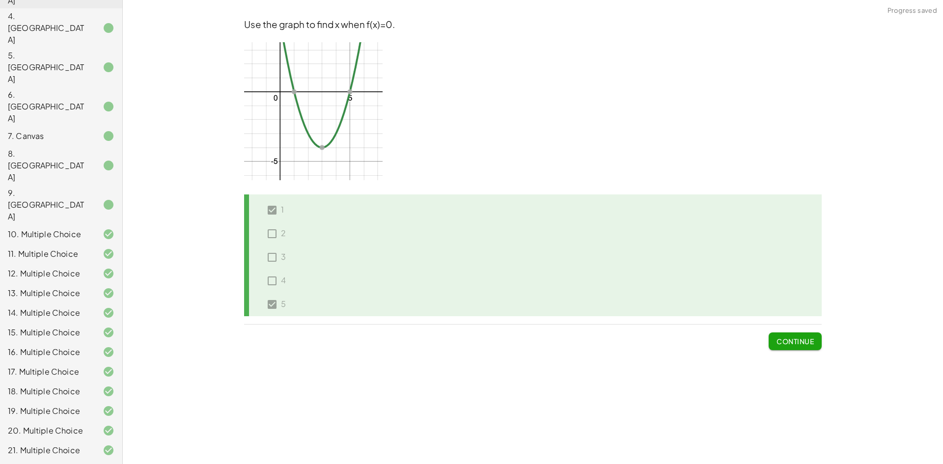
drag, startPoint x: 78, startPoint y: 436, endPoint x: 77, endPoint y: 425, distance: 10.9
click at [22, 425] on div "20. Multiple Choice" at bounding box center [47, 431] width 79 height 12
